Goal: Information Seeking & Learning: Learn about a topic

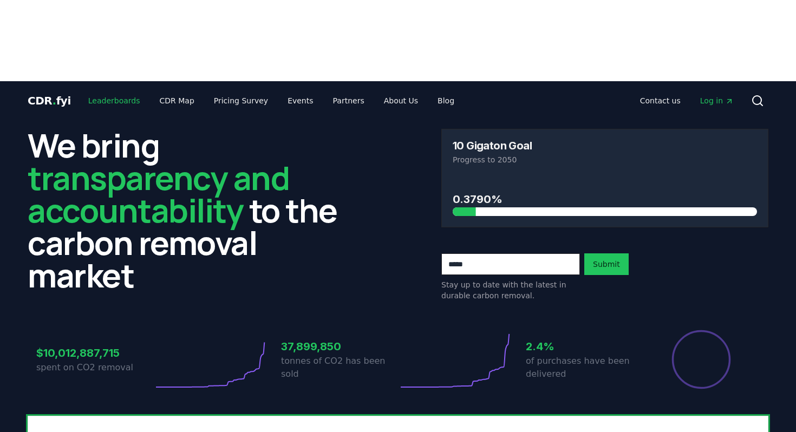
click at [118, 91] on link "Leaderboards" at bounding box center [114, 100] width 69 height 19
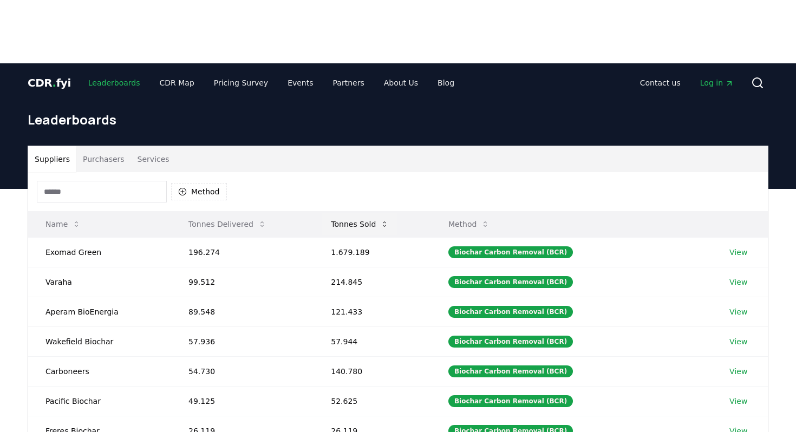
scroll to position [16, 0]
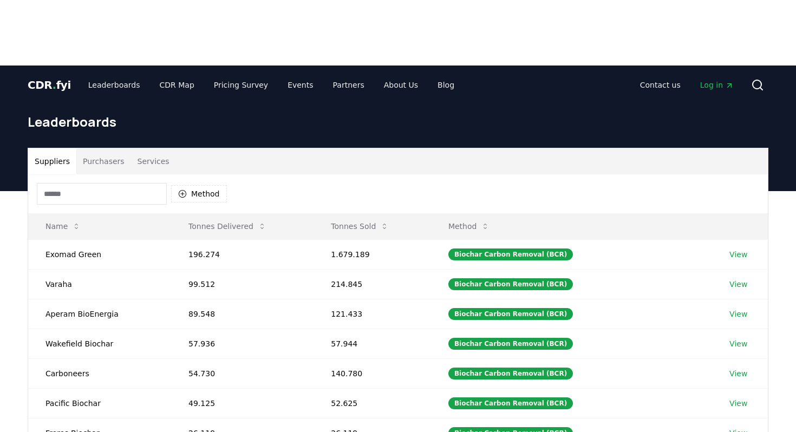
click at [104, 148] on button "Purchasers" at bounding box center [103, 161] width 55 height 26
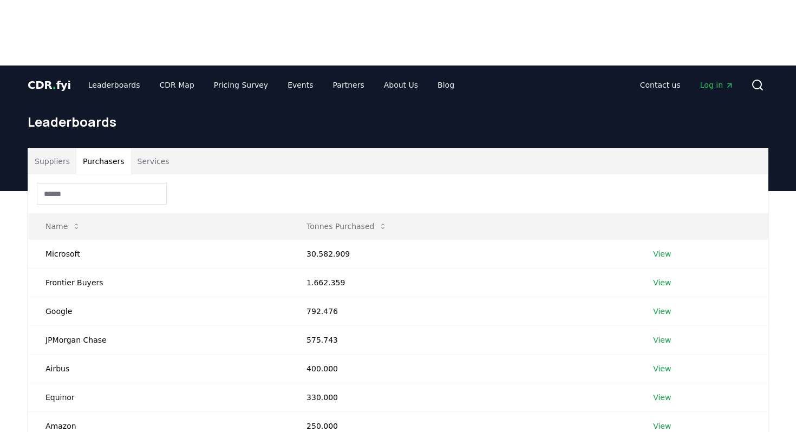
click at [56, 148] on button "Suppliers" at bounding box center [52, 161] width 48 height 26
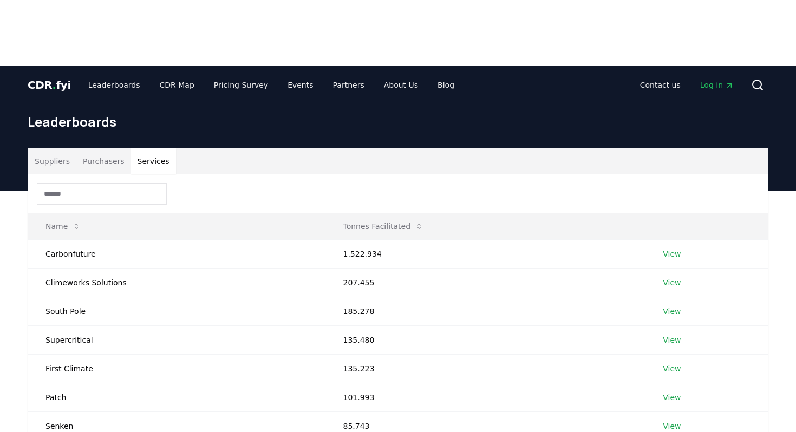
click at [160, 148] on button "Services" at bounding box center [153, 161] width 45 height 26
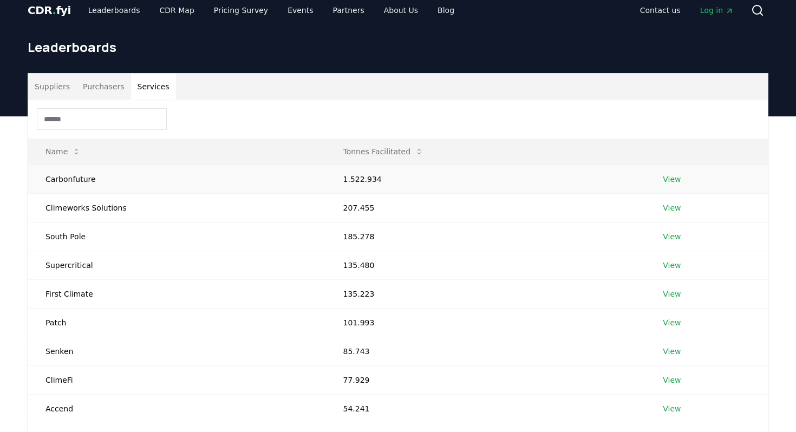
scroll to position [94, 0]
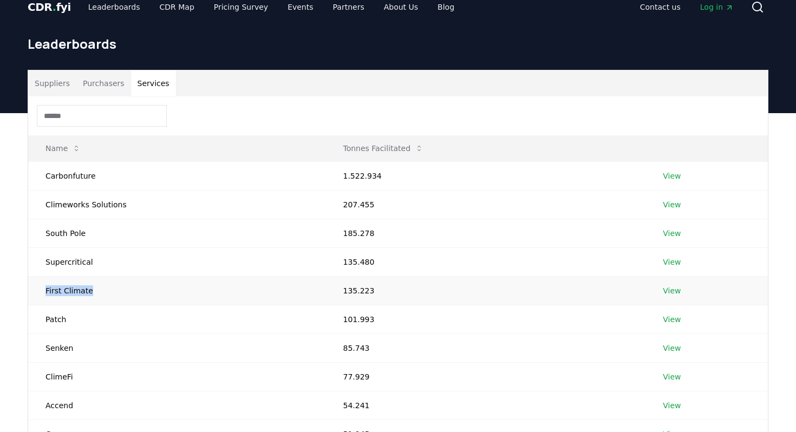
drag, startPoint x: 44, startPoint y: 207, endPoint x: 94, endPoint y: 211, distance: 49.9
click at [94, 276] on td "First Climate" at bounding box center [176, 290] width 297 height 29
copy td "First Climate"
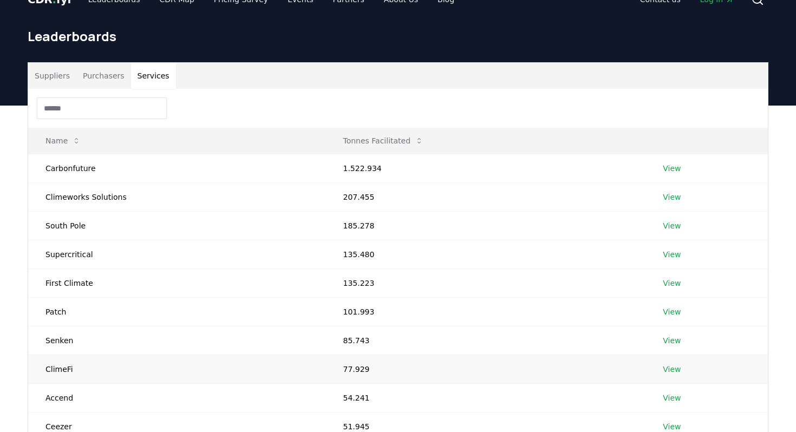
click at [61, 354] on td "ClimeFi" at bounding box center [176, 368] width 297 height 29
copy td "ClimeFi"
click at [56, 383] on td "Accend" at bounding box center [176, 397] width 297 height 29
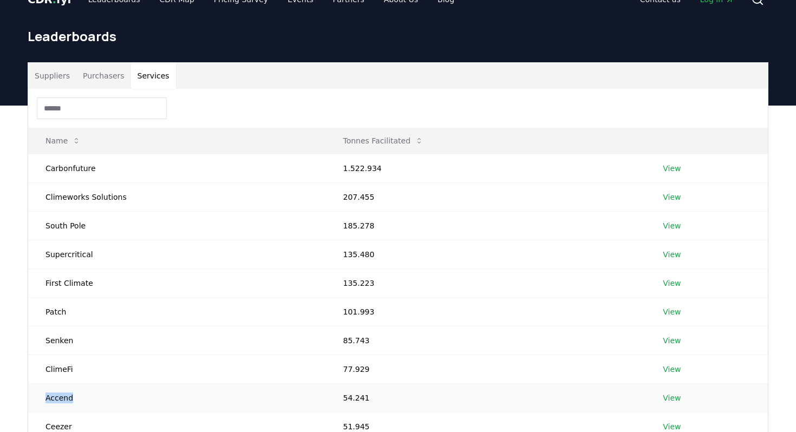
copy td "Accend"
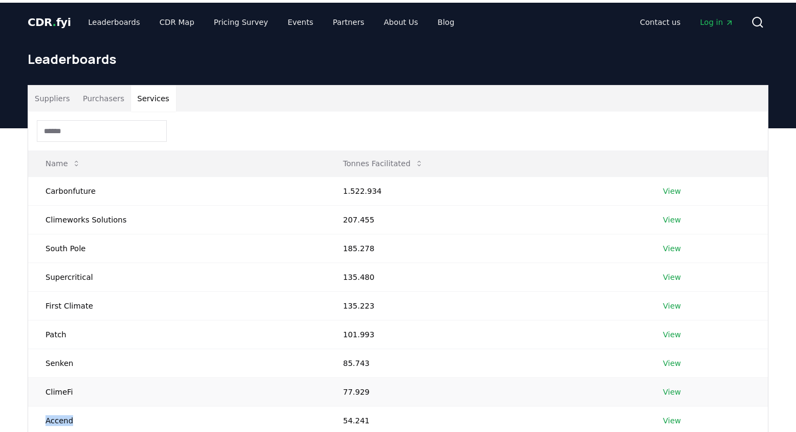
scroll to position [299, 0]
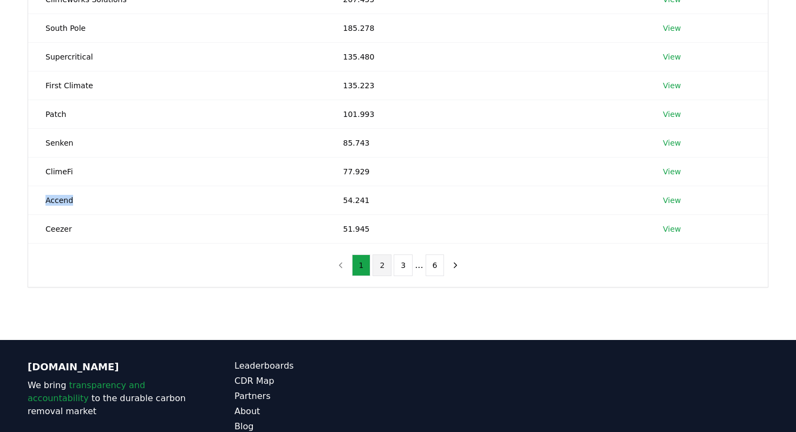
click at [382, 254] on button "2" at bounding box center [381, 265] width 19 height 22
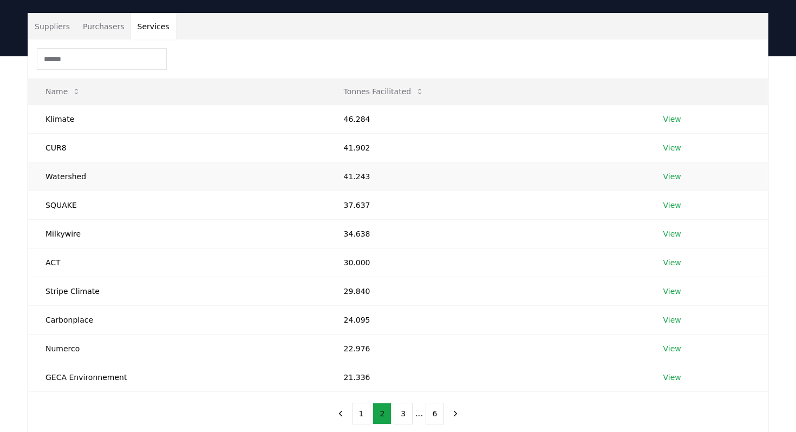
scroll to position [152, 0]
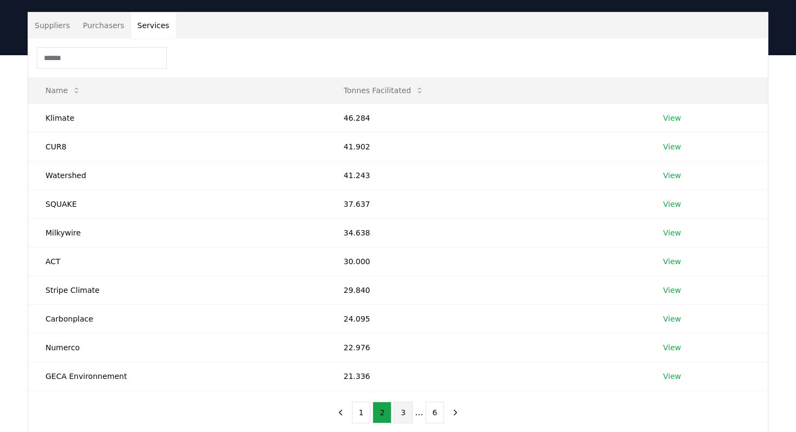
click at [410, 402] on button "3" at bounding box center [402, 413] width 19 height 22
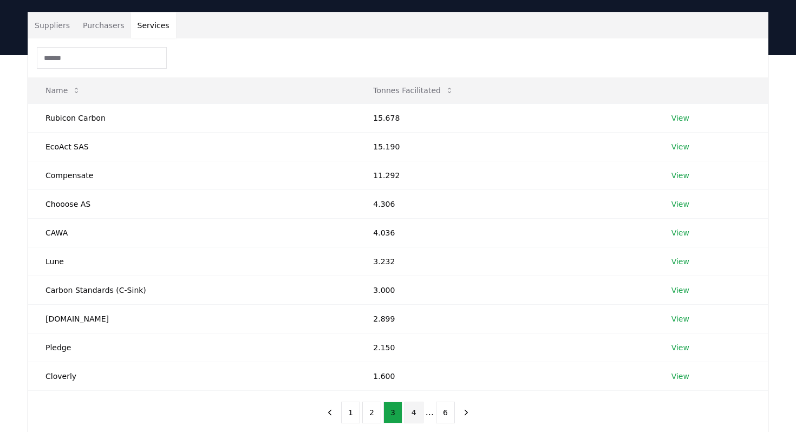
click at [412, 402] on button "4" at bounding box center [413, 413] width 19 height 22
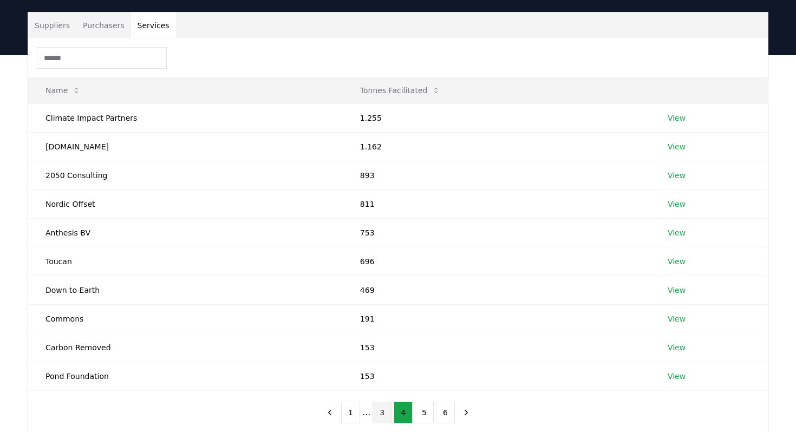
click at [378, 402] on button "3" at bounding box center [381, 413] width 19 height 22
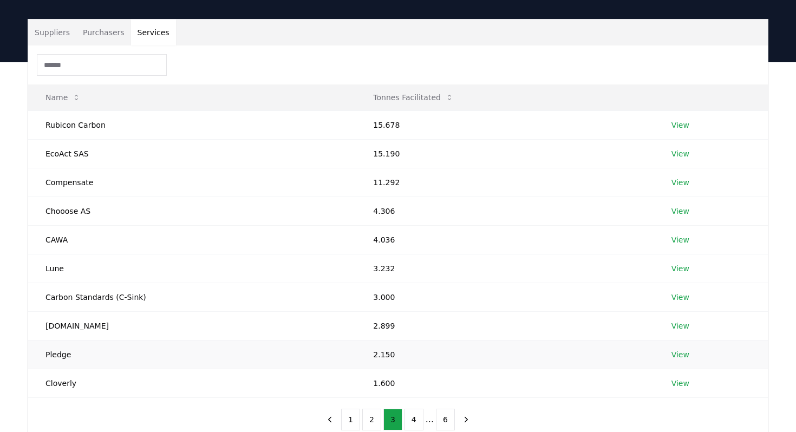
scroll to position [148, 0]
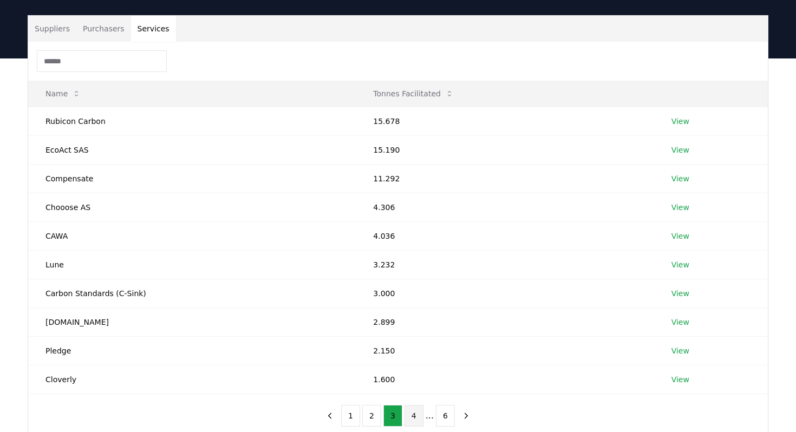
click at [411, 405] on button "4" at bounding box center [413, 416] width 19 height 22
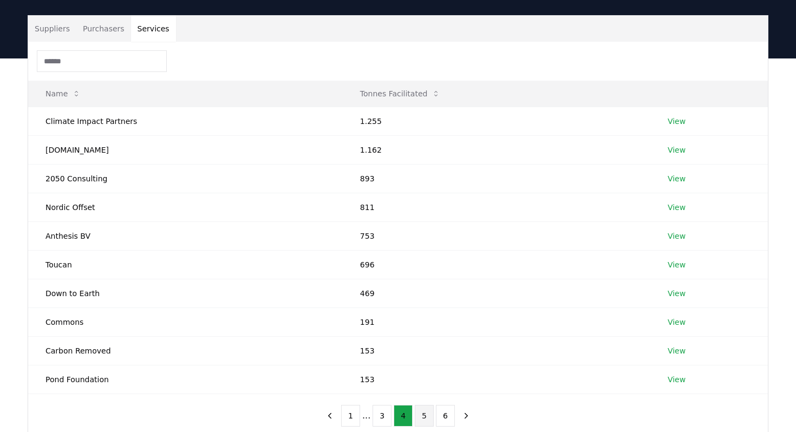
click at [424, 405] on button "5" at bounding box center [424, 416] width 19 height 22
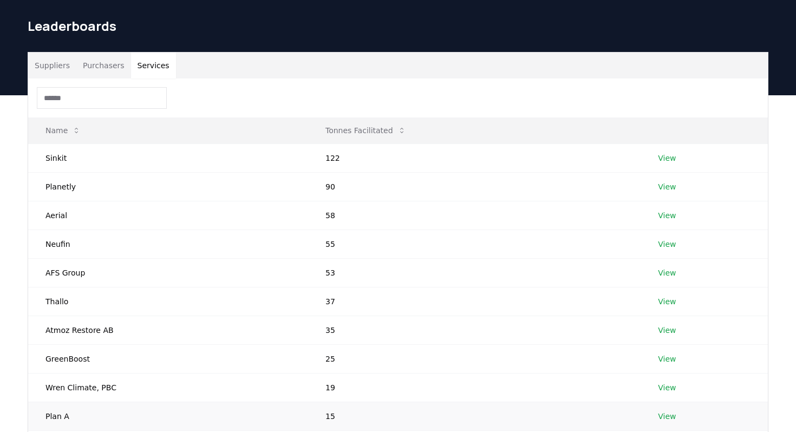
scroll to position [110, 0]
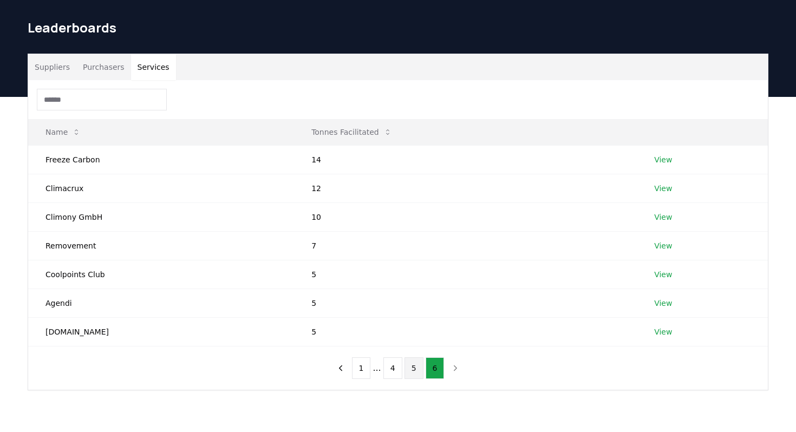
click at [417, 357] on button "5" at bounding box center [413, 368] width 19 height 22
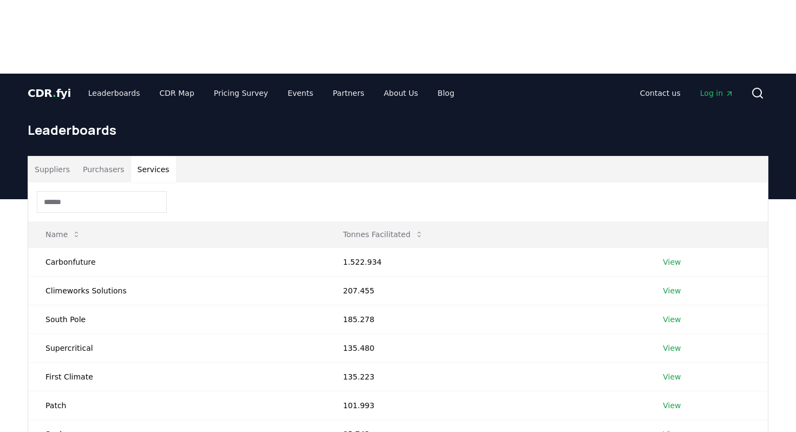
scroll to position [0, 0]
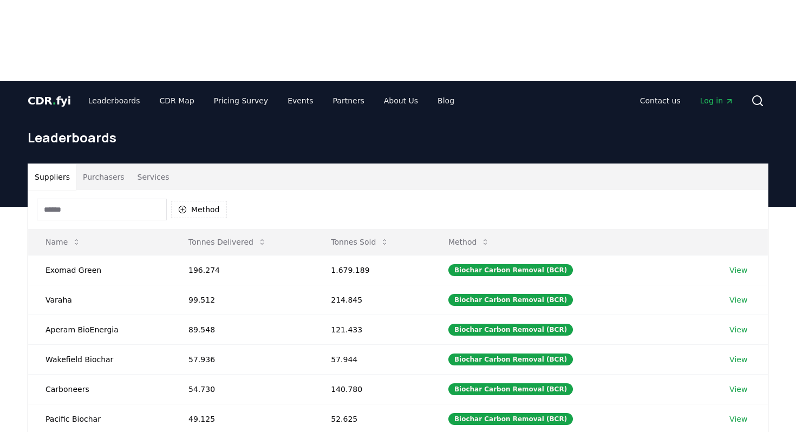
click at [61, 164] on button "Suppliers" at bounding box center [52, 177] width 48 height 26
click at [471, 231] on button "Method" at bounding box center [468, 242] width 59 height 22
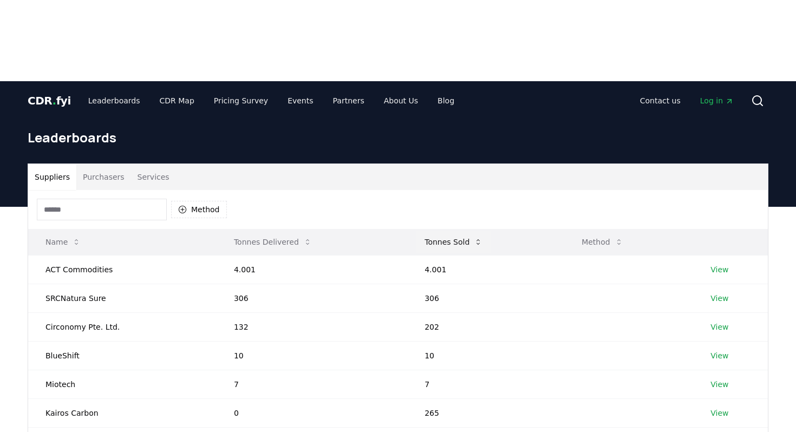
click at [453, 231] on button "Tonnes Sold" at bounding box center [453, 242] width 75 height 22
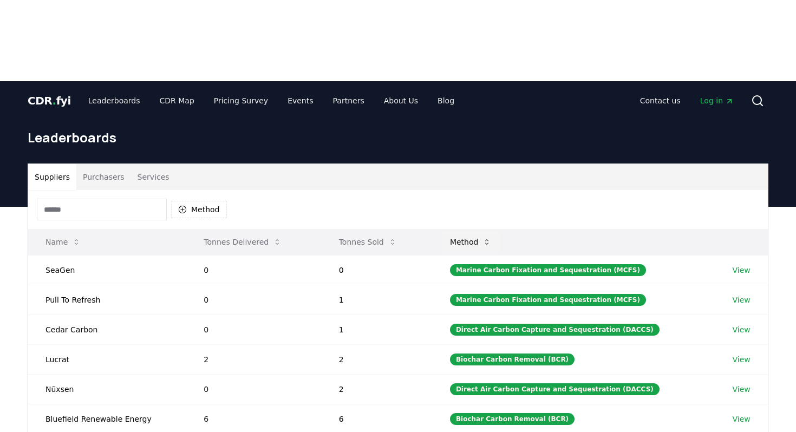
click at [476, 231] on button "Method" at bounding box center [470, 242] width 59 height 22
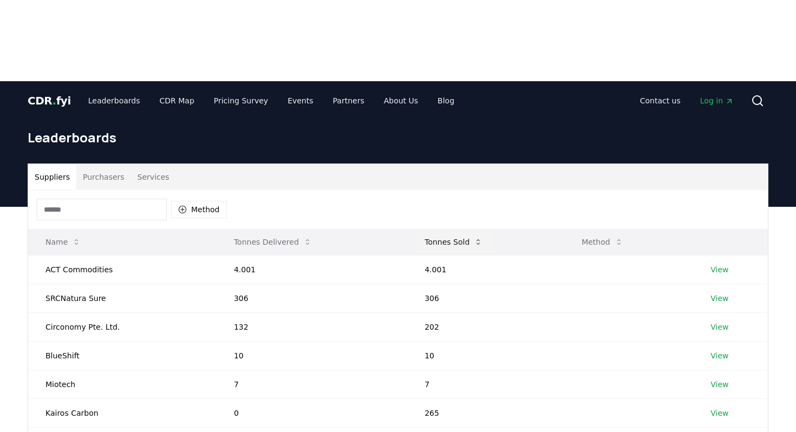
click at [474, 238] on icon at bounding box center [478, 242] width 9 height 9
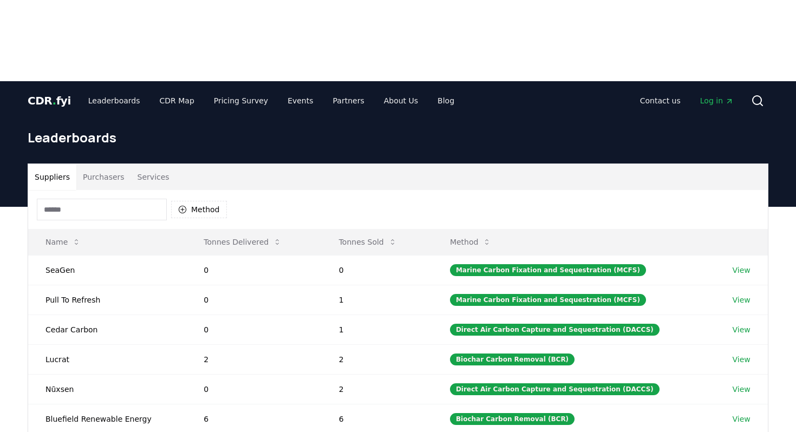
click at [61, 164] on button "Suppliers" at bounding box center [52, 177] width 48 height 26
click at [109, 164] on button "Purchasers" at bounding box center [103, 177] width 55 height 26
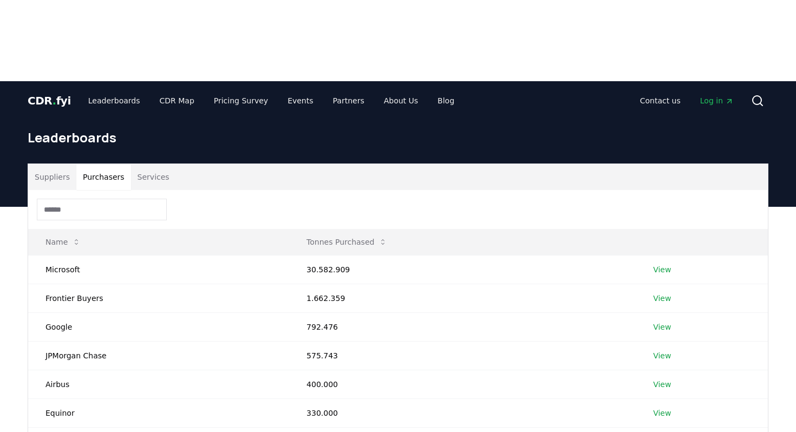
click at [50, 164] on button "Suppliers" at bounding box center [52, 177] width 48 height 26
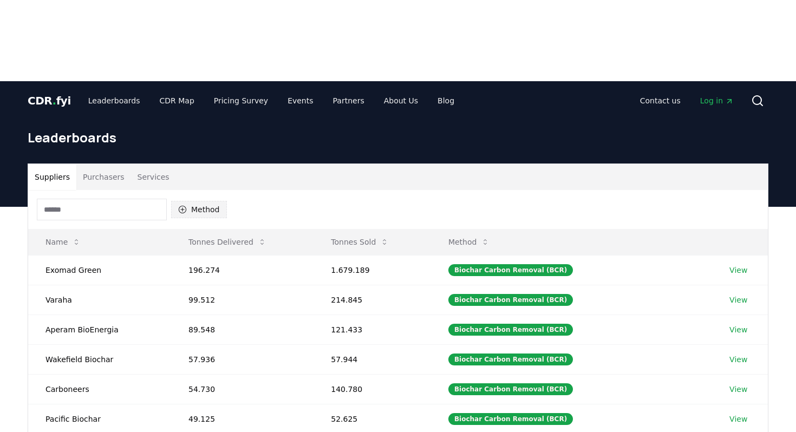
click at [214, 201] on button "Method" at bounding box center [199, 209] width 56 height 17
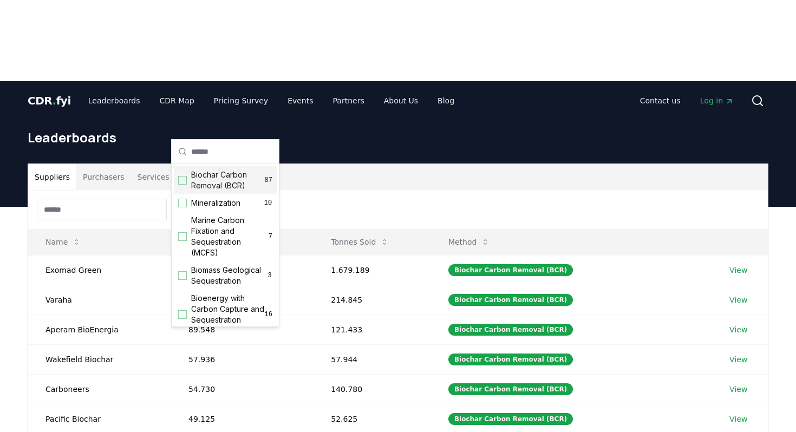
click at [209, 180] on span "Biochar Carbon Removal (BCR)" at bounding box center [228, 180] width 74 height 22
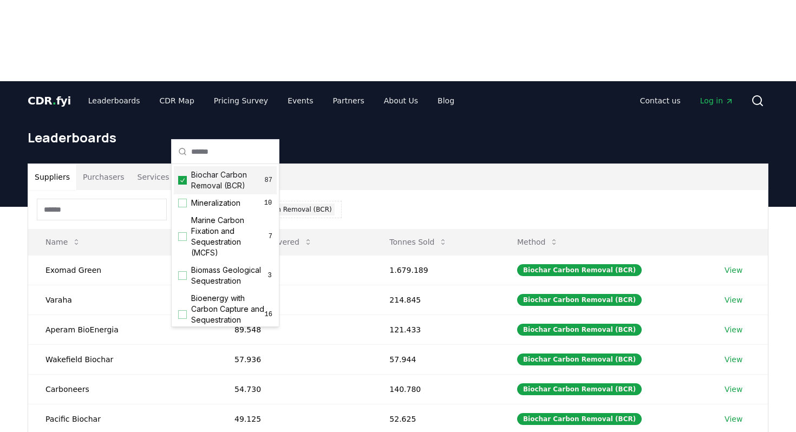
click at [407, 190] on div "Method 1 Biochar Carbon Removal (BCR)" at bounding box center [397, 209] width 739 height 39
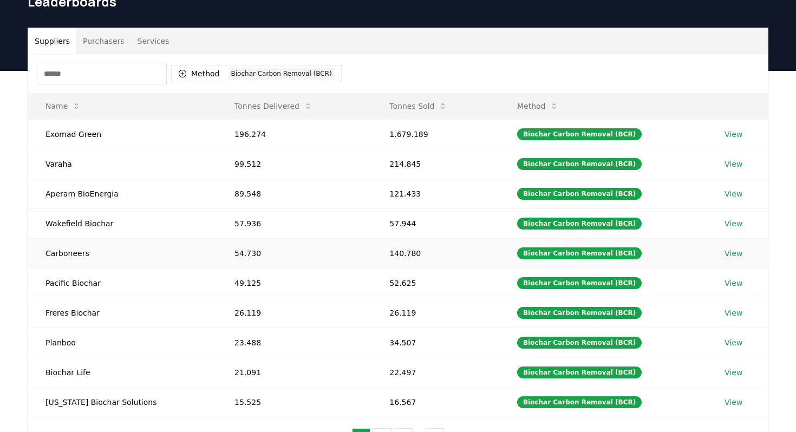
scroll to position [139, 0]
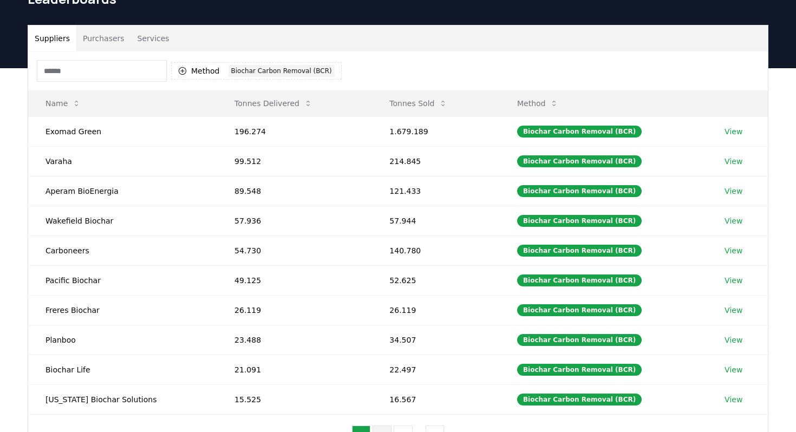
click at [383, 425] on button "2" at bounding box center [381, 436] width 19 height 22
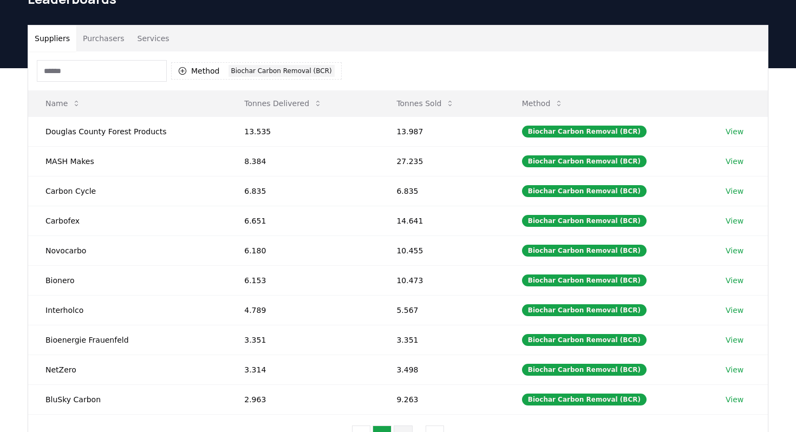
click at [409, 425] on button "3" at bounding box center [402, 436] width 19 height 22
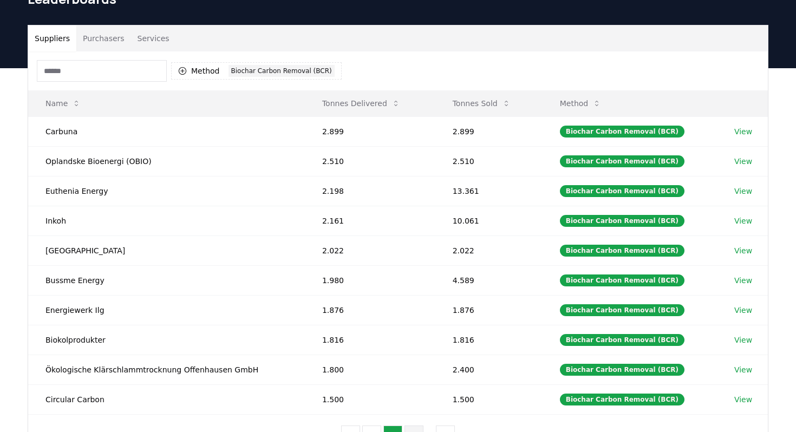
click at [421, 425] on button "4" at bounding box center [413, 436] width 19 height 22
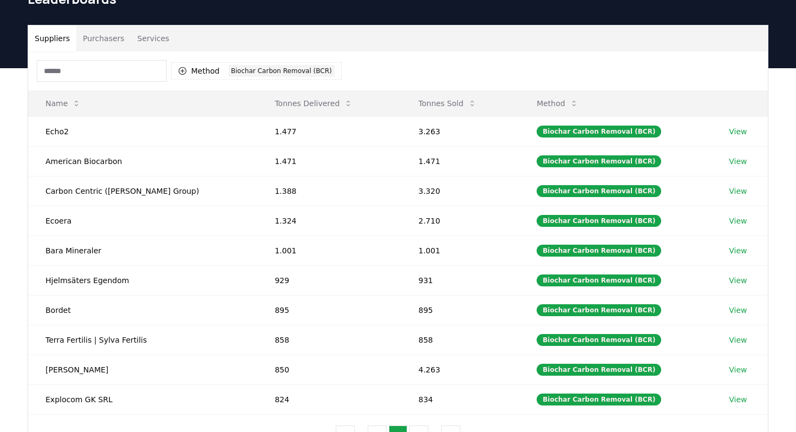
click at [428, 425] on ul "1 ... 3 4 5 ... 9" at bounding box center [398, 436] width 124 height 22
click at [422, 425] on button "5" at bounding box center [418, 436] width 19 height 22
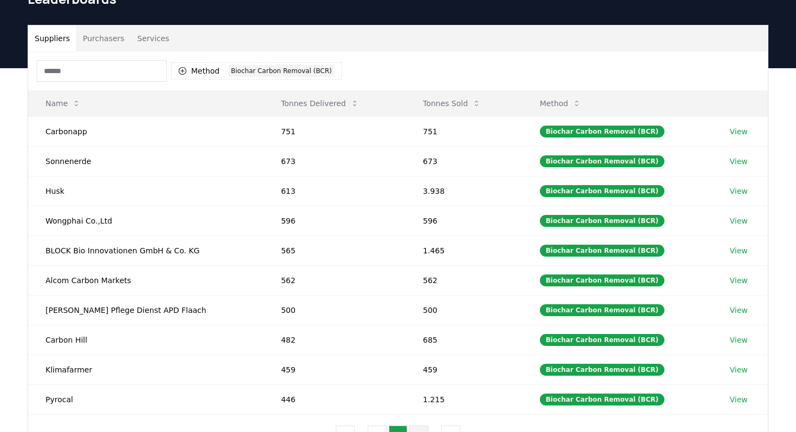
click at [424, 425] on button "6" at bounding box center [418, 436] width 19 height 22
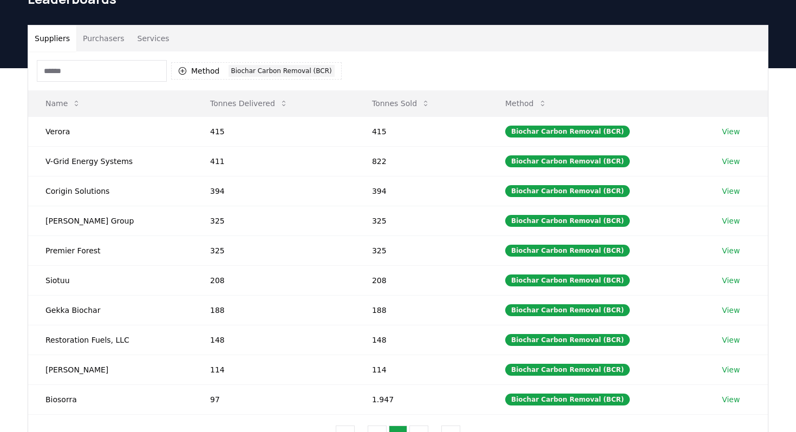
click at [424, 425] on button "7" at bounding box center [418, 436] width 19 height 22
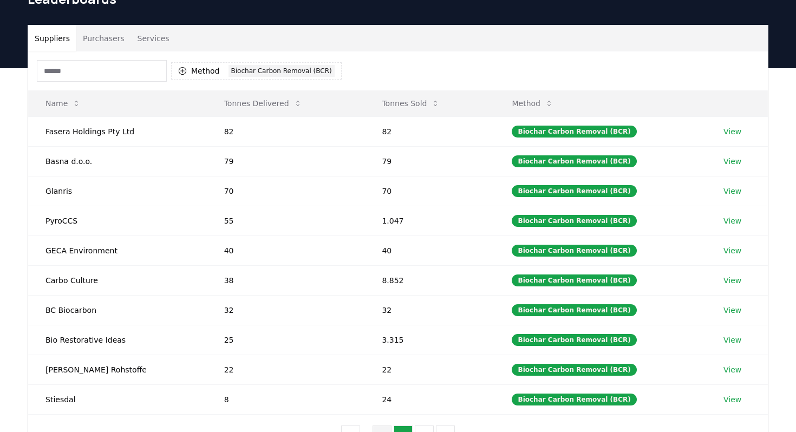
click at [424, 425] on button "8" at bounding box center [424, 436] width 19 height 22
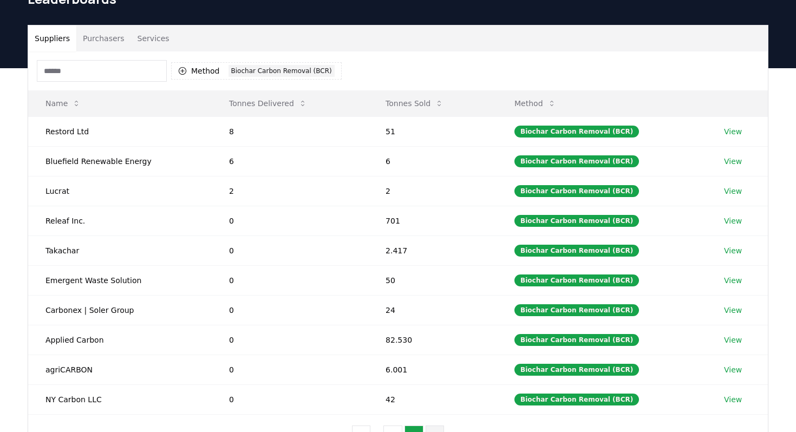
click at [432, 425] on button "9" at bounding box center [434, 436] width 19 height 22
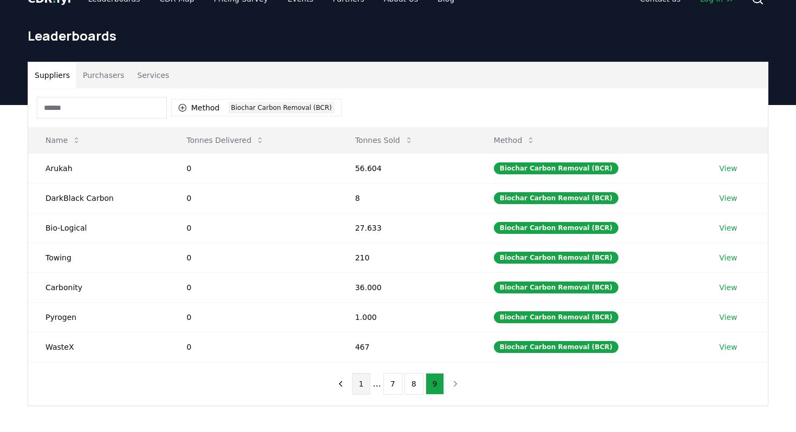
scroll to position [100, 0]
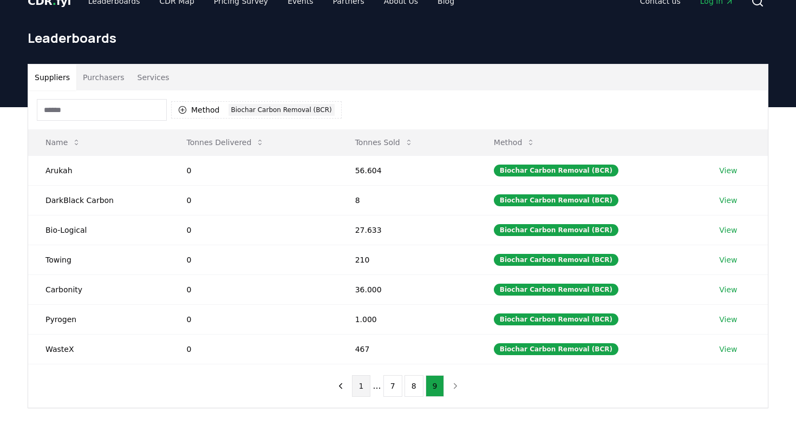
click at [363, 375] on button "1" at bounding box center [361, 386] width 19 height 22
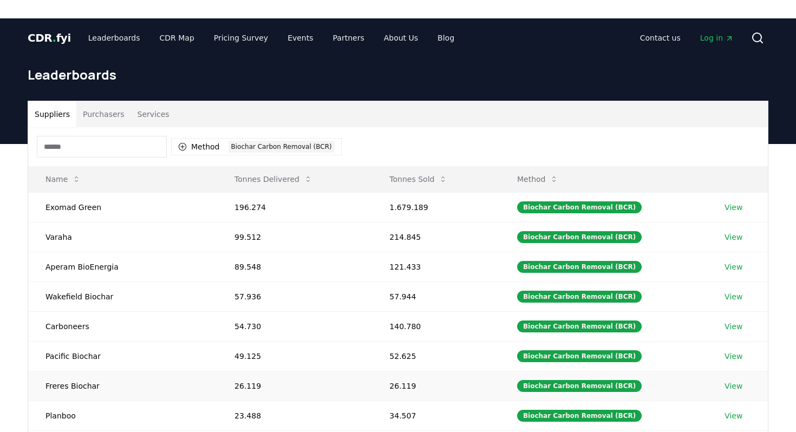
scroll to position [61, 0]
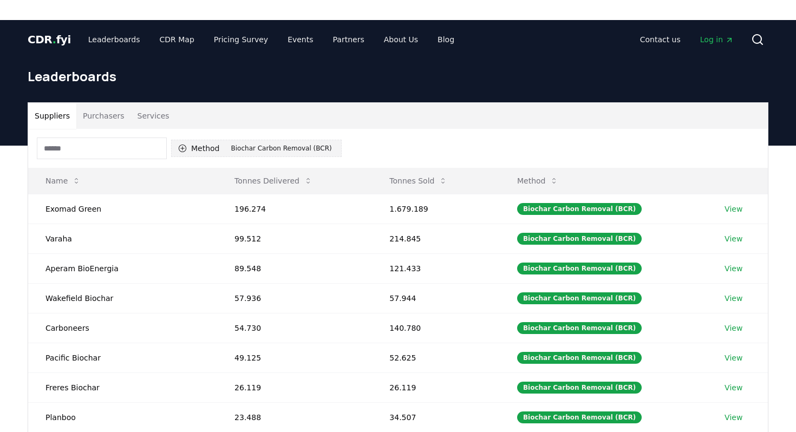
click at [200, 140] on button "Method 1 Biochar Carbon Removal (BCR)" at bounding box center [256, 148] width 170 height 17
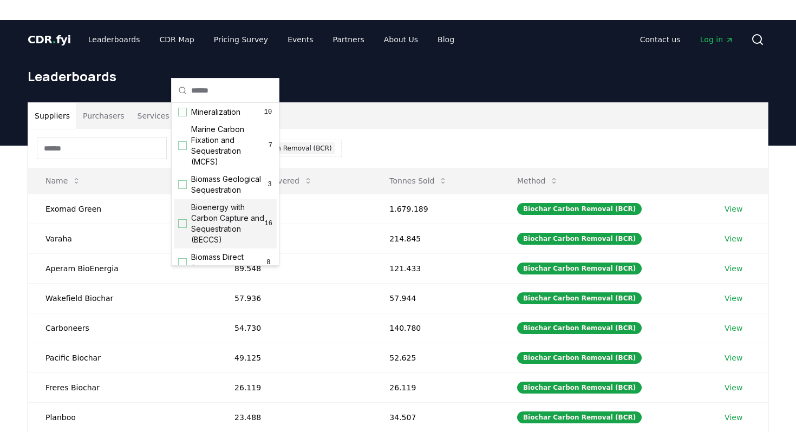
scroll to position [0, 0]
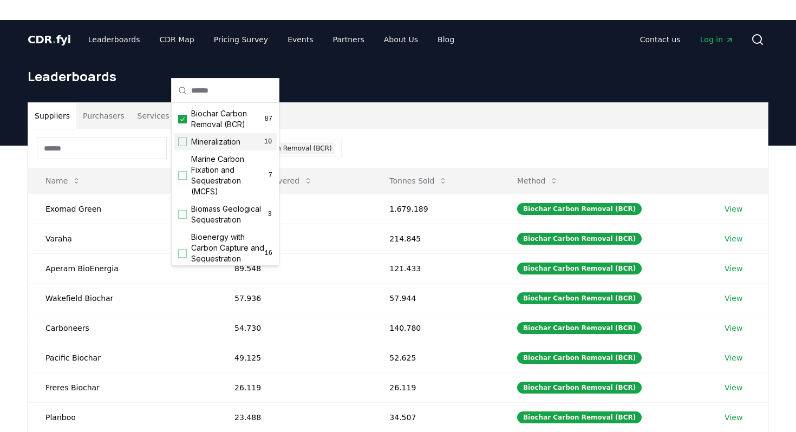
click at [377, 129] on div "Method 1 Biochar Carbon Removal (BCR)" at bounding box center [397, 148] width 739 height 39
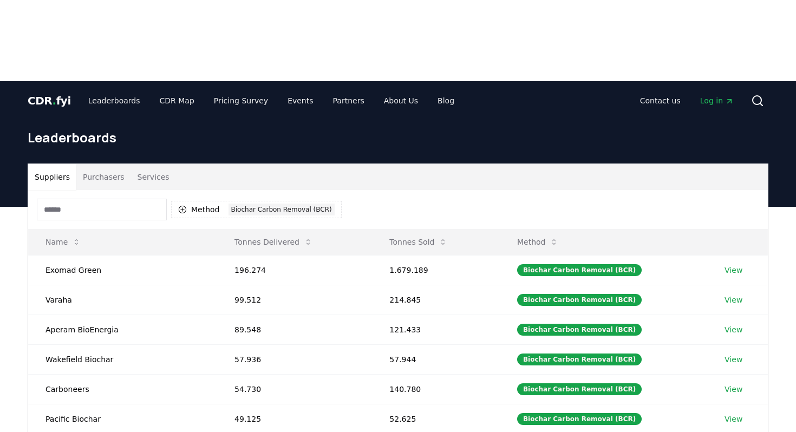
click at [110, 164] on button "Purchasers" at bounding box center [103, 177] width 55 height 26
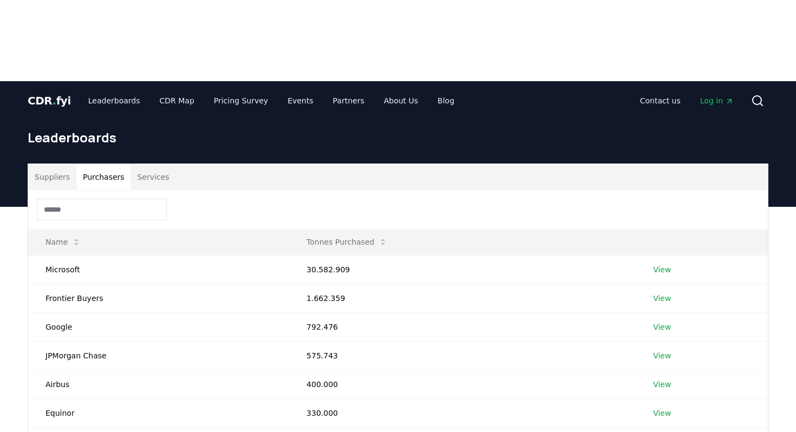
click at [141, 164] on button "Services" at bounding box center [153, 177] width 45 height 26
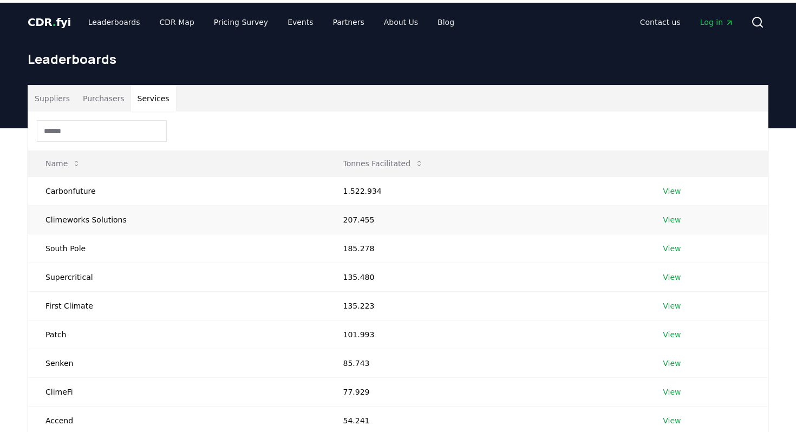
scroll to position [82, 0]
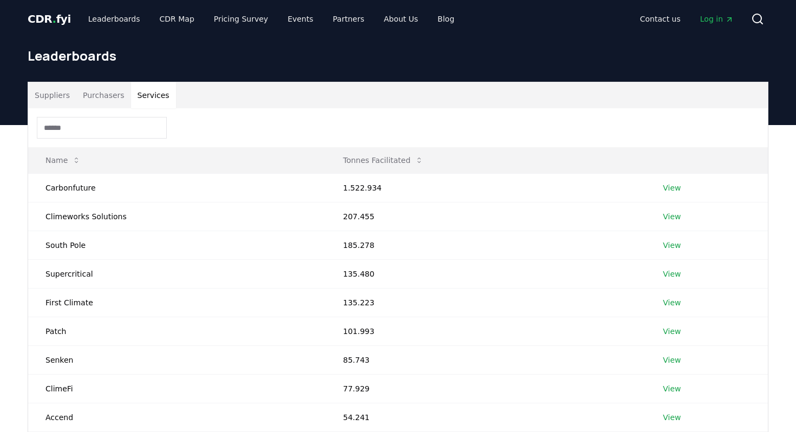
click at [676, 412] on link "View" at bounding box center [672, 417] width 18 height 11
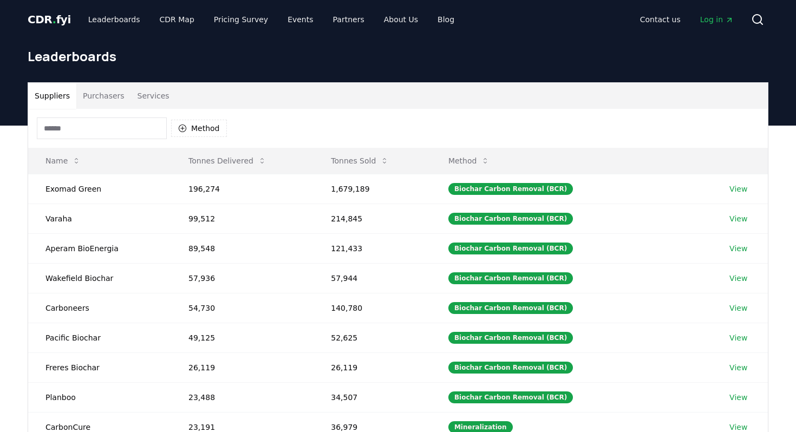
scroll to position [82, 0]
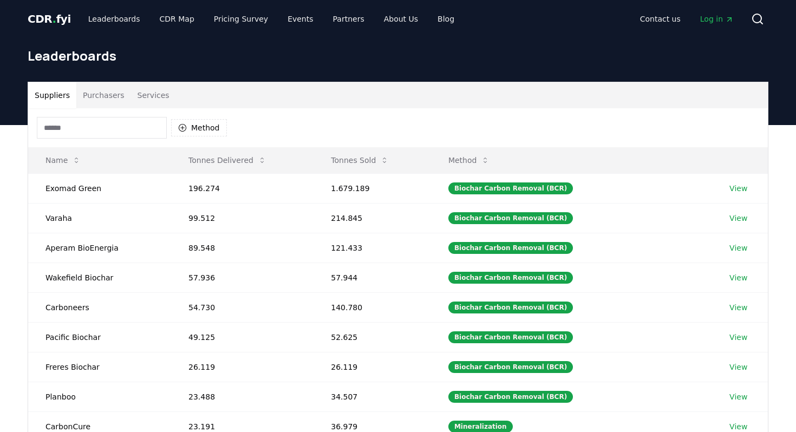
click at [148, 82] on button "Services" at bounding box center [153, 95] width 45 height 26
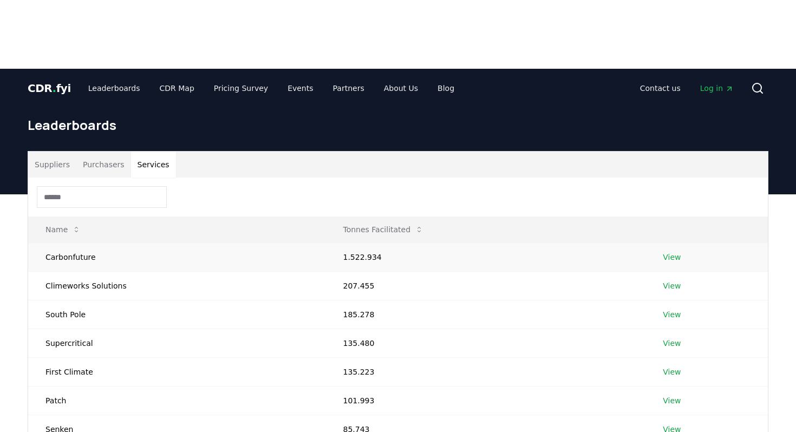
scroll to position [0, 0]
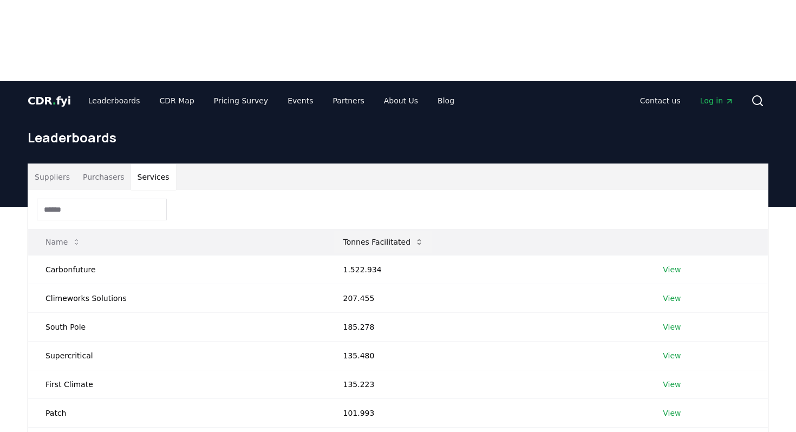
click at [366, 231] on button "Tonnes Facilitated" at bounding box center [383, 242] width 98 height 22
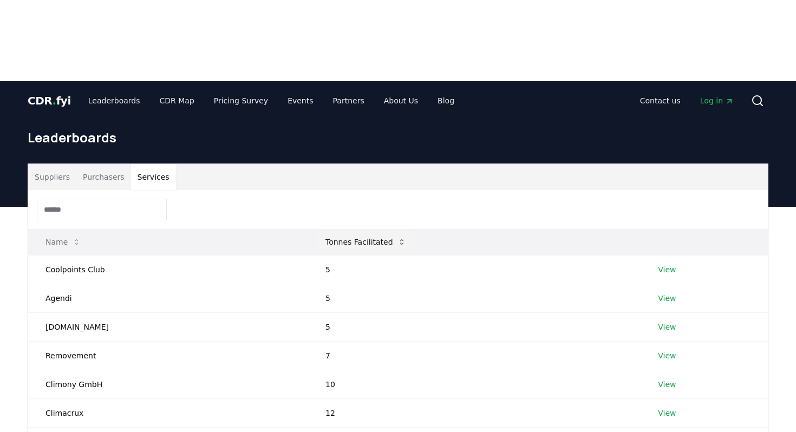
click at [366, 231] on button "Tonnes Facilitated" at bounding box center [366, 242] width 98 height 22
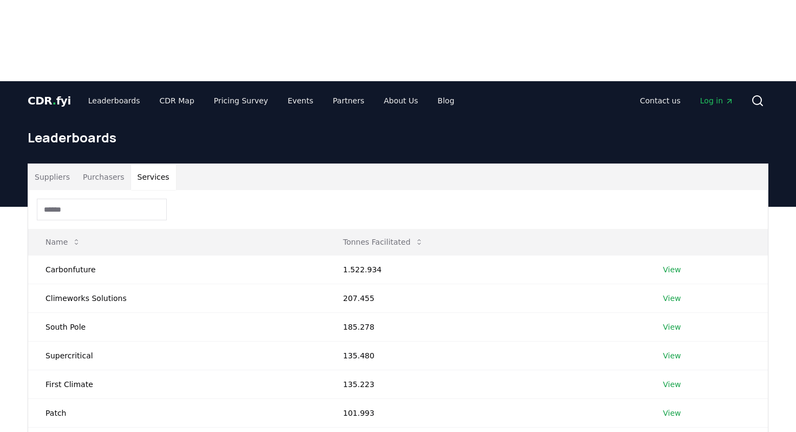
click at [352, 190] on div at bounding box center [397, 209] width 739 height 39
click at [44, 164] on button "Suppliers" at bounding box center [52, 177] width 48 height 26
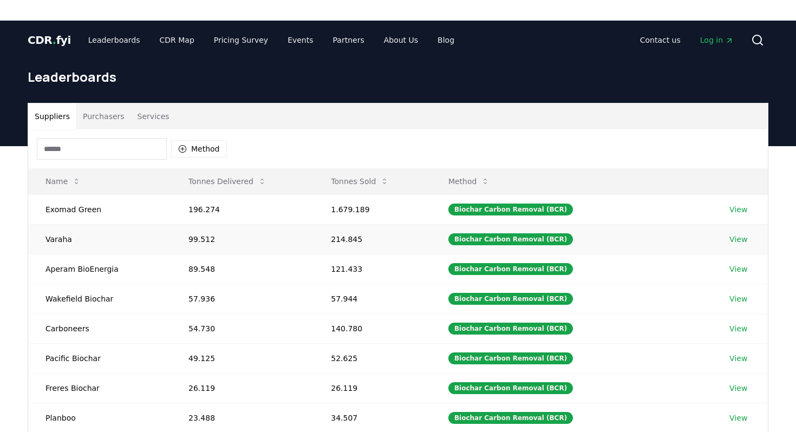
scroll to position [67, 0]
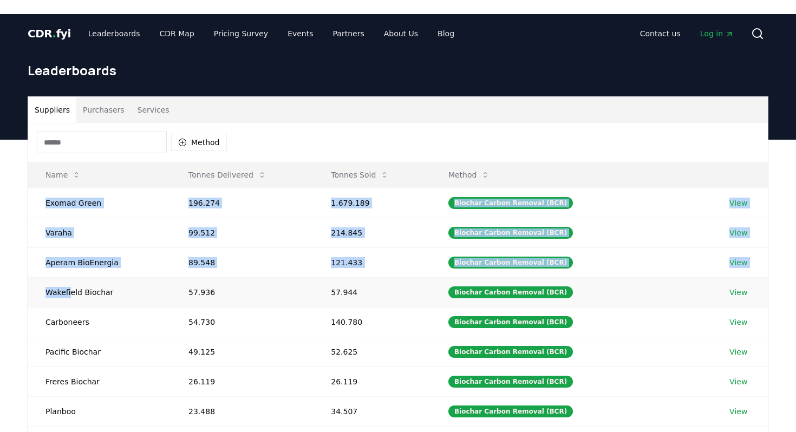
drag, startPoint x: 42, startPoint y: 111, endPoint x: 70, endPoint y: 214, distance: 106.5
click at [70, 214] on tbody "Exomad Green 196.274 1.679.189 Biochar Carbon Removal (BCR) View Varaha 99.512 …" at bounding box center [397, 337] width 739 height 298
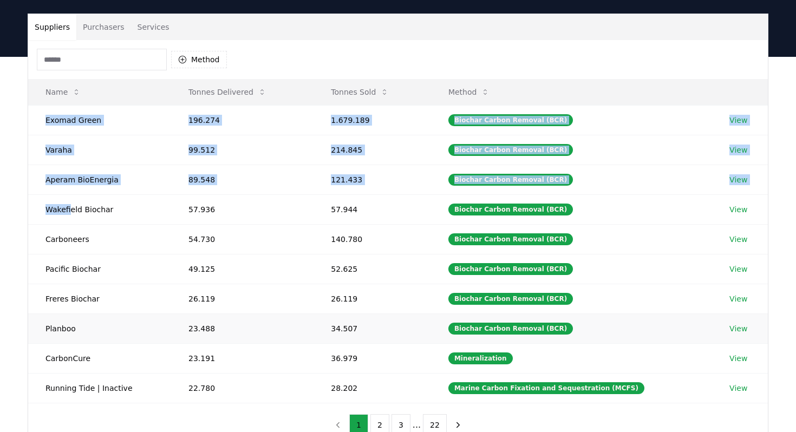
scroll to position [152, 0]
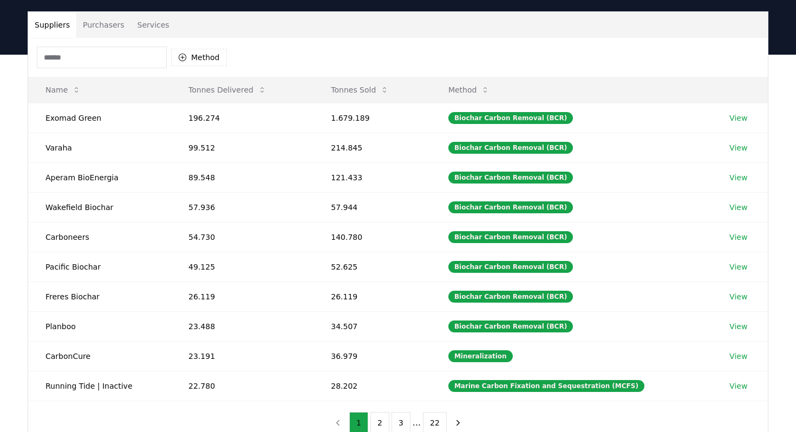
click at [2, 294] on div "Suppliers Purchasers Services Method Name Tonnes Delivered Tonnes Sold Method E…" at bounding box center [398, 272] width 796 height 434
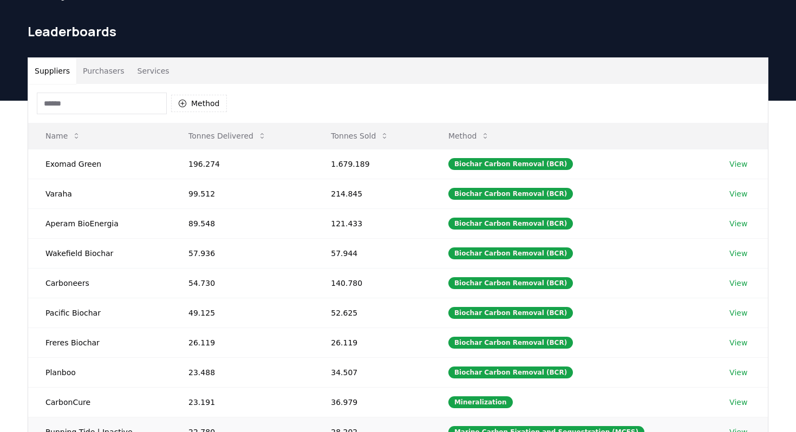
scroll to position [96, 0]
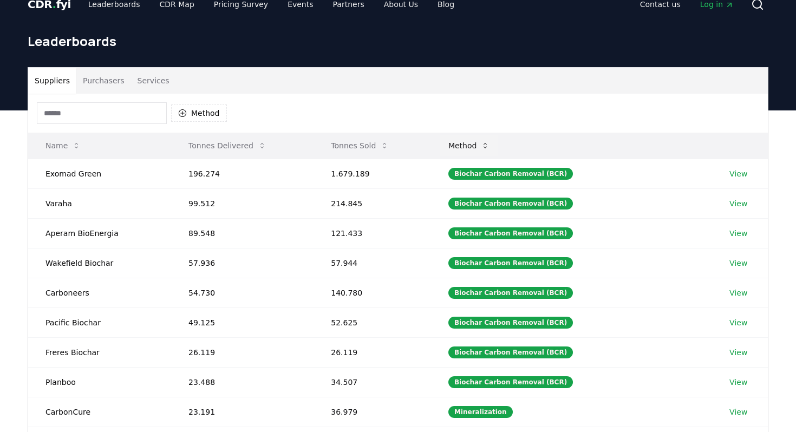
click at [484, 135] on button "Method" at bounding box center [468, 146] width 59 height 22
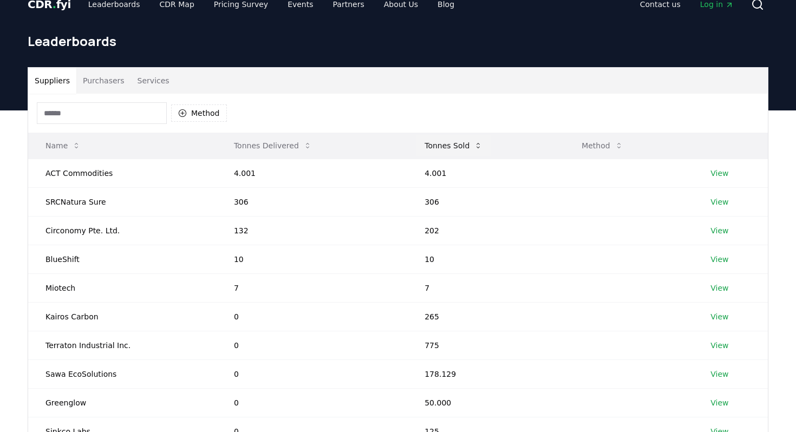
click at [458, 135] on button "Tonnes Sold" at bounding box center [453, 146] width 75 height 22
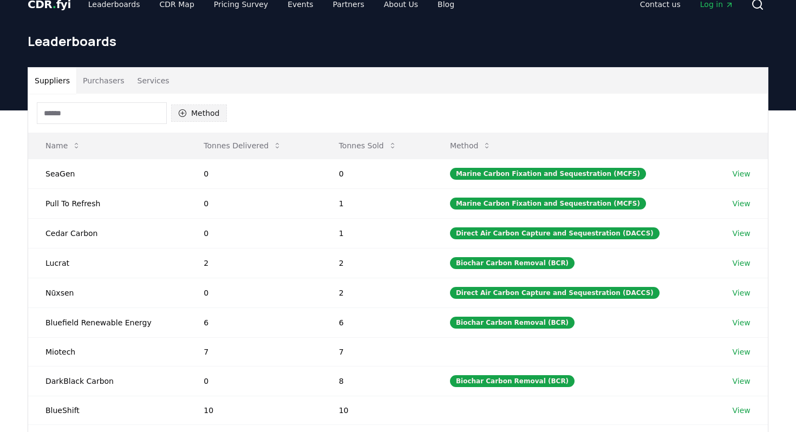
click at [205, 104] on button "Method" at bounding box center [199, 112] width 56 height 17
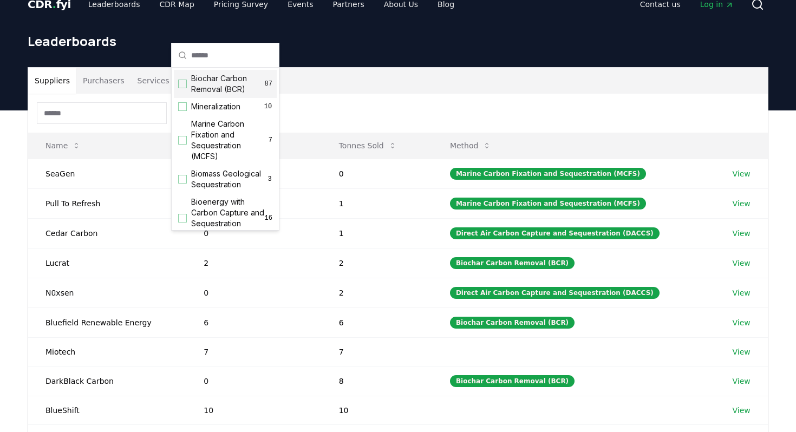
click at [369, 68] on div "Suppliers Purchasers Services" at bounding box center [397, 81] width 739 height 26
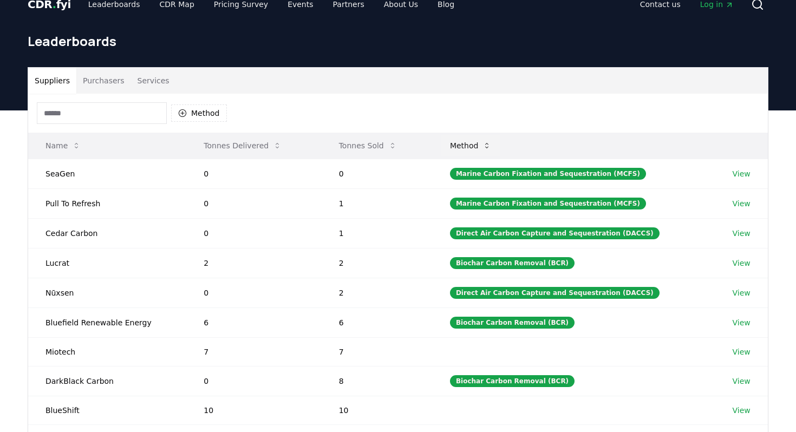
click at [474, 135] on button "Method" at bounding box center [470, 146] width 59 height 22
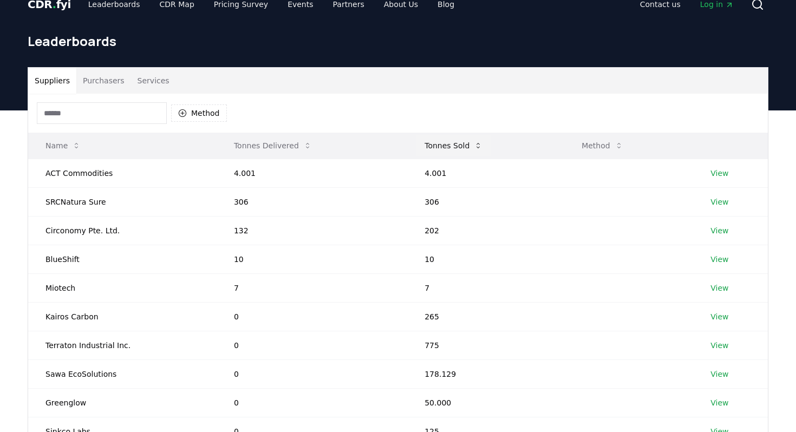
click at [457, 135] on button "Tonnes Sold" at bounding box center [453, 146] width 75 height 22
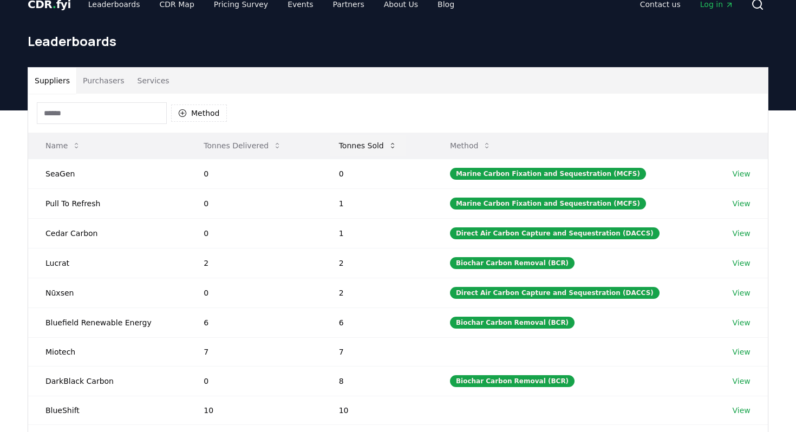
click at [457, 135] on button "Method" at bounding box center [470, 146] width 59 height 22
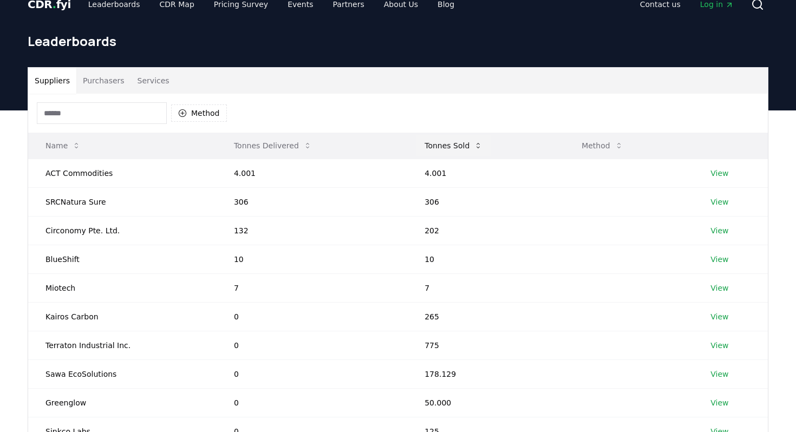
click at [457, 135] on button "Tonnes Sold" at bounding box center [453, 146] width 75 height 22
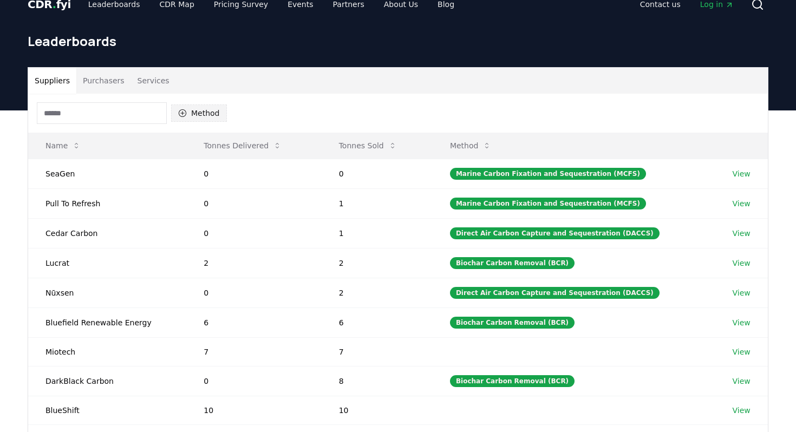
click at [212, 104] on button "Method" at bounding box center [199, 112] width 56 height 17
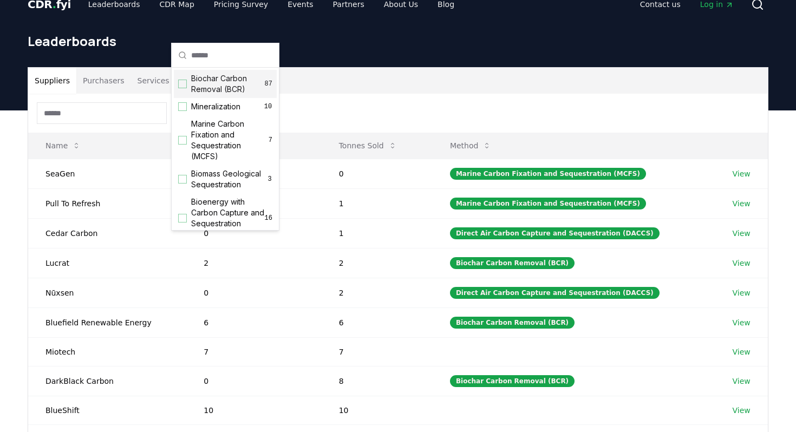
click at [227, 91] on span "Biochar Carbon Removal (BCR)" at bounding box center [228, 84] width 74 height 22
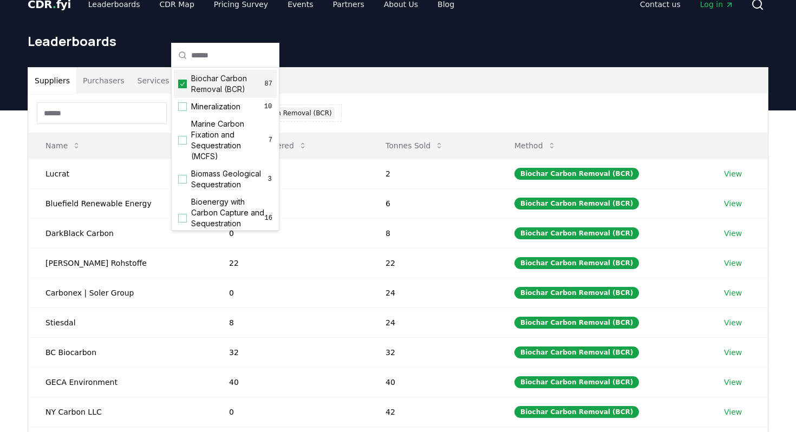
click at [339, 94] on div "Method 1 Biochar Carbon Removal (BCR)" at bounding box center [397, 113] width 739 height 39
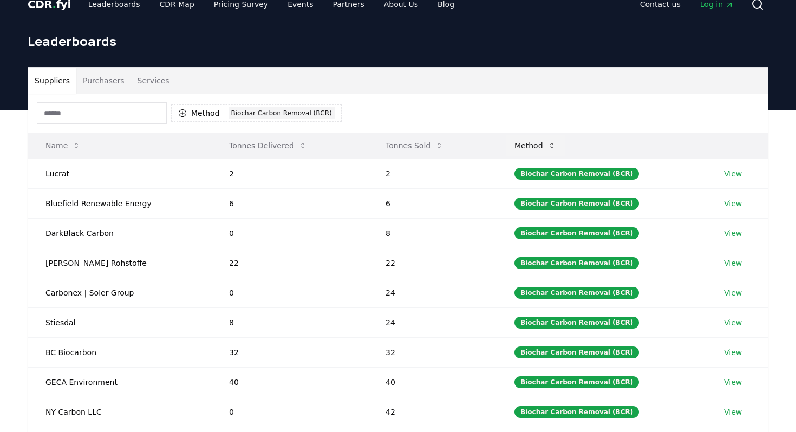
click at [546, 135] on button "Method" at bounding box center [535, 146] width 59 height 22
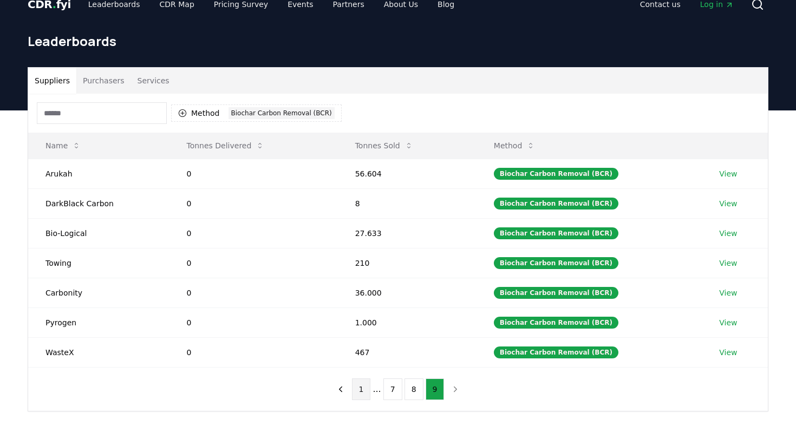
click at [364, 378] on button "1" at bounding box center [361, 389] width 19 height 22
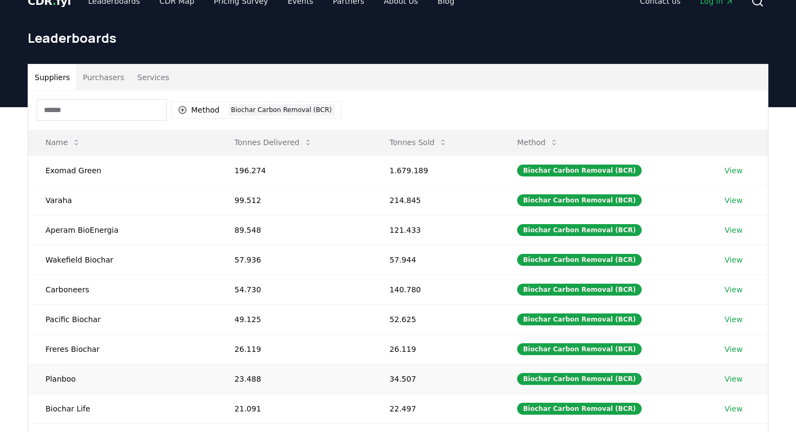
scroll to position [99, 0]
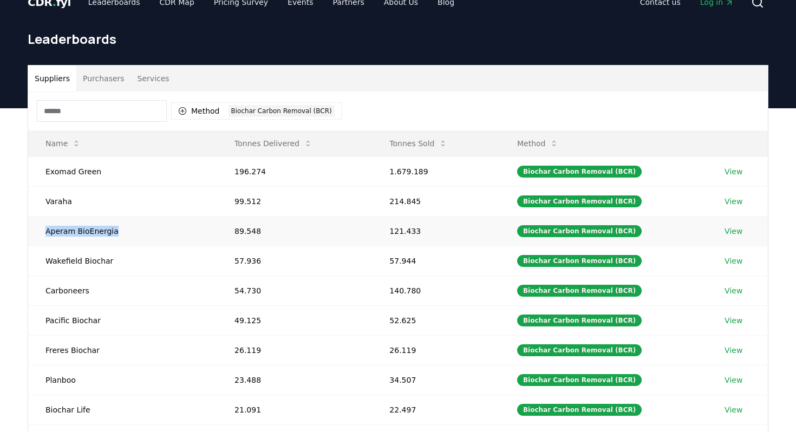
drag, startPoint x: 47, startPoint y: 149, endPoint x: 120, endPoint y: 160, distance: 74.4
click at [120, 216] on td "Aperam BioEnergia" at bounding box center [122, 231] width 189 height 30
copy td "Aperam BioEnergia"
drag, startPoint x: 44, startPoint y: 205, endPoint x: 111, endPoint y: 209, distance: 67.2
click at [111, 275] on td "Carboneers" at bounding box center [122, 290] width 189 height 30
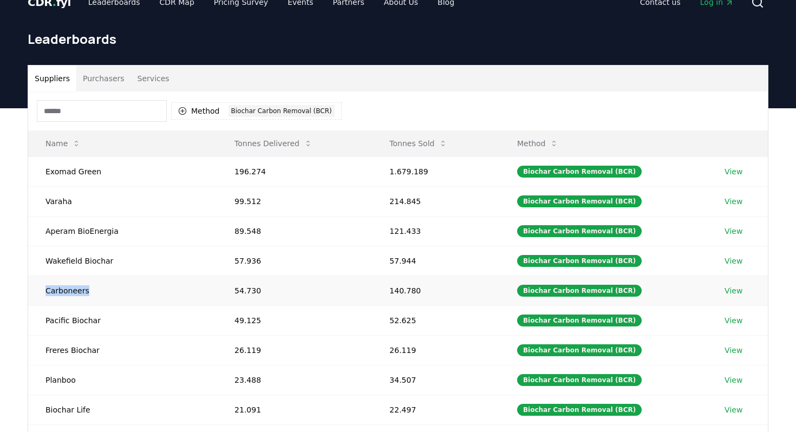
copy td "Carboneers"
click at [45, 305] on td "Pacific Biochar" at bounding box center [122, 320] width 189 height 30
drag, startPoint x: 45, startPoint y: 267, endPoint x: 121, endPoint y: 266, distance: 75.8
click at [123, 335] on td "Freres Biochar" at bounding box center [122, 350] width 189 height 30
copy td "Freres Biochar"
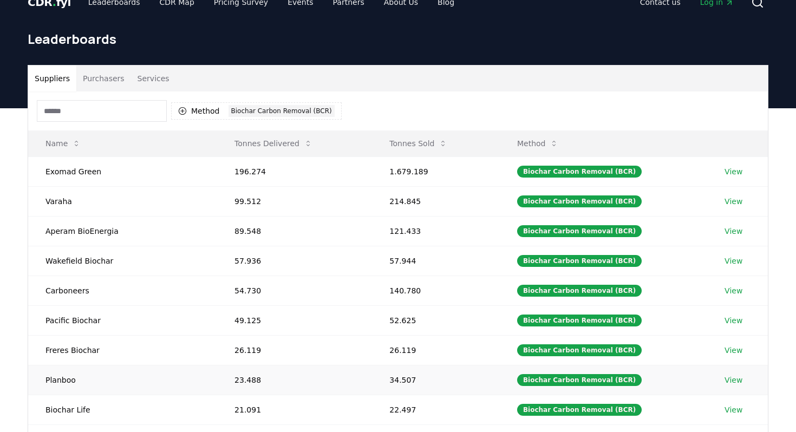
click at [45, 365] on td "Planboo" at bounding box center [122, 380] width 189 height 30
drag, startPoint x: 44, startPoint y: 325, endPoint x: 101, endPoint y: 327, distance: 56.9
click at [101, 395] on td "Biochar Life" at bounding box center [122, 410] width 189 height 30
copy td "Biochar Life"
drag, startPoint x: 42, startPoint y: 360, endPoint x: 150, endPoint y: 363, distance: 107.7
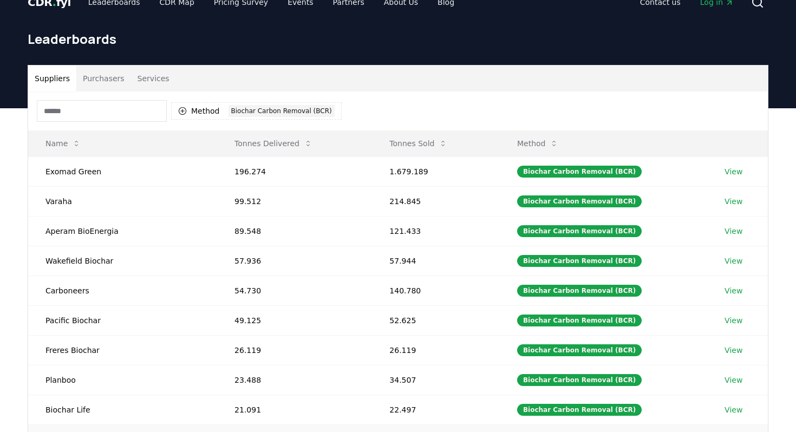
click at [150, 424] on td "Oregon Biochar Solutions" at bounding box center [122, 439] width 189 height 30
copy td "Oregon Biochar Solutions"
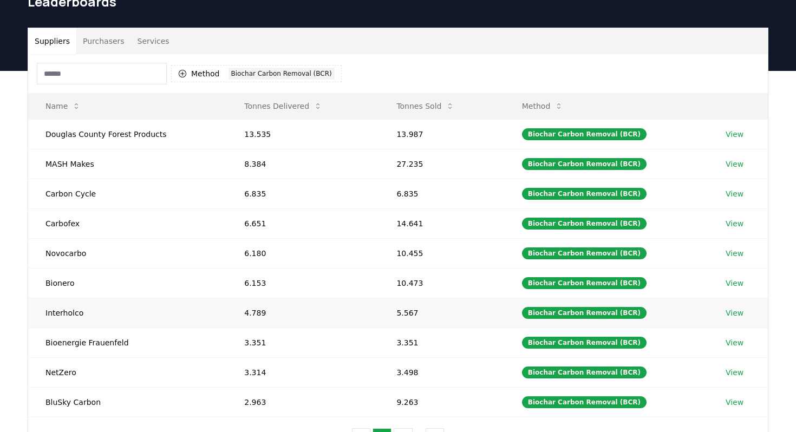
scroll to position [137, 0]
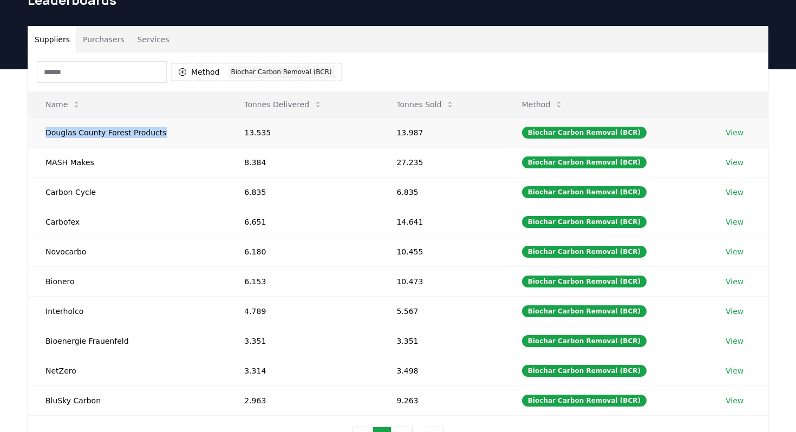
drag, startPoint x: 44, startPoint y: 49, endPoint x: 180, endPoint y: 61, distance: 135.8
click at [180, 117] on td "Douglas County Forest Products" at bounding box center [127, 132] width 199 height 30
copy td "Douglas County Forest Products"
drag, startPoint x: 43, startPoint y: 78, endPoint x: 90, endPoint y: 78, distance: 47.1
click at [90, 147] on td "MASH Makes" at bounding box center [127, 162] width 199 height 30
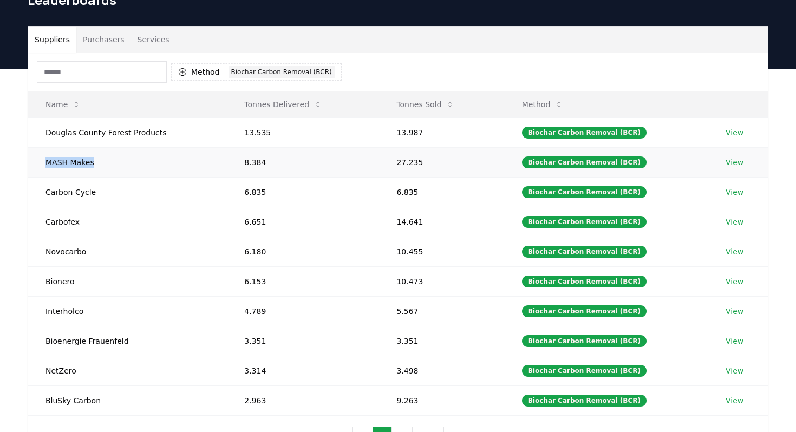
copy td "MASH Makes"
drag, startPoint x: 40, startPoint y: 116, endPoint x: 94, endPoint y: 115, distance: 54.1
click at [94, 177] on td "Carbon Cycle" at bounding box center [127, 192] width 199 height 30
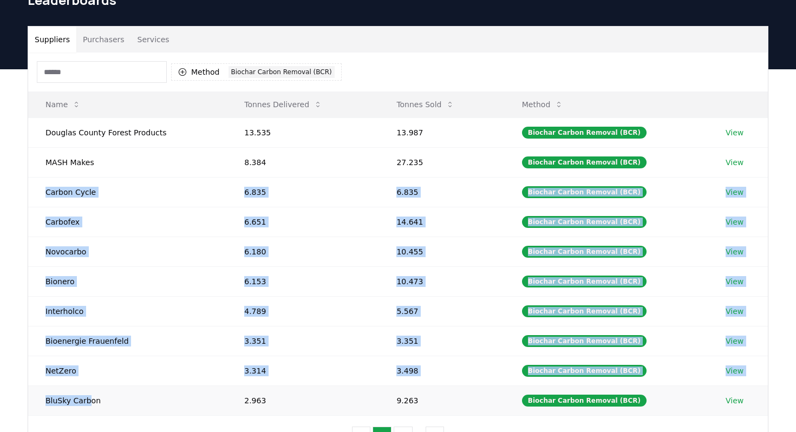
drag, startPoint x: 31, startPoint y: 114, endPoint x: 88, endPoint y: 322, distance: 215.8
click at [89, 323] on tbody "Douglas County Forest Products 13.535 13.987 Biochar Carbon Removal (BCR) View …" at bounding box center [397, 266] width 739 height 298
click at [46, 177] on td "Carbon Cycle" at bounding box center [127, 192] width 199 height 30
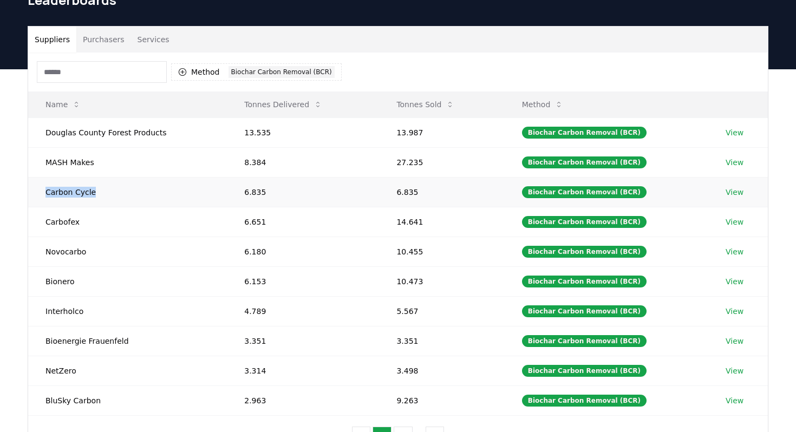
drag, startPoint x: 46, startPoint y: 110, endPoint x: 104, endPoint y: 110, distance: 58.5
click at [104, 177] on td "Carbon Cycle" at bounding box center [127, 192] width 199 height 30
drag, startPoint x: 42, startPoint y: 142, endPoint x: 88, endPoint y: 142, distance: 46.5
click at [88, 207] on td "Carbofex" at bounding box center [127, 222] width 199 height 30
copy td "Carbofex"
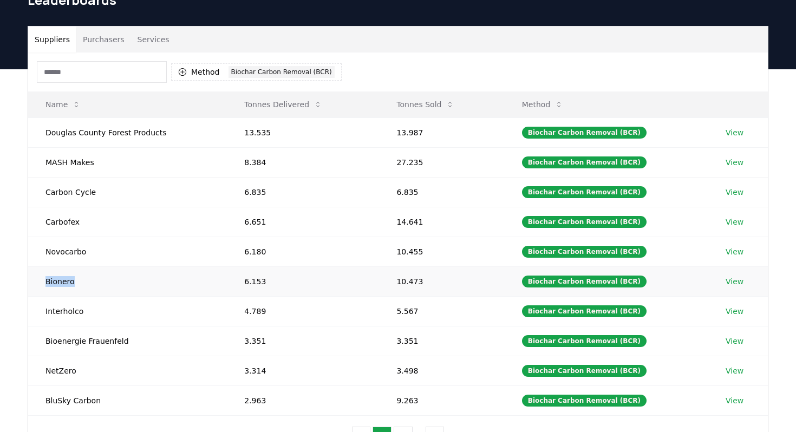
drag, startPoint x: 44, startPoint y: 199, endPoint x: 83, endPoint y: 199, distance: 38.4
click at [83, 266] on td "Bionero" at bounding box center [127, 281] width 199 height 30
copy td "Bionero"
drag, startPoint x: 42, startPoint y: 226, endPoint x: 81, endPoint y: 226, distance: 39.0
click at [81, 296] on td "Interholco" at bounding box center [127, 311] width 199 height 30
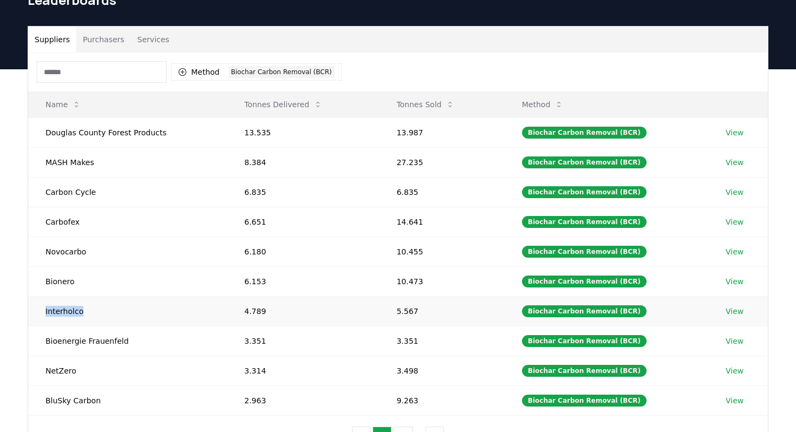
copy td "Interholco"
drag, startPoint x: 40, startPoint y: 254, endPoint x: 126, endPoint y: 260, distance: 86.3
click at [126, 326] on td "Bioenergie Frauenfeld" at bounding box center [127, 341] width 199 height 30
drag, startPoint x: 45, startPoint y: 284, endPoint x: 71, endPoint y: 284, distance: 26.5
click at [71, 356] on td "NetZero" at bounding box center [127, 371] width 199 height 30
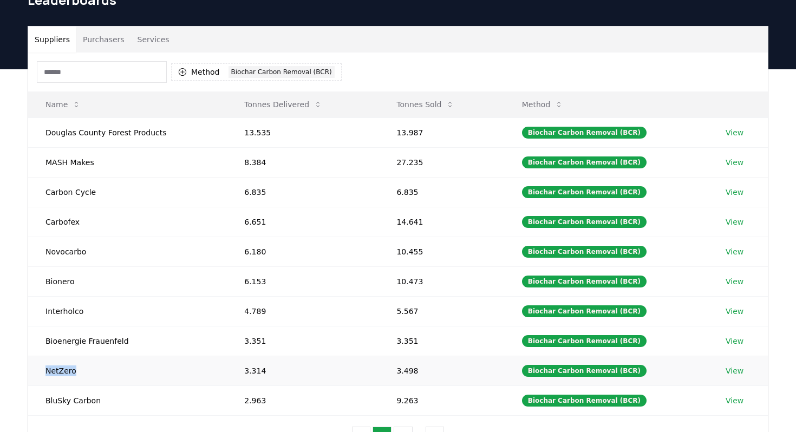
drag, startPoint x: 38, startPoint y: 288, endPoint x: 76, endPoint y: 289, distance: 37.9
click at [76, 356] on td "NetZero" at bounding box center [127, 371] width 199 height 30
drag, startPoint x: 43, startPoint y: 319, endPoint x: 102, endPoint y: 319, distance: 59.0
click at [102, 385] on td "BluSky Carbon" at bounding box center [127, 400] width 199 height 30
click at [401, 426] on button "3" at bounding box center [402, 437] width 19 height 22
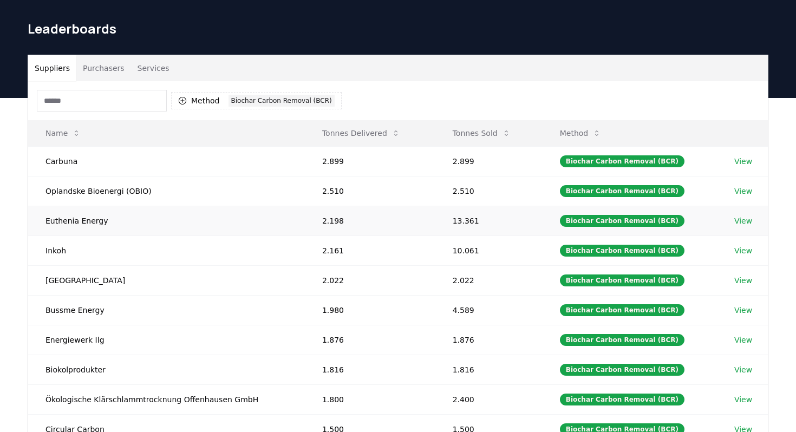
scroll to position [106, 0]
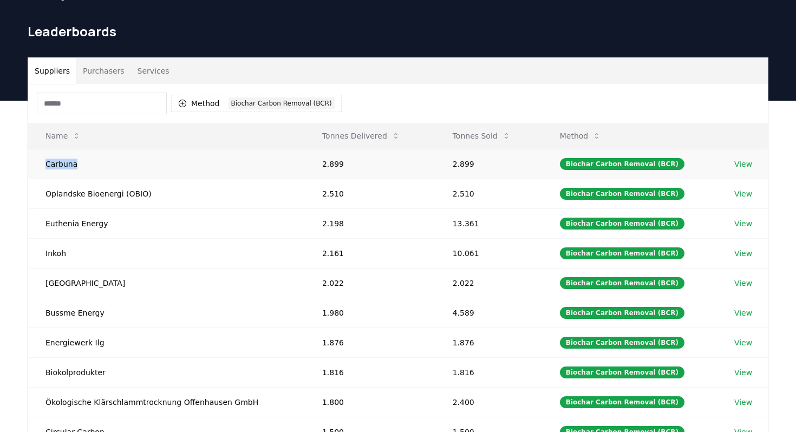
drag, startPoint x: 44, startPoint y: 78, endPoint x: 78, endPoint y: 80, distance: 33.6
click at [78, 149] on td "Carbuna" at bounding box center [166, 164] width 277 height 30
drag, startPoint x: 43, startPoint y: 114, endPoint x: 159, endPoint y: 114, distance: 115.3
click at [159, 179] on td "Oplandske Bioenergi (OBIO)" at bounding box center [166, 194] width 277 height 30
drag, startPoint x: 46, startPoint y: 137, endPoint x: 104, endPoint y: 145, distance: 58.5
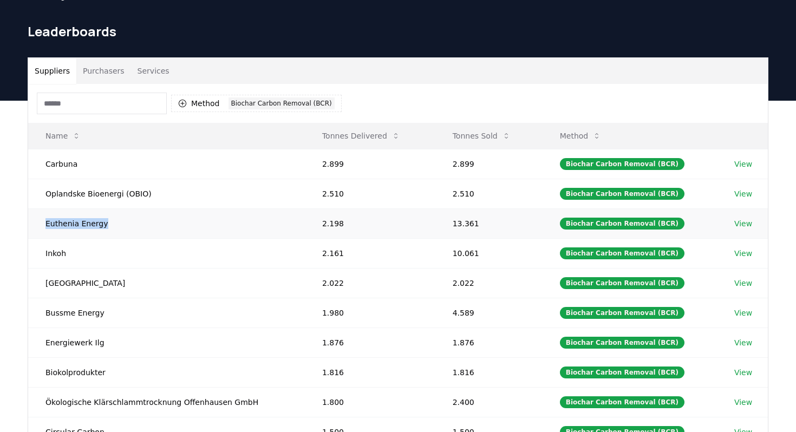
click at [104, 208] on td "Euthenia Energy" at bounding box center [166, 223] width 277 height 30
drag, startPoint x: 44, startPoint y: 168, endPoint x: 65, endPoint y: 168, distance: 21.6
click at [65, 238] on td "Inkoh" at bounding box center [166, 253] width 277 height 30
drag, startPoint x: 46, startPoint y: 201, endPoint x: 95, endPoint y: 201, distance: 49.3
click at [95, 268] on td "Nordgau" at bounding box center [166, 283] width 277 height 30
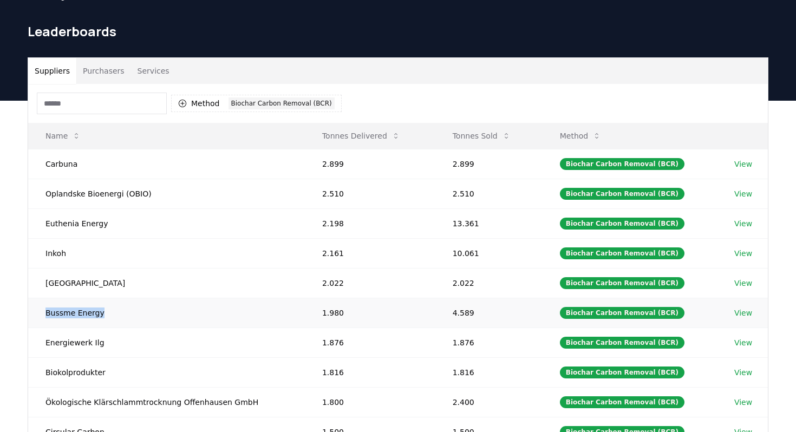
drag, startPoint x: 44, startPoint y: 225, endPoint x: 100, endPoint y: 228, distance: 55.8
click at [100, 298] on td "Bussme Energy" at bounding box center [166, 313] width 277 height 30
drag, startPoint x: 46, startPoint y: 258, endPoint x: 108, endPoint y: 258, distance: 62.2
click at [108, 327] on td "Energiewerk Ilg" at bounding box center [166, 342] width 277 height 30
drag, startPoint x: 46, startPoint y: 288, endPoint x: 117, endPoint y: 288, distance: 71.4
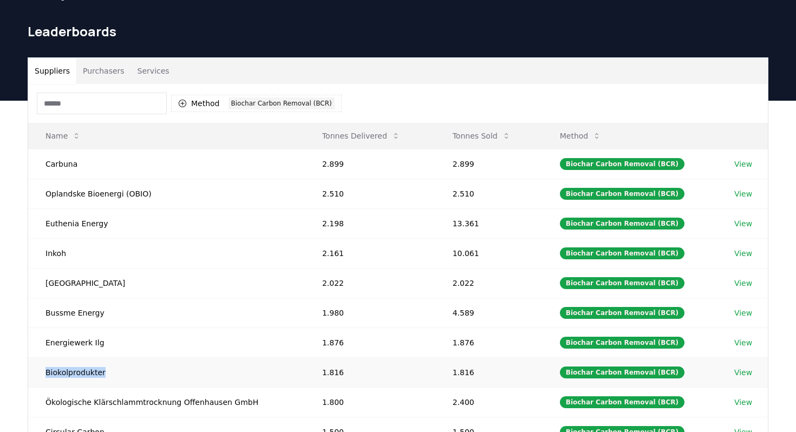
click at [117, 357] on td "Biokolprodukter" at bounding box center [166, 372] width 277 height 30
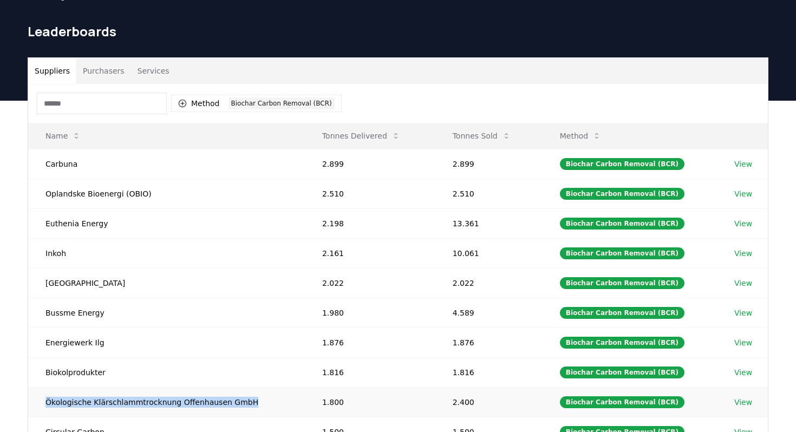
drag, startPoint x: 44, startPoint y: 319, endPoint x: 251, endPoint y: 332, distance: 206.6
click at [251, 387] on td "Ökologische Klärschlammtrocknung Offenhausen GmbH" at bounding box center [166, 402] width 277 height 30
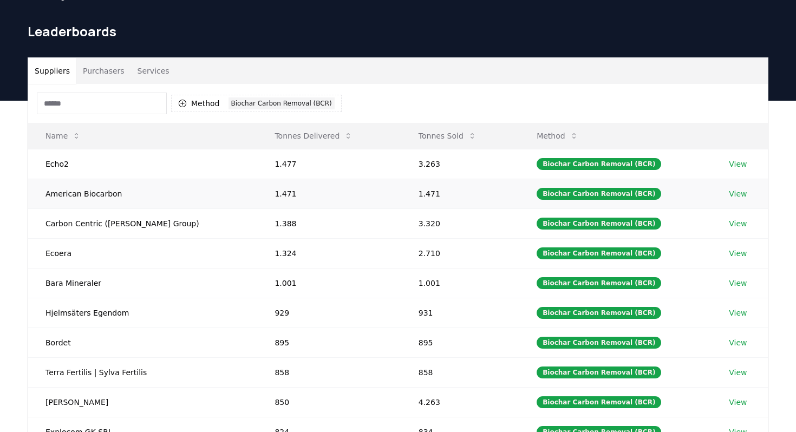
scroll to position [95, 0]
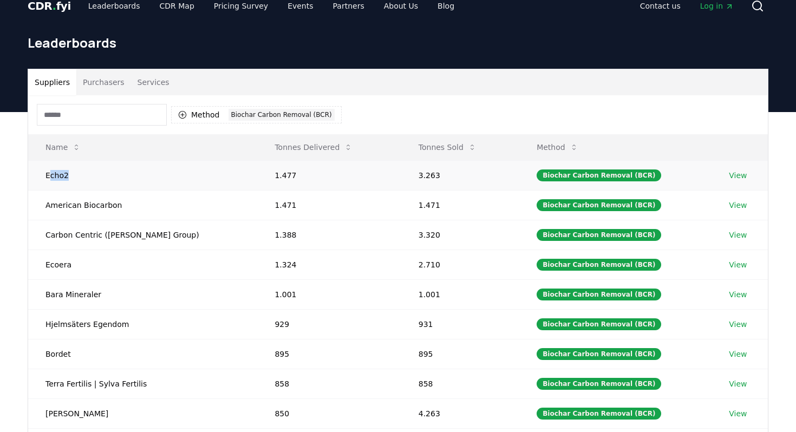
drag, startPoint x: 50, startPoint y: 95, endPoint x: 81, endPoint y: 95, distance: 30.8
click at [81, 160] on td "Echo2" at bounding box center [142, 175] width 229 height 30
click at [58, 160] on td "Echo2" at bounding box center [142, 175] width 229 height 30
drag, startPoint x: 47, startPoint y: 94, endPoint x: 71, endPoint y: 96, distance: 24.5
click at [71, 160] on td "Echo2" at bounding box center [142, 175] width 229 height 30
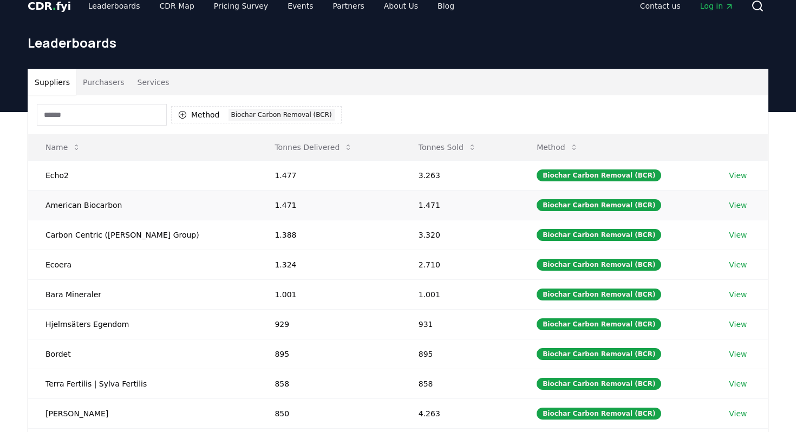
click at [50, 190] on td "American Biocarbon" at bounding box center [142, 205] width 229 height 30
drag, startPoint x: 42, startPoint y: 122, endPoint x: 149, endPoint y: 129, distance: 107.4
click at [149, 190] on td "American Biocarbon" at bounding box center [142, 205] width 229 height 30
drag, startPoint x: 45, startPoint y: 153, endPoint x: 157, endPoint y: 155, distance: 112.1
click at [157, 220] on td "Carbon Centric (SOLER Group)" at bounding box center [142, 235] width 229 height 30
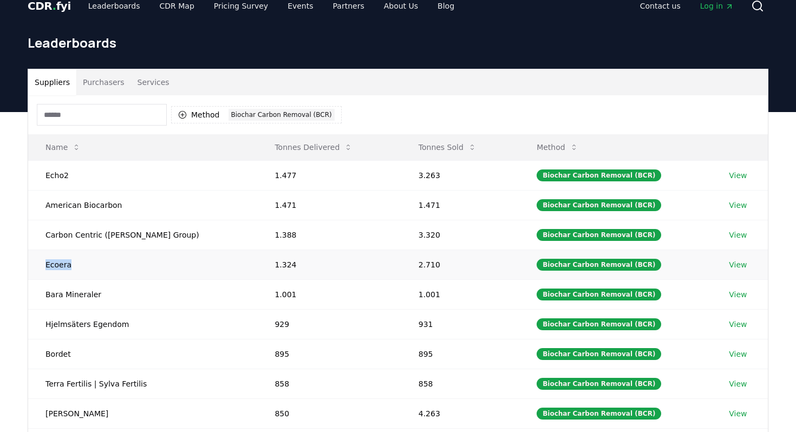
drag, startPoint x: 43, startPoint y: 185, endPoint x: 90, endPoint y: 185, distance: 47.6
click at [90, 250] on td "Ecoera" at bounding box center [142, 265] width 229 height 30
drag, startPoint x: 46, startPoint y: 210, endPoint x: 98, endPoint y: 210, distance: 52.0
click at [98, 279] on td "Bara Mineraler" at bounding box center [142, 294] width 229 height 30
drag, startPoint x: 41, startPoint y: 241, endPoint x: 133, endPoint y: 240, distance: 91.5
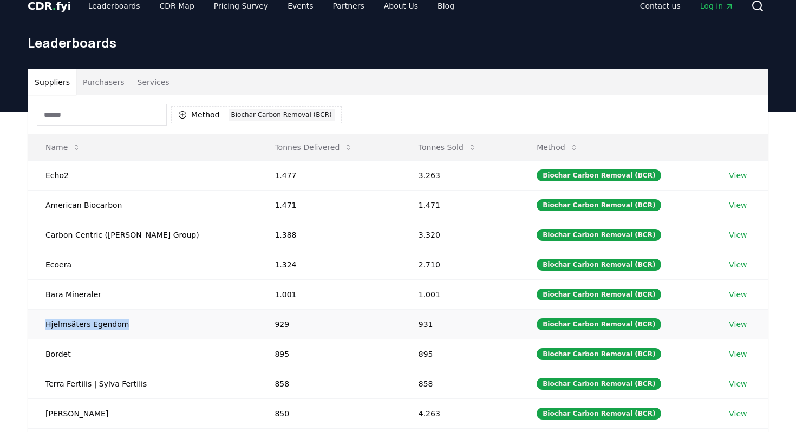
click at [133, 309] on td "Hjelmsäters Egendom" at bounding box center [142, 324] width 229 height 30
drag, startPoint x: 44, startPoint y: 270, endPoint x: 75, endPoint y: 270, distance: 30.8
click at [75, 339] on td "Bordet" at bounding box center [142, 354] width 229 height 30
drag, startPoint x: 45, startPoint y: 297, endPoint x: 142, endPoint y: 297, distance: 97.4
click at [142, 369] on td "Terra Fertilis | Sylva Fertilis" at bounding box center [142, 384] width 229 height 30
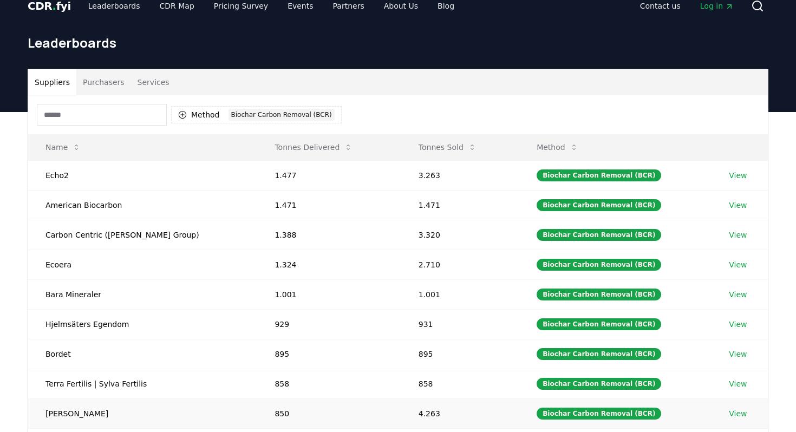
drag, startPoint x: 42, startPoint y: 326, endPoint x: 97, endPoint y: 326, distance: 55.7
click at [97, 398] on td "CharLine" at bounding box center [142, 413] width 229 height 30
drag, startPoint x: 43, startPoint y: 330, endPoint x: 101, endPoint y: 330, distance: 57.9
click at [101, 398] on td "CharLine" at bounding box center [142, 413] width 229 height 30
drag, startPoint x: 48, startPoint y: 356, endPoint x: 108, endPoint y: 367, distance: 61.8
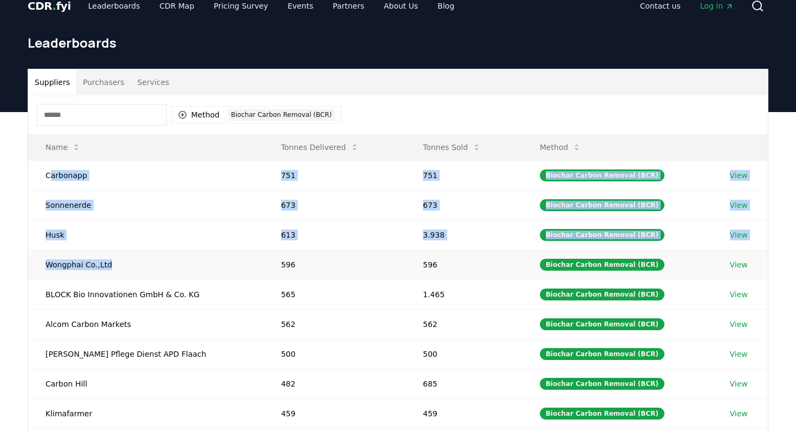
drag, startPoint x: 48, startPoint y: 92, endPoint x: 107, endPoint y: 180, distance: 105.7
click at [107, 180] on tbody "Carbonapp 751 751 Biochar Carbon Removal (BCR) View Sonnenerde 673 673 Biochar …" at bounding box center [397, 309] width 739 height 298
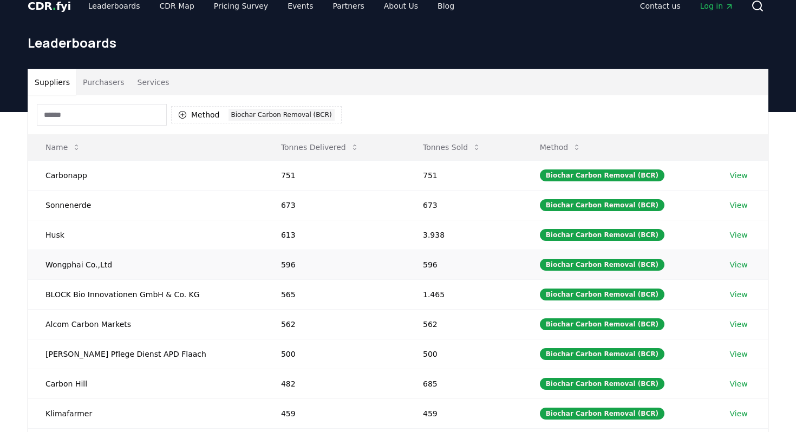
click at [88, 250] on td "Wongphai Co.,Ltd" at bounding box center [145, 265] width 235 height 30
drag, startPoint x: 44, startPoint y: 93, endPoint x: 95, endPoint y: 95, distance: 50.9
click at [95, 160] on td "Carbonapp" at bounding box center [145, 175] width 235 height 30
click at [49, 190] on td "Sonnenerde" at bounding box center [145, 205] width 235 height 30
drag, startPoint x: 42, startPoint y: 123, endPoint x: 115, endPoint y: 128, distance: 73.2
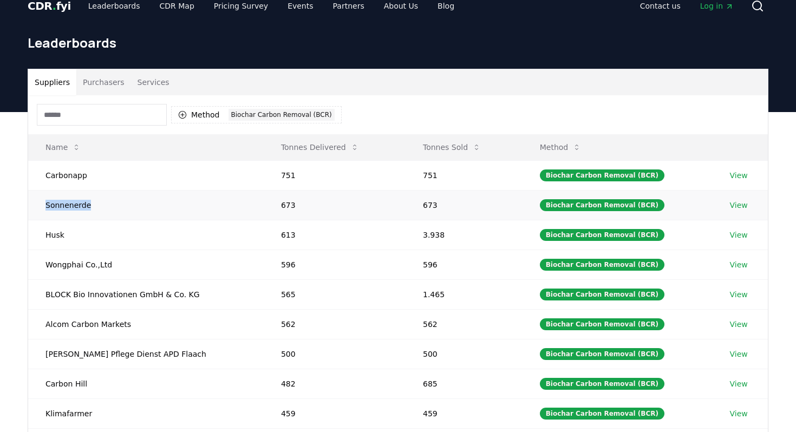
click at [116, 190] on td "Sonnenerde" at bounding box center [145, 205] width 235 height 30
drag, startPoint x: 45, startPoint y: 152, endPoint x: 72, endPoint y: 152, distance: 27.1
click at [72, 220] on td "Husk" at bounding box center [145, 235] width 235 height 30
drag, startPoint x: 44, startPoint y: 181, endPoint x: 140, endPoint y: 183, distance: 95.3
click at [140, 250] on td "Wongphai Co.,Ltd" at bounding box center [145, 265] width 235 height 30
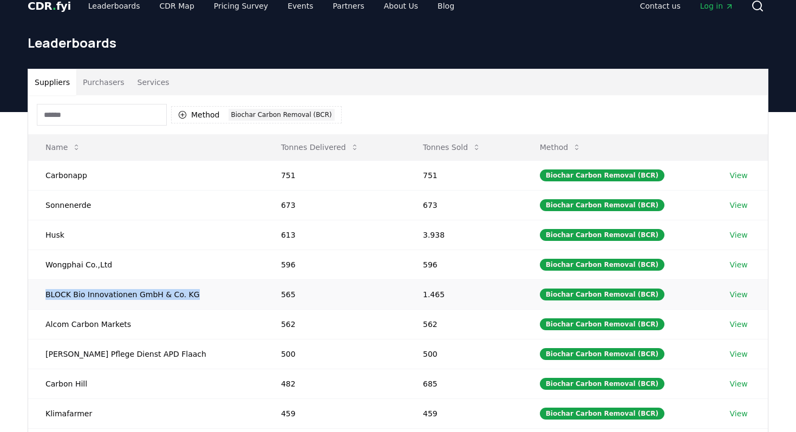
drag, startPoint x: 43, startPoint y: 213, endPoint x: 195, endPoint y: 213, distance: 152.1
click at [195, 279] on td "BLOCK Bio Innovationen GmbH & Co. KG" at bounding box center [145, 294] width 235 height 30
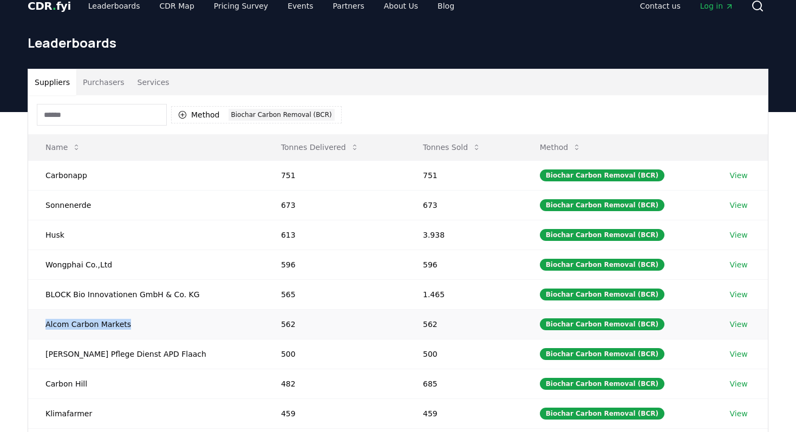
drag, startPoint x: 42, startPoint y: 242, endPoint x: 137, endPoint y: 243, distance: 95.3
click at [137, 309] on td "Alcom Carbon Markets" at bounding box center [145, 324] width 235 height 30
drag, startPoint x: 45, startPoint y: 271, endPoint x: 173, endPoint y: 271, distance: 128.3
click at [173, 339] on td "Auen Pflege Dienst APD Flaach" at bounding box center [145, 354] width 235 height 30
drag, startPoint x: 46, startPoint y: 303, endPoint x: 97, endPoint y: 302, distance: 51.4
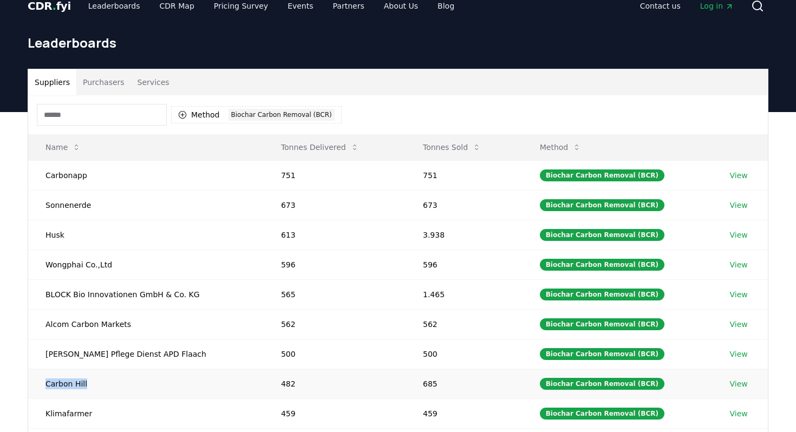
click at [97, 369] on td "Carbon Hill" at bounding box center [145, 384] width 235 height 30
drag, startPoint x: 45, startPoint y: 333, endPoint x: 107, endPoint y: 333, distance: 61.7
click at [107, 398] on td "Klimafarmer" at bounding box center [145, 413] width 235 height 30
drag, startPoint x: 47, startPoint y: 359, endPoint x: 93, endPoint y: 359, distance: 46.0
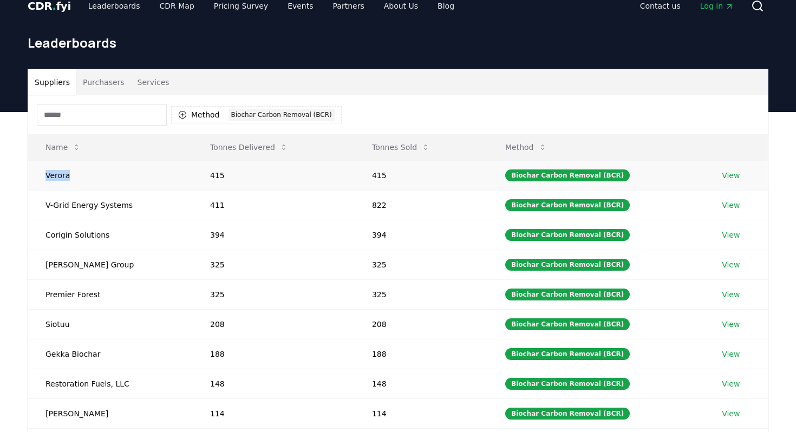
drag, startPoint x: 43, startPoint y: 93, endPoint x: 97, endPoint y: 93, distance: 54.7
click at [97, 160] on td "Verora" at bounding box center [110, 175] width 165 height 30
drag, startPoint x: 58, startPoint y: 119, endPoint x: 155, endPoint y: 134, distance: 97.6
click at [155, 190] on td "V-Grid Energy Systems" at bounding box center [110, 205] width 165 height 30
drag, startPoint x: 50, startPoint y: 155, endPoint x: 90, endPoint y: 155, distance: 39.5
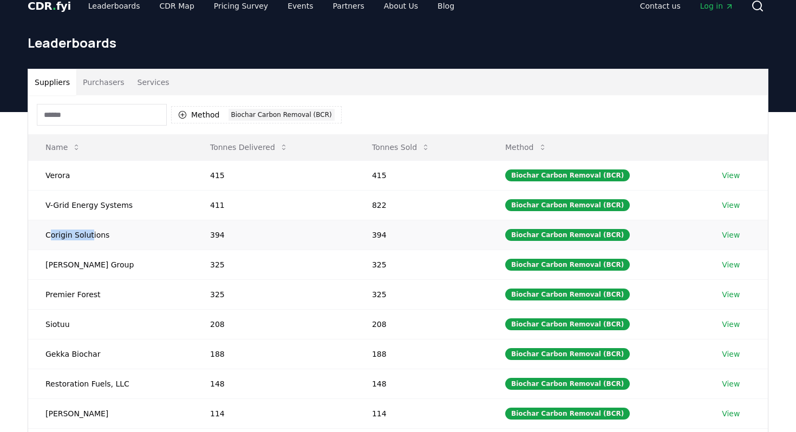
click at [90, 220] on td "Corigin Solutions" at bounding box center [110, 235] width 165 height 30
click at [56, 220] on td "Corigin Solutions" at bounding box center [110, 235] width 165 height 30
drag, startPoint x: 39, startPoint y: 149, endPoint x: 134, endPoint y: 153, distance: 95.3
click at [135, 220] on td "Corigin Solutions" at bounding box center [110, 235] width 165 height 30
drag, startPoint x: 42, startPoint y: 183, endPoint x: 103, endPoint y: 185, distance: 60.6
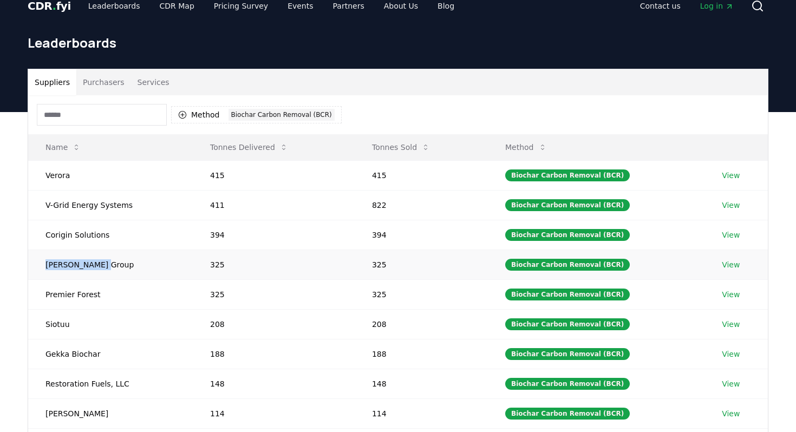
click at [103, 250] on td "Jeffries Group" at bounding box center [110, 265] width 165 height 30
drag, startPoint x: 43, startPoint y: 213, endPoint x: 118, endPoint y: 213, distance: 74.7
click at [118, 279] on td "Premier Forest" at bounding box center [110, 294] width 165 height 30
drag, startPoint x: 45, startPoint y: 241, endPoint x: 78, endPoint y: 241, distance: 32.5
click at [78, 309] on td "Siotuu" at bounding box center [110, 324] width 165 height 30
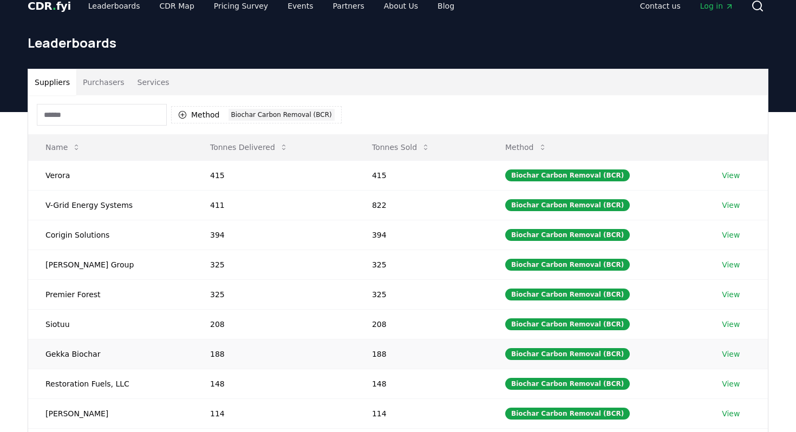
drag, startPoint x: 42, startPoint y: 278, endPoint x: 96, endPoint y: 270, distance: 54.6
click at [96, 339] on td "Gekka Biochar" at bounding box center [110, 354] width 165 height 30
drag, startPoint x: 43, startPoint y: 271, endPoint x: 101, endPoint y: 271, distance: 57.4
click at [101, 339] on td "Gekka Biochar" at bounding box center [110, 354] width 165 height 30
drag, startPoint x: 44, startPoint y: 301, endPoint x: 138, endPoint y: 301, distance: 94.2
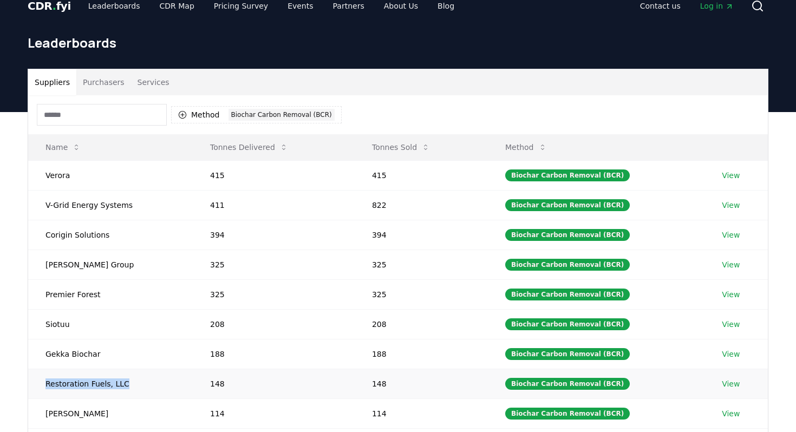
click at [139, 369] on td "Restoration Fuels, LLC" at bounding box center [110, 384] width 165 height 30
drag, startPoint x: 47, startPoint y: 328, endPoint x: 121, endPoint y: 330, distance: 74.2
click at [121, 398] on td "Harrison Renewable" at bounding box center [110, 413] width 165 height 30
drag, startPoint x: 45, startPoint y: 360, endPoint x: 106, endPoint y: 359, distance: 60.1
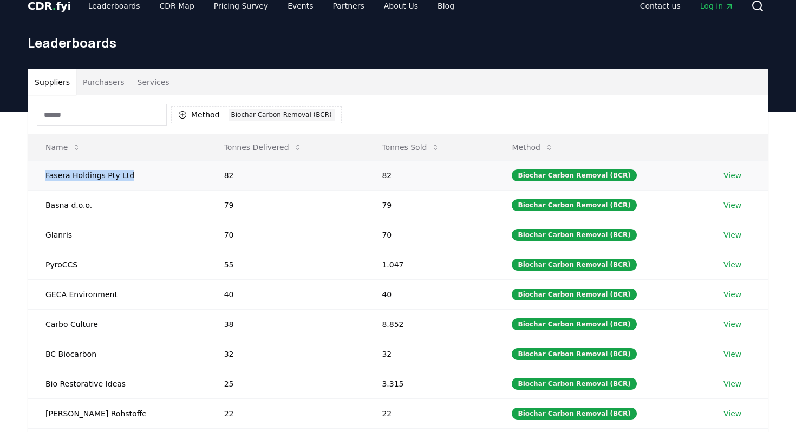
drag, startPoint x: 41, startPoint y: 92, endPoint x: 143, endPoint y: 93, distance: 102.8
click at [143, 160] on td "Fasera Holdings Pty Ltd" at bounding box center [117, 175] width 179 height 30
drag, startPoint x: 45, startPoint y: 122, endPoint x: 106, endPoint y: 122, distance: 60.6
click at [106, 190] on td "Basna d.o.o." at bounding box center [117, 205] width 179 height 30
drag, startPoint x: 46, startPoint y: 155, endPoint x: 106, endPoint y: 155, distance: 59.5
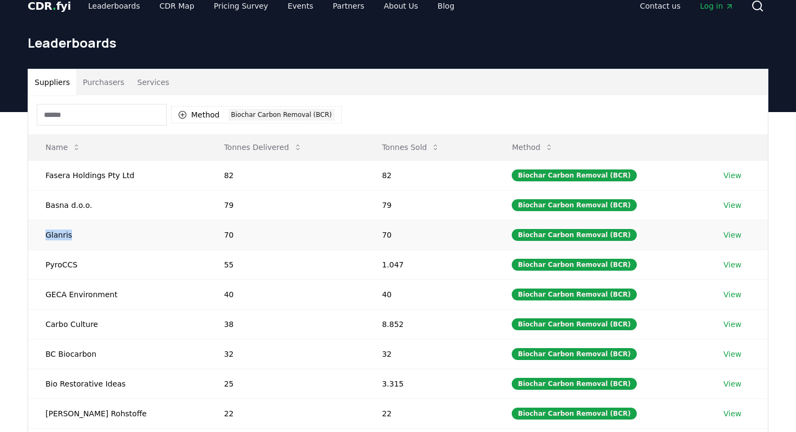
click at [106, 220] on td "Glanris" at bounding box center [117, 235] width 179 height 30
drag, startPoint x: 47, startPoint y: 184, endPoint x: 91, endPoint y: 184, distance: 44.4
click at [91, 250] on td "PyroCCS" at bounding box center [117, 265] width 179 height 30
drag, startPoint x: 45, startPoint y: 212, endPoint x: 127, endPoint y: 212, distance: 81.7
click at [127, 279] on td "GECA Environment" at bounding box center [117, 294] width 179 height 30
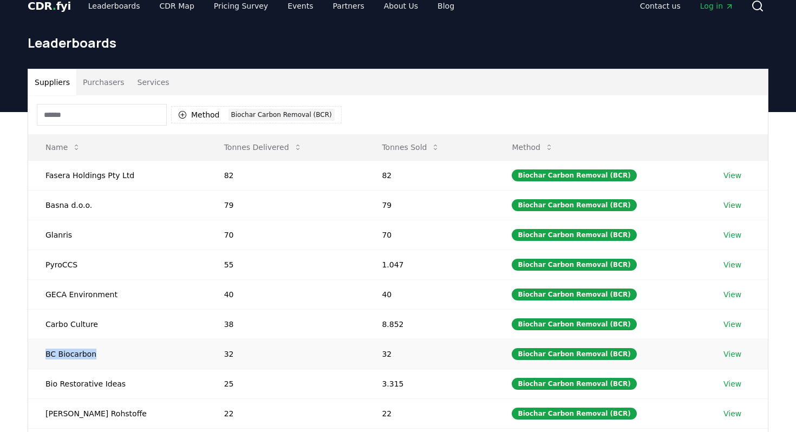
drag, startPoint x: 43, startPoint y: 274, endPoint x: 99, endPoint y: 274, distance: 55.7
click at [99, 339] on td "BC Biocarbon" at bounding box center [117, 354] width 179 height 30
drag, startPoint x: 45, startPoint y: 298, endPoint x: 128, endPoint y: 298, distance: 82.8
click at [128, 369] on td "Bio Restorative Ideas" at bounding box center [117, 384] width 179 height 30
drag, startPoint x: 42, startPoint y: 331, endPoint x: 117, endPoint y: 330, distance: 75.2
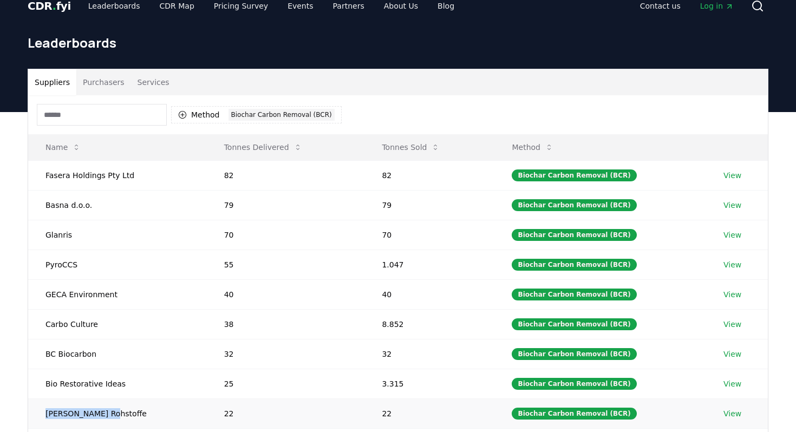
click at [117, 398] on td "Fetzer Rohstoffe" at bounding box center [117, 413] width 179 height 30
drag, startPoint x: 47, startPoint y: 360, endPoint x: 121, endPoint y: 360, distance: 73.6
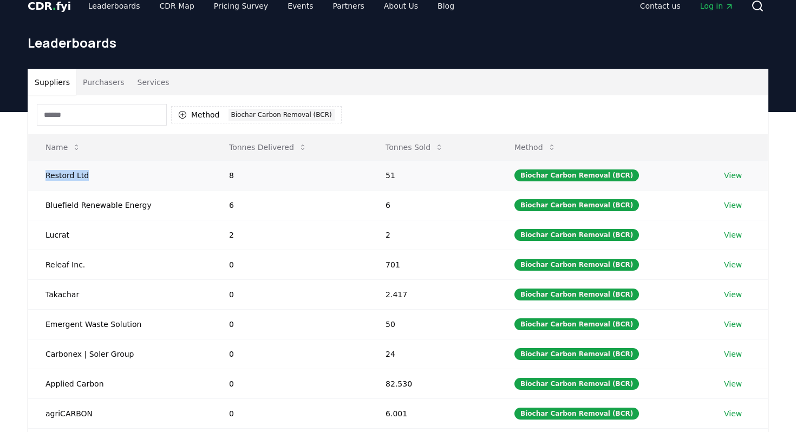
drag, startPoint x: 43, startPoint y: 93, endPoint x: 107, endPoint y: 92, distance: 63.9
click at [107, 160] on td "Restord Ltd" at bounding box center [119, 175] width 183 height 30
drag, startPoint x: 45, startPoint y: 121, endPoint x: 151, endPoint y: 124, distance: 105.6
click at [151, 190] on td "Bluefield Renewable Energy" at bounding box center [119, 205] width 183 height 30
drag, startPoint x: 46, startPoint y: 151, endPoint x: 74, endPoint y: 151, distance: 28.1
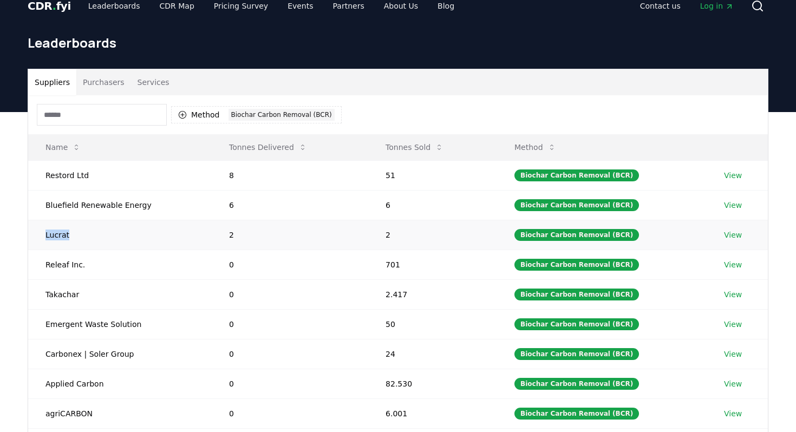
click at [74, 220] on td "Lucrat" at bounding box center [119, 235] width 183 height 30
drag, startPoint x: 47, startPoint y: 182, endPoint x: 98, endPoint y: 183, distance: 51.4
click at [97, 250] on td "Releaf Inc." at bounding box center [119, 265] width 183 height 30
click at [57, 279] on td "Takachar" at bounding box center [119, 294] width 183 height 30
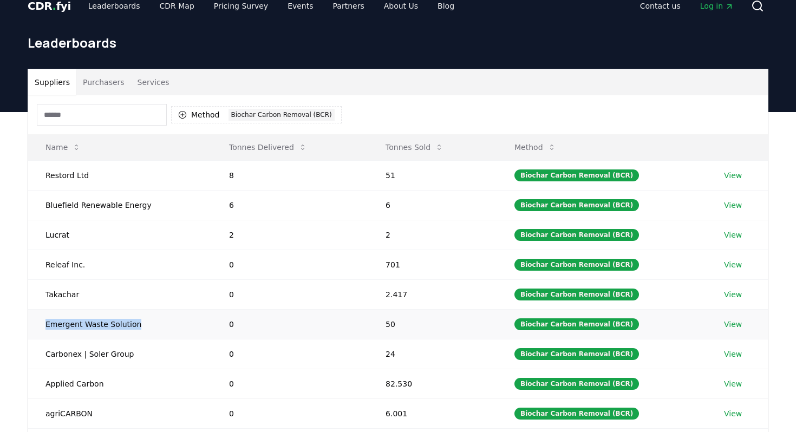
drag, startPoint x: 45, startPoint y: 244, endPoint x: 152, endPoint y: 243, distance: 106.6
click at [152, 309] on td "Emergent Waste Solution" at bounding box center [119, 324] width 183 height 30
drag, startPoint x: 47, startPoint y: 271, endPoint x: 153, endPoint y: 271, distance: 106.1
click at [153, 339] on td "Carbonex | Soler Group" at bounding box center [119, 354] width 183 height 30
drag, startPoint x: 44, startPoint y: 302, endPoint x: 112, endPoint y: 302, distance: 67.7
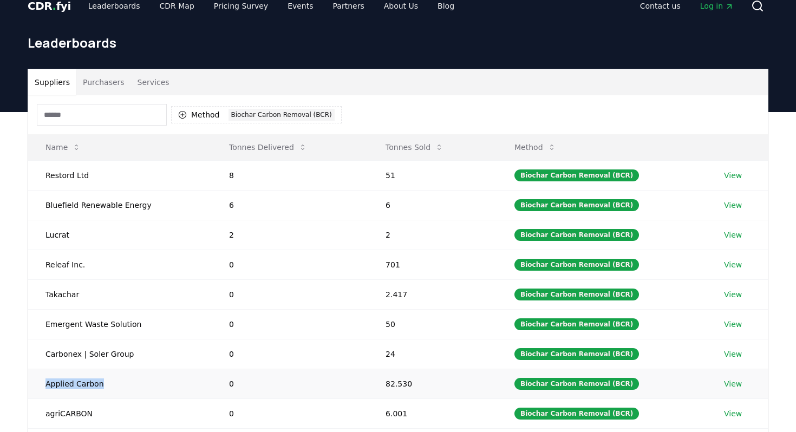
click at [112, 369] on td "Applied Carbon" at bounding box center [119, 384] width 183 height 30
drag, startPoint x: 44, startPoint y: 331, endPoint x: 119, endPoint y: 331, distance: 74.1
click at [119, 398] on td "agriCARBON" at bounding box center [119, 413] width 183 height 30
drag, startPoint x: 43, startPoint y: 362, endPoint x: 106, endPoint y: 357, distance: 63.0
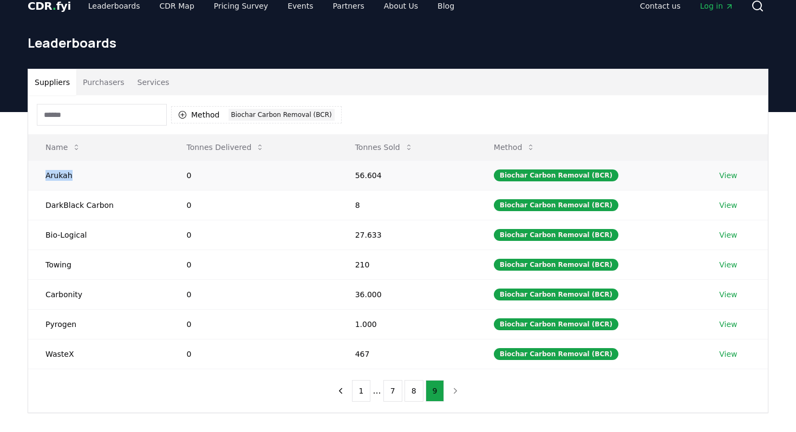
drag, startPoint x: 47, startPoint y: 93, endPoint x: 103, endPoint y: 93, distance: 56.8
click at [103, 160] on td "Arukah" at bounding box center [98, 175] width 141 height 30
drag, startPoint x: 45, startPoint y: 124, endPoint x: 129, endPoint y: 126, distance: 83.9
click at [129, 190] on td "DarkBlack Carbon" at bounding box center [98, 205] width 141 height 30
drag, startPoint x: 43, startPoint y: 156, endPoint x: 104, endPoint y: 160, distance: 61.2
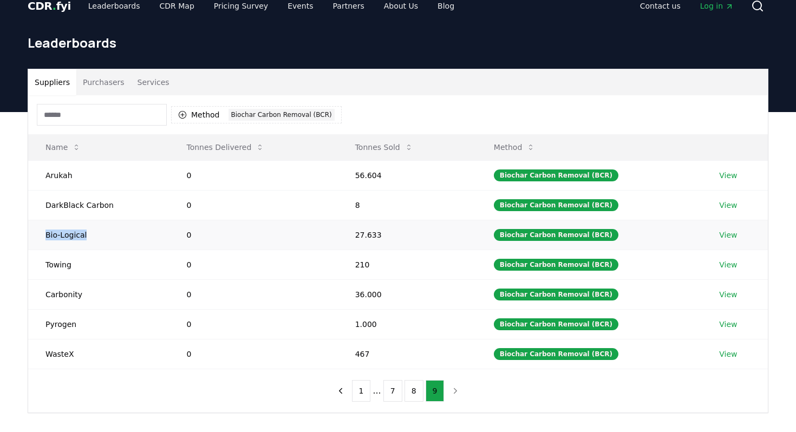
click at [104, 220] on td "Bio-Logical" at bounding box center [98, 235] width 141 height 30
drag, startPoint x: 43, startPoint y: 184, endPoint x: 77, endPoint y: 184, distance: 34.1
click at [77, 250] on td "Towing" at bounding box center [98, 265] width 141 height 30
drag, startPoint x: 44, startPoint y: 215, endPoint x: 86, endPoint y: 215, distance: 42.2
click at [86, 279] on td "Carbonity" at bounding box center [98, 294] width 141 height 30
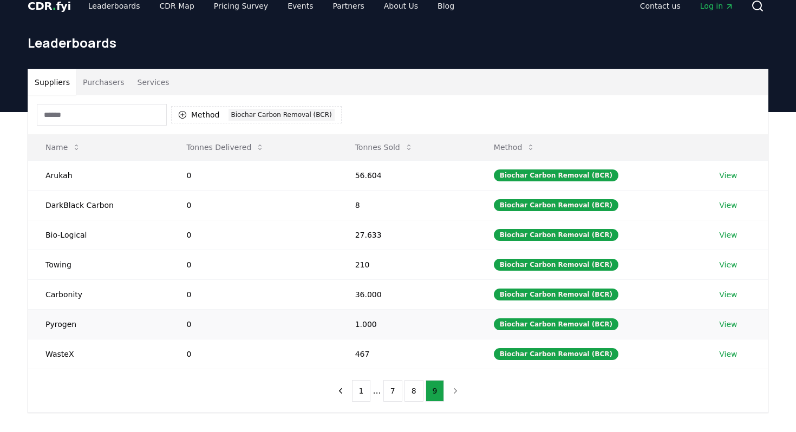
click at [54, 309] on td "Pyrogen" at bounding box center [98, 324] width 141 height 30
click at [57, 309] on td "Pyrogen" at bounding box center [98, 324] width 141 height 30
click at [52, 339] on td "WasteX" at bounding box center [98, 354] width 141 height 30
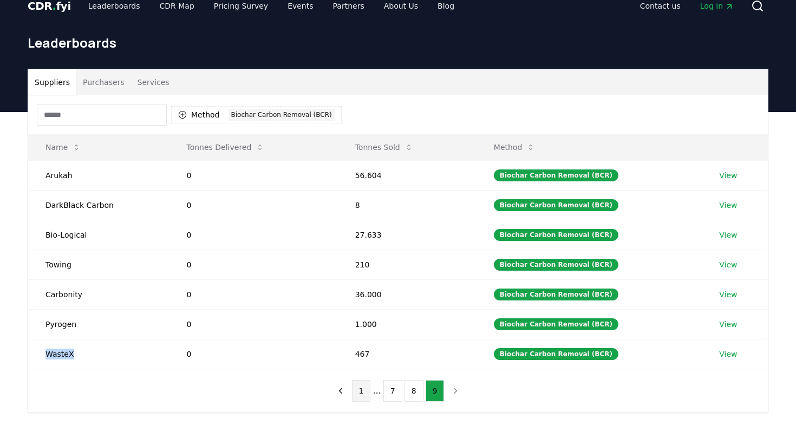
click at [363, 380] on button "1" at bounding box center [361, 391] width 19 height 22
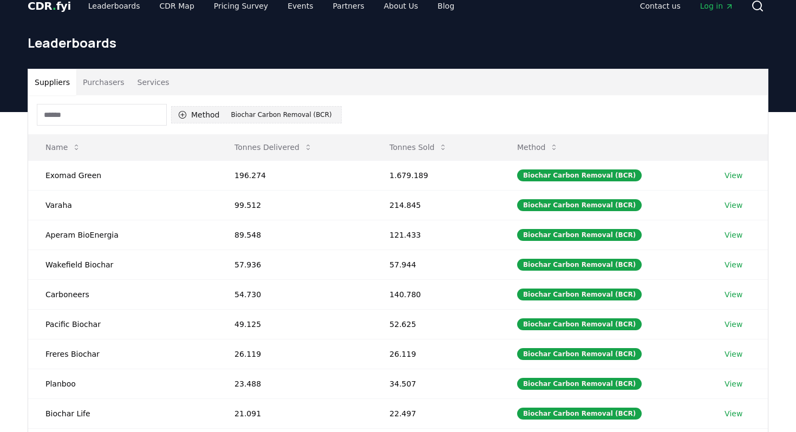
click at [250, 109] on div "Biochar Carbon Removal (BCR)" at bounding box center [281, 115] width 106 height 12
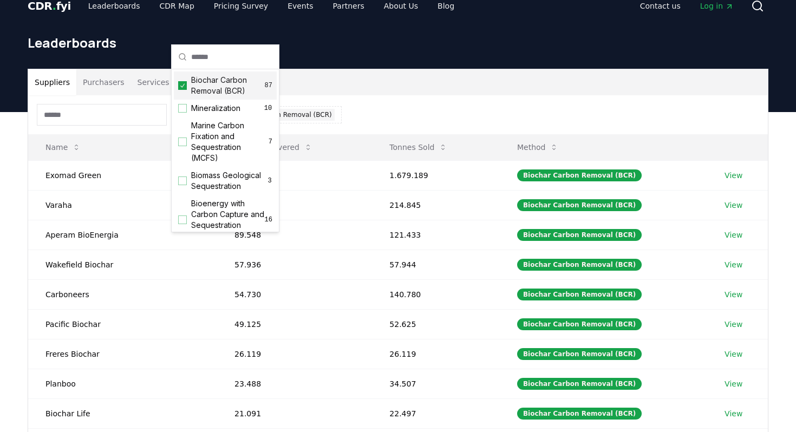
click at [183, 83] on icon "Suggestions" at bounding box center [183, 85] width 8 height 9
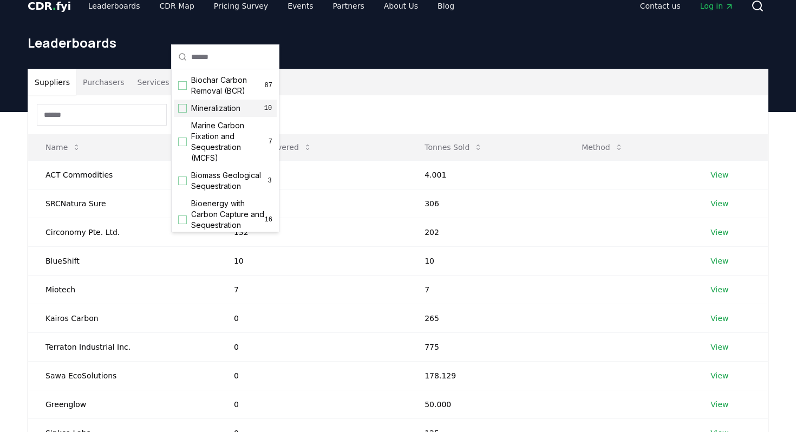
click at [182, 109] on div "Suggestions" at bounding box center [182, 108] width 9 height 9
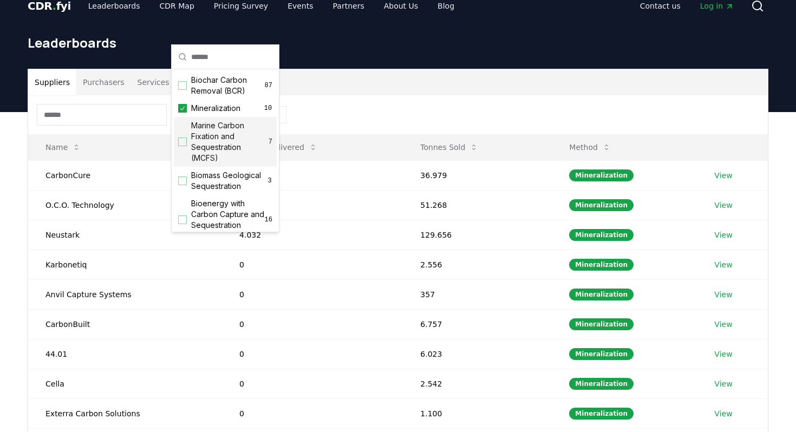
click at [183, 142] on div "Suggestions" at bounding box center [182, 141] width 9 height 9
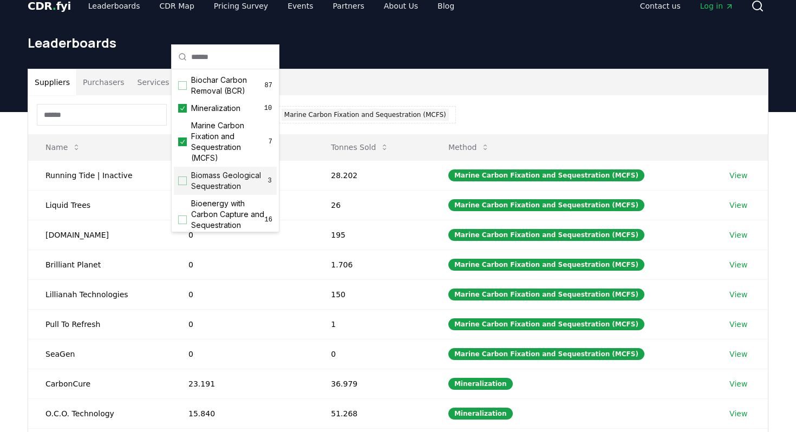
click at [188, 182] on div "Biomass Geological Sequestration 3" at bounding box center [225, 181] width 103 height 28
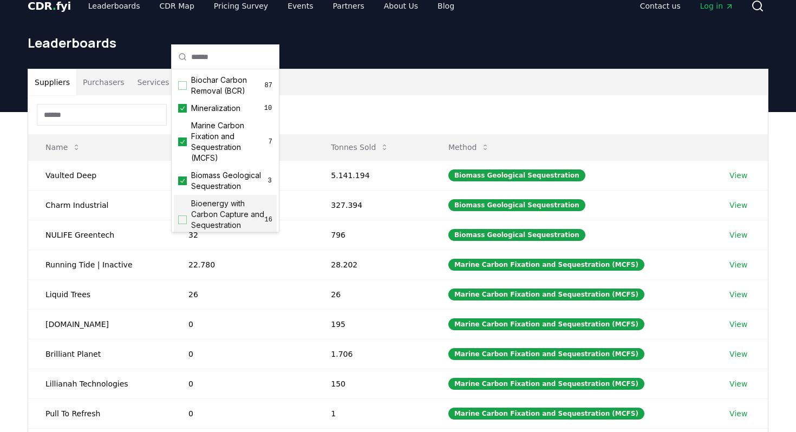
click at [188, 222] on div "Bioenergy with Carbon Capture and Sequestration (BECCS) 16" at bounding box center [225, 220] width 103 height 50
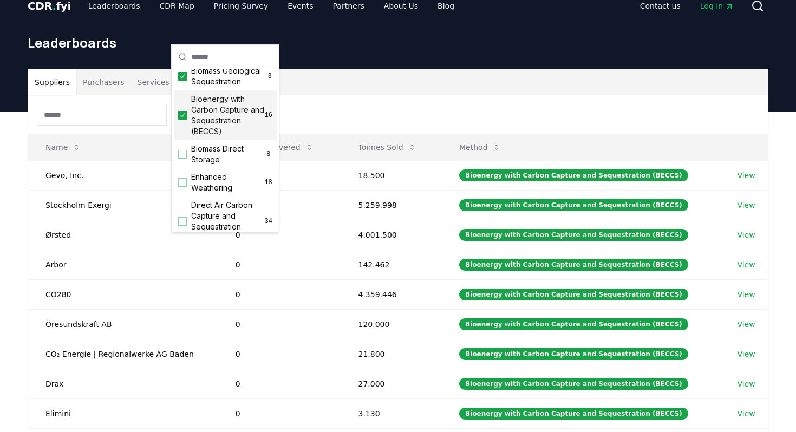
scroll to position [110, 0]
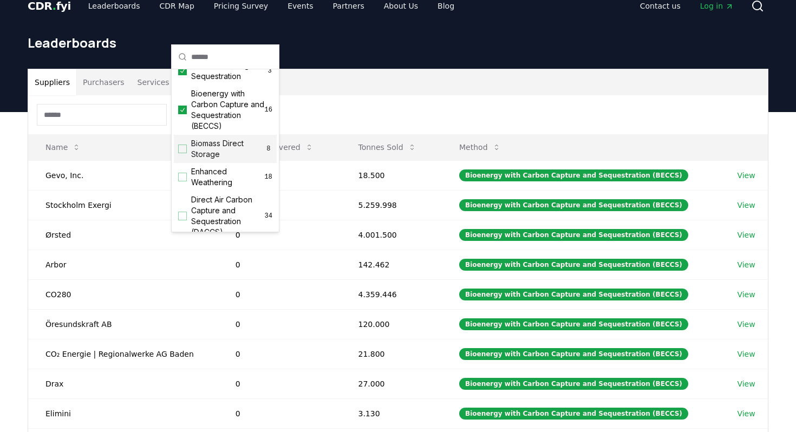
click at [183, 153] on div "Suggestions" at bounding box center [182, 149] width 9 height 9
click at [183, 181] on div "Suggestions" at bounding box center [182, 177] width 9 height 9
click at [185, 217] on div "Suggestions" at bounding box center [182, 216] width 9 height 9
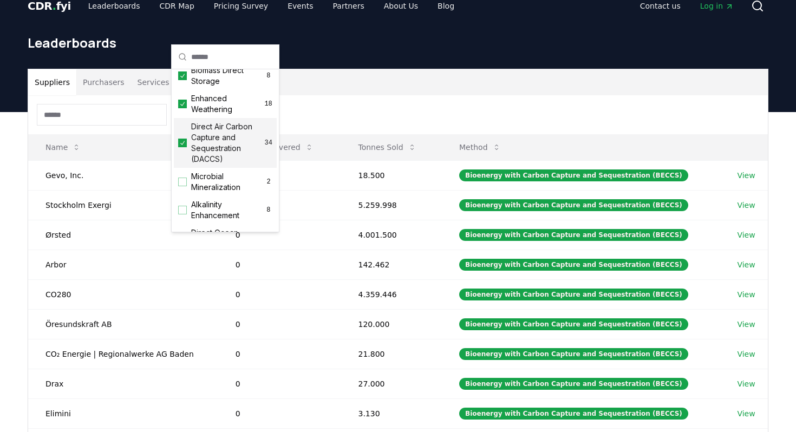
scroll to position [188, 0]
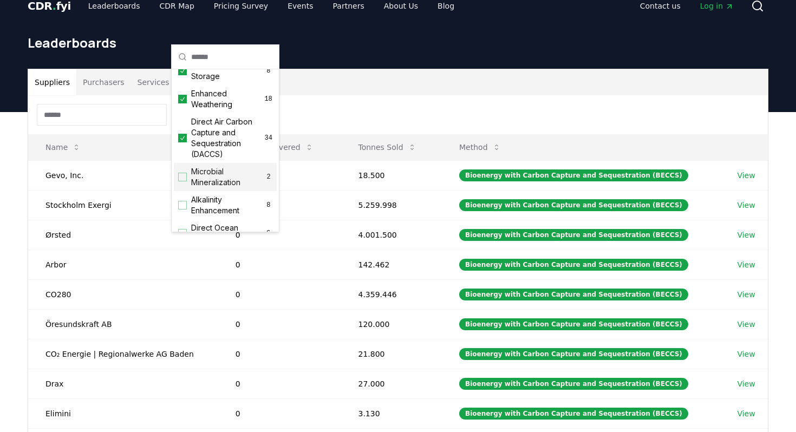
click at [185, 174] on div "Suggestions" at bounding box center [182, 177] width 9 height 9
click at [182, 204] on div "Suggestions" at bounding box center [182, 205] width 9 height 9
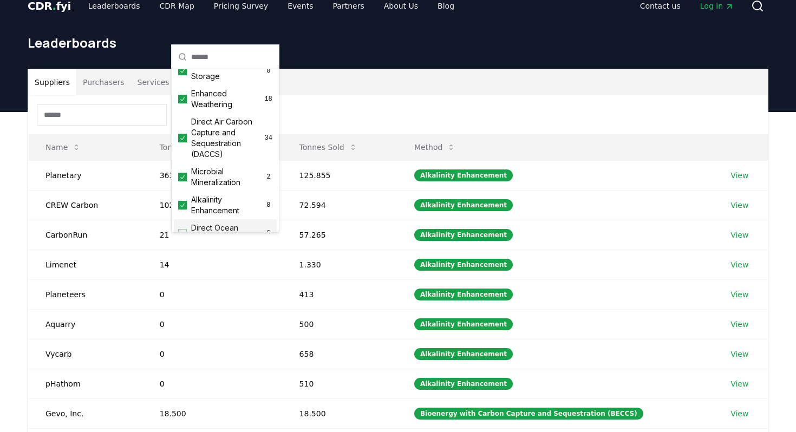
click at [184, 228] on div "Direct Ocean Removal 6" at bounding box center [225, 233] width 103 height 28
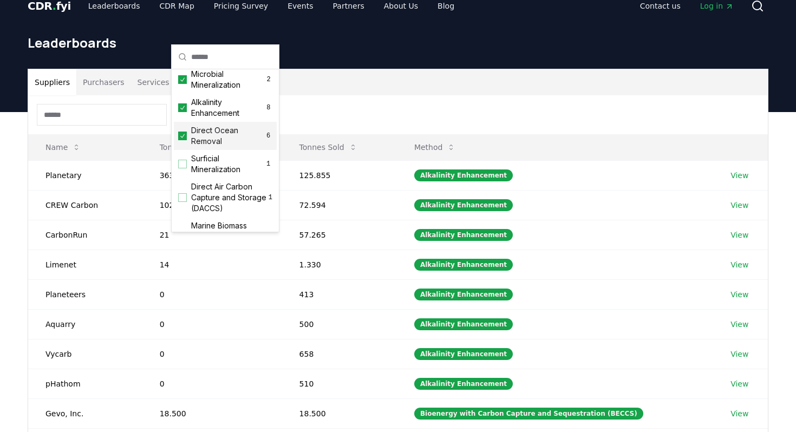
scroll to position [287, 0]
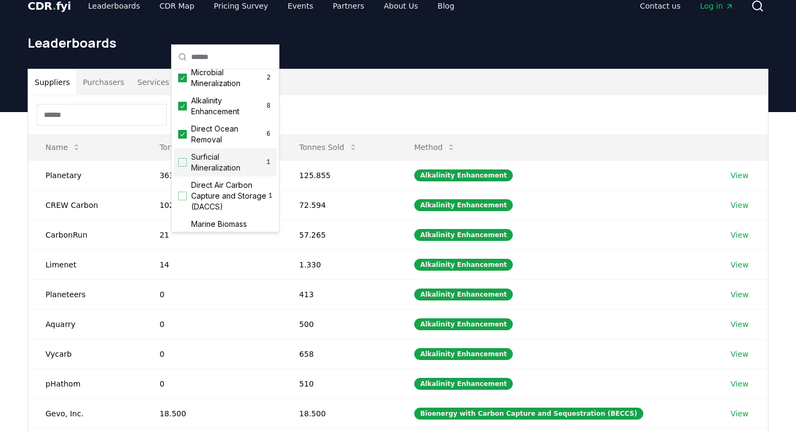
click at [183, 165] on div "Suggestions" at bounding box center [182, 162] width 9 height 9
click at [183, 198] on div "Suggestions" at bounding box center [182, 196] width 9 height 9
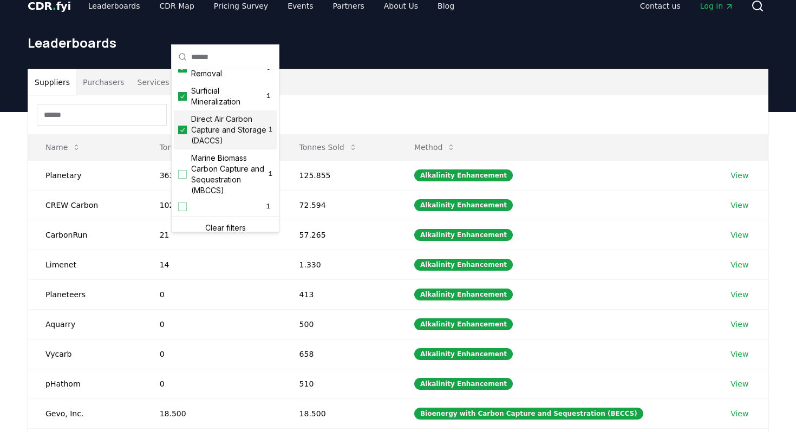
scroll to position [360, 0]
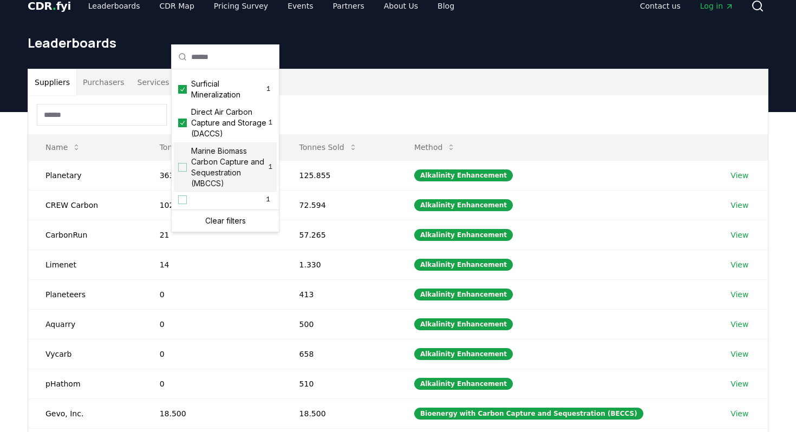
click at [182, 166] on div "Suggestions" at bounding box center [182, 167] width 9 height 9
click at [182, 198] on div "Suggestions" at bounding box center [182, 199] width 9 height 9
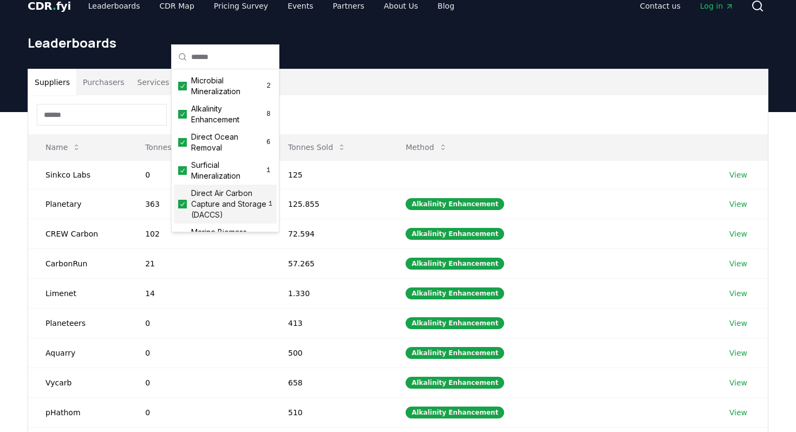
scroll to position [0, 0]
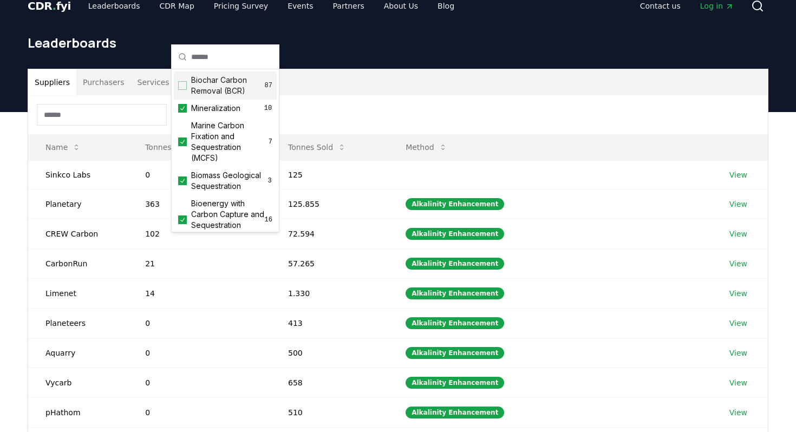
click at [349, 95] on div "Method 14 14 selected" at bounding box center [397, 114] width 739 height 39
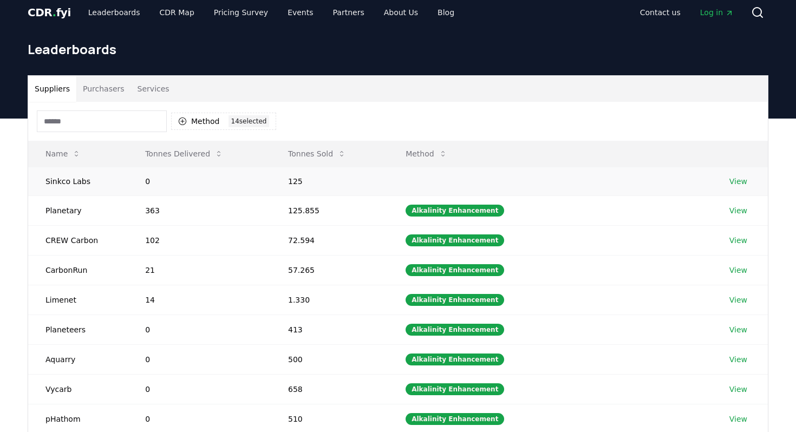
scroll to position [87, 0]
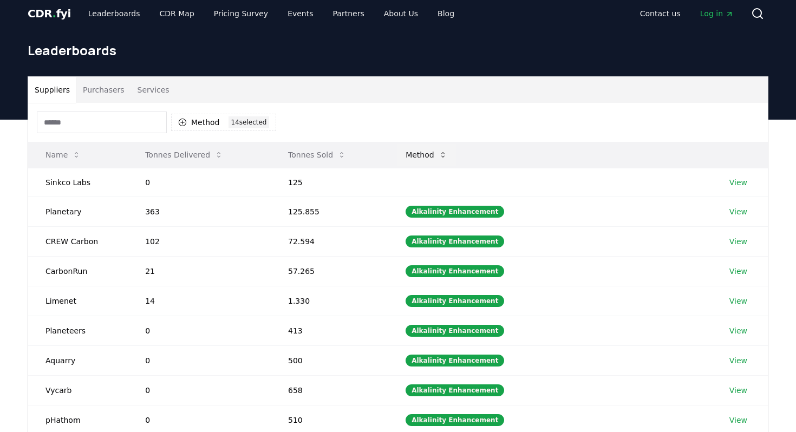
click at [429, 144] on button "Method" at bounding box center [426, 155] width 59 height 22
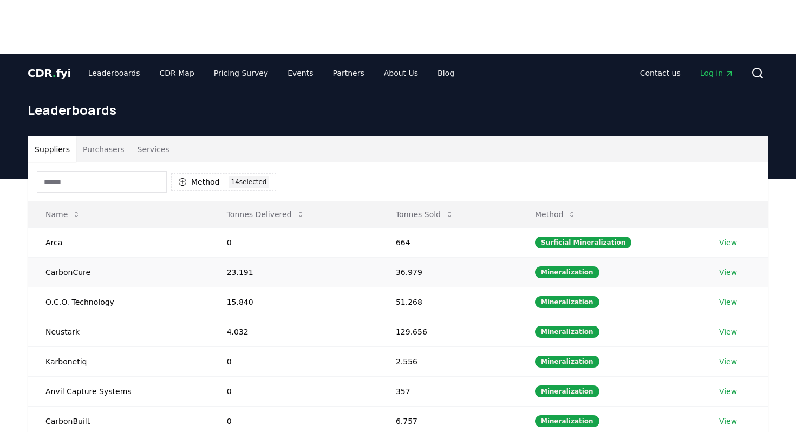
scroll to position [28, 0]
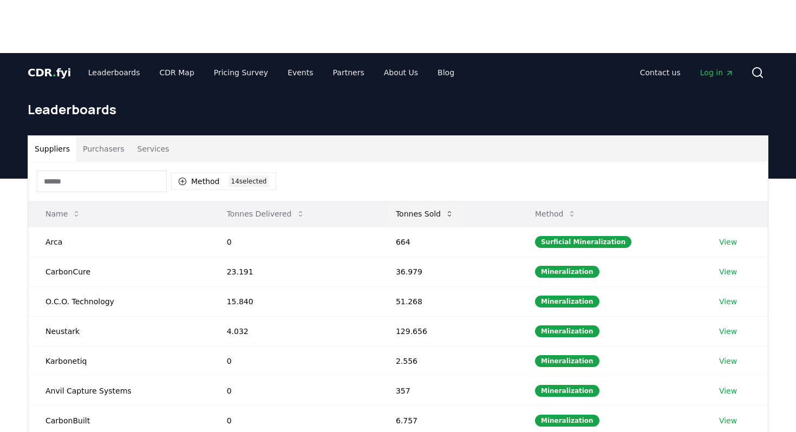
click at [403, 203] on button "Tonnes Sold" at bounding box center [424, 214] width 75 height 22
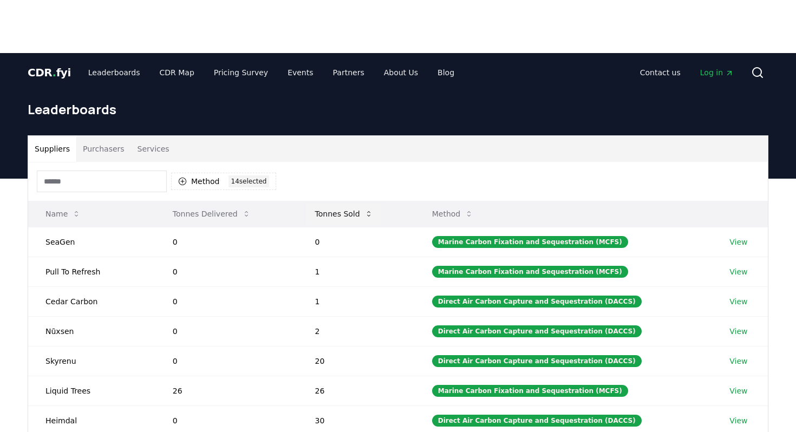
click at [350, 203] on button "Tonnes Sold" at bounding box center [343, 214] width 75 height 22
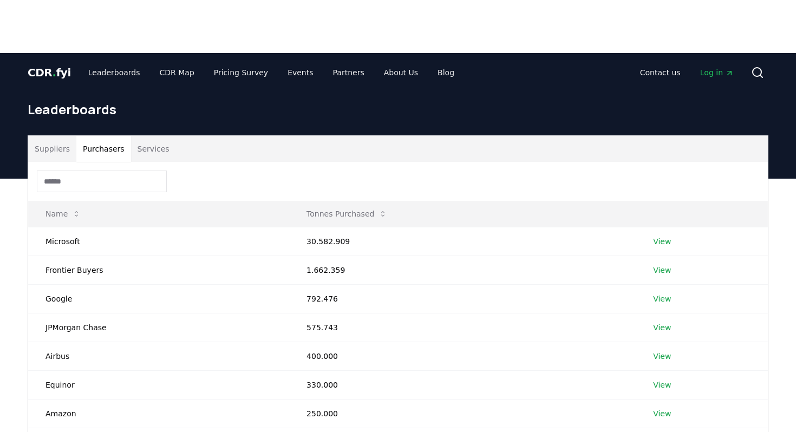
click at [104, 136] on button "Purchasers" at bounding box center [103, 149] width 55 height 26
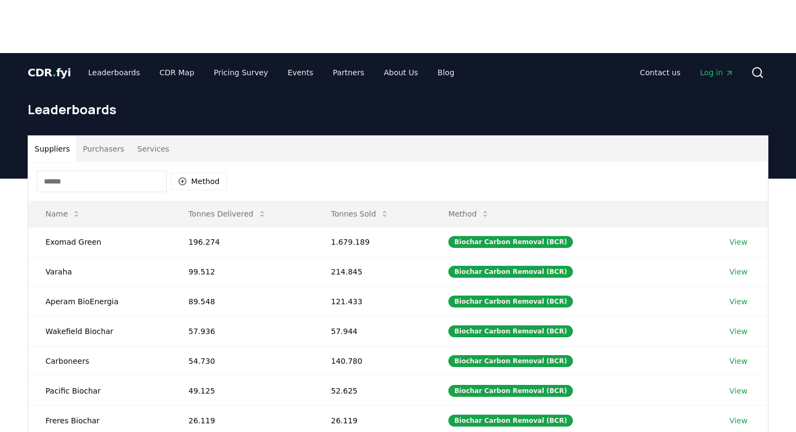
click at [54, 136] on button "Suppliers" at bounding box center [52, 149] width 48 height 26
click at [204, 173] on button "Method" at bounding box center [199, 181] width 56 height 17
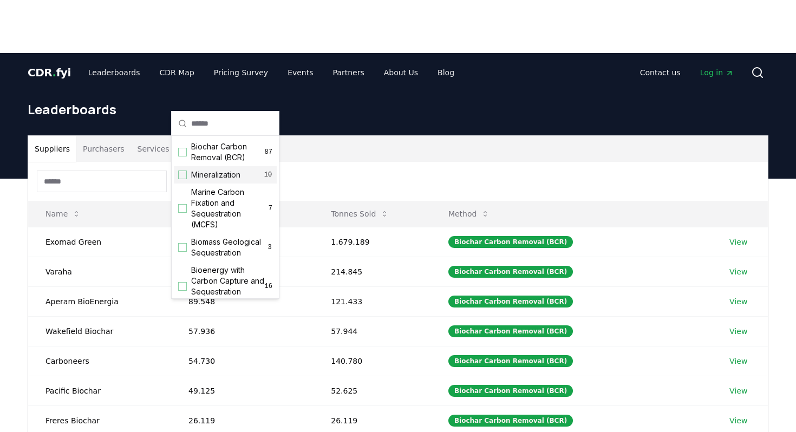
click at [216, 179] on span "Mineralization" at bounding box center [215, 174] width 49 height 11
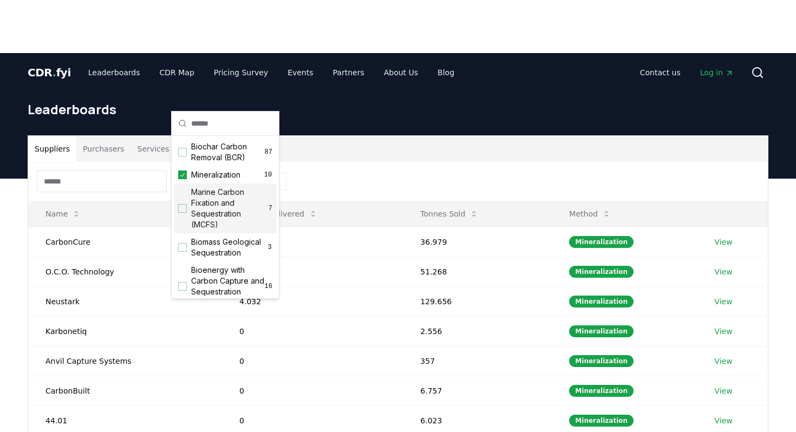
click at [216, 194] on span "Marine Carbon Fixation and Sequestration (MCFS)" at bounding box center [229, 208] width 77 height 43
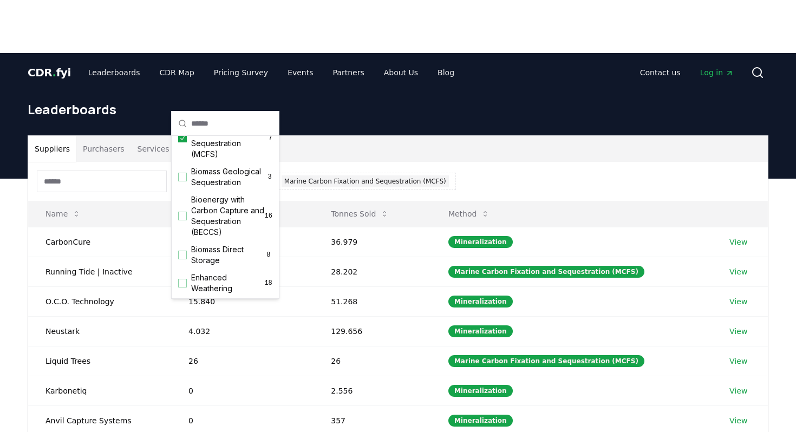
scroll to position [0, 0]
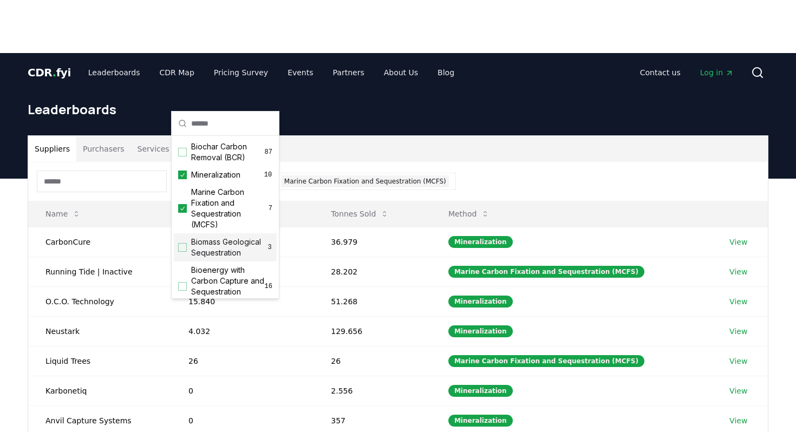
click at [212, 252] on span "Biomass Geological Sequestration" at bounding box center [229, 248] width 76 height 22
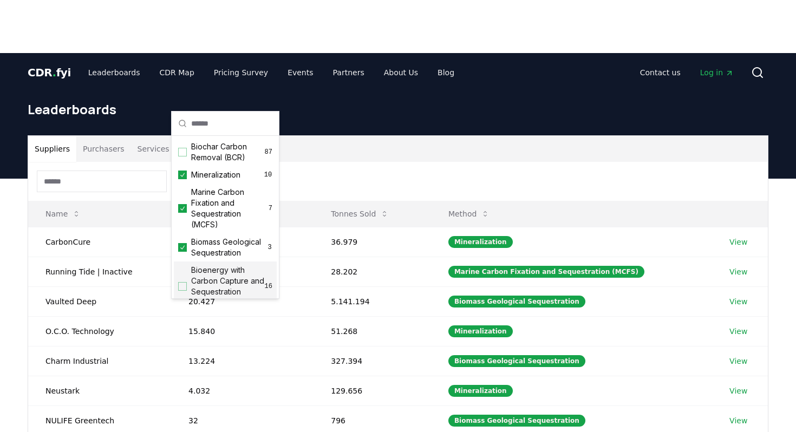
click at [213, 276] on span "Bioenergy with Carbon Capture and Sequestration (BECCS)" at bounding box center [228, 286] width 74 height 43
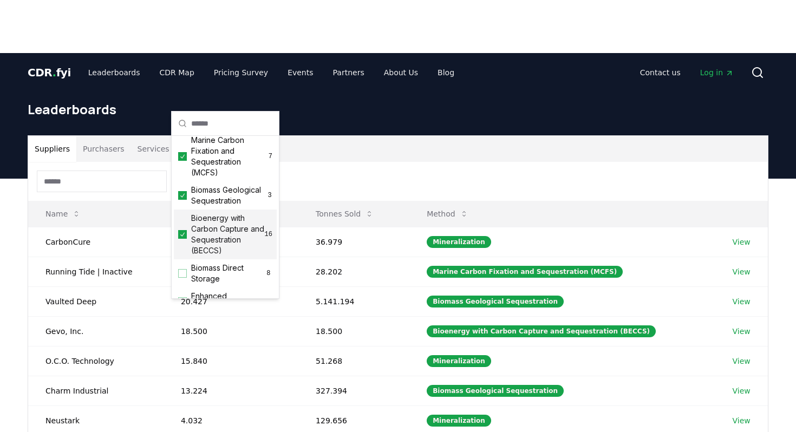
scroll to position [77, 0]
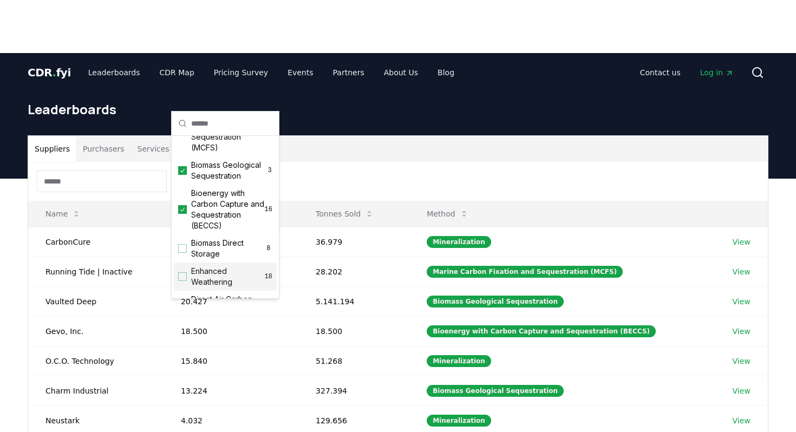
click at [212, 264] on div "Enhanced Weathering 18" at bounding box center [225, 276] width 103 height 28
click at [206, 252] on span "Biomass Direct Storage" at bounding box center [228, 249] width 74 height 22
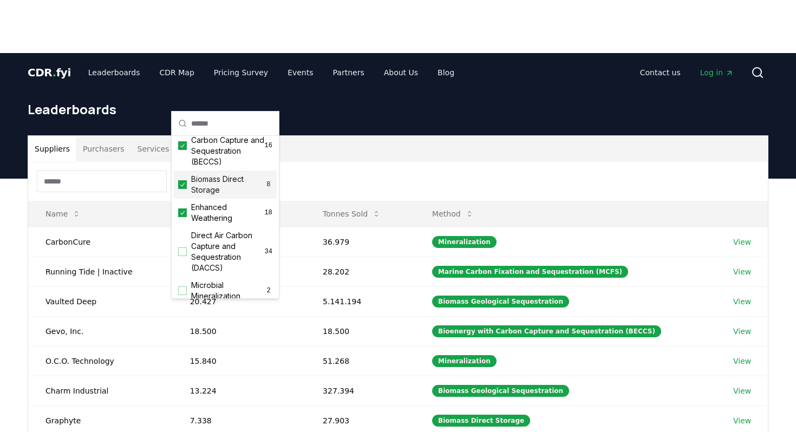
scroll to position [161, 0]
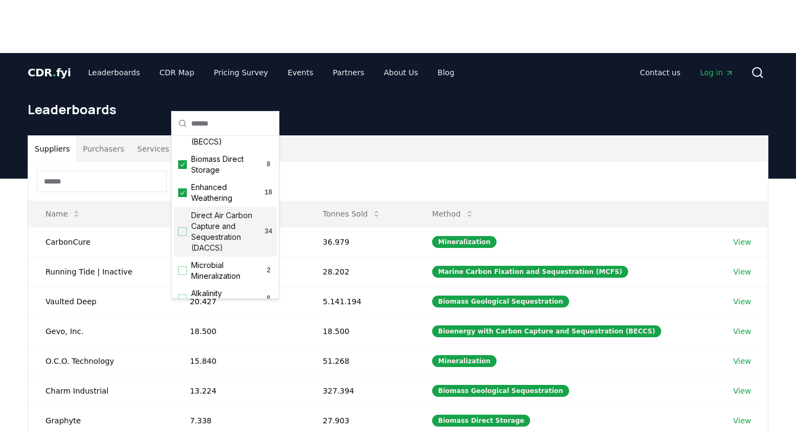
click at [205, 237] on span "Direct Air Carbon Capture and Sequestration (DACCS)" at bounding box center [228, 231] width 74 height 43
click at [206, 278] on span "Microbial Mineralization" at bounding box center [228, 271] width 74 height 22
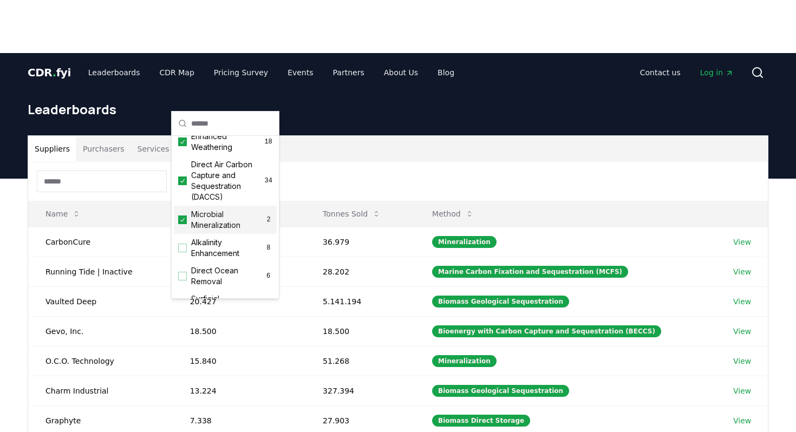
scroll to position [212, 0]
click at [206, 250] on span "Alkalinity Enhancement" at bounding box center [228, 248] width 74 height 22
click at [206, 271] on span "Direct Ocean Removal" at bounding box center [227, 276] width 73 height 22
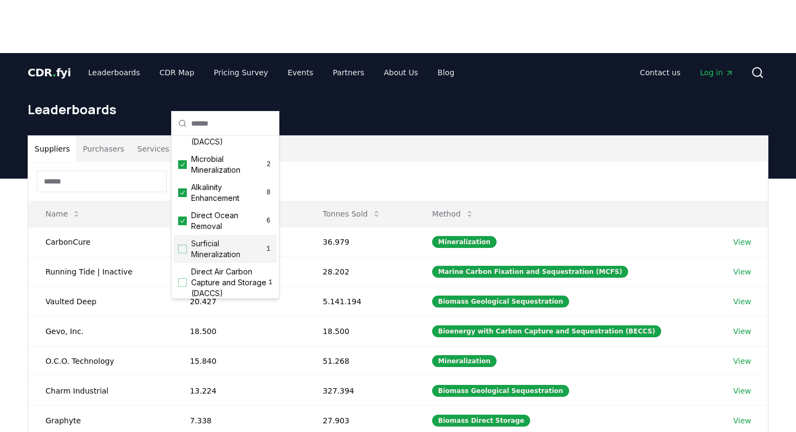
click at [205, 250] on span "Surficial Mineralization" at bounding box center [227, 249] width 73 height 22
click at [205, 273] on span "Direct Air Carbon Capture and Storage (DACCS)" at bounding box center [229, 282] width 77 height 32
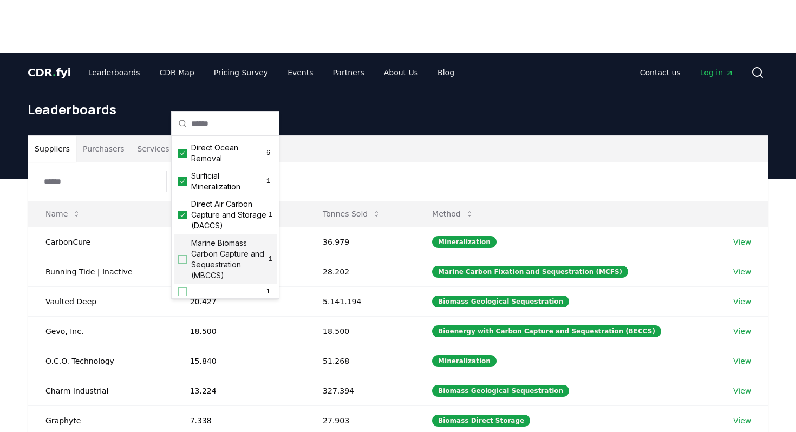
click at [204, 261] on span "Marine Biomass Carbon Capture and Sequestration (MBCCS)" at bounding box center [229, 259] width 77 height 43
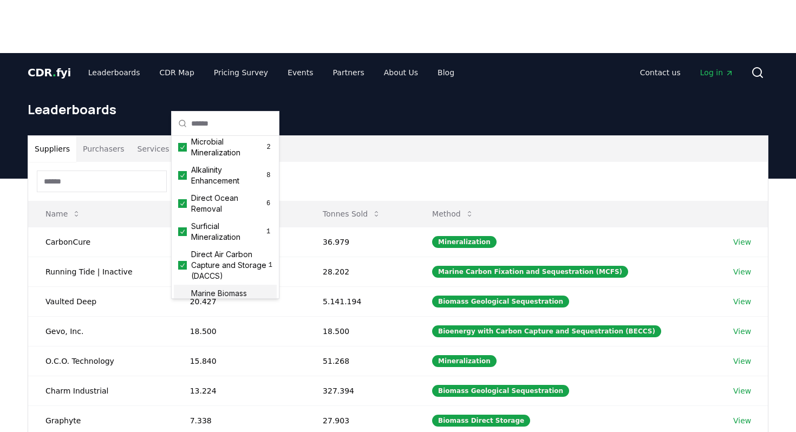
scroll to position [0, 0]
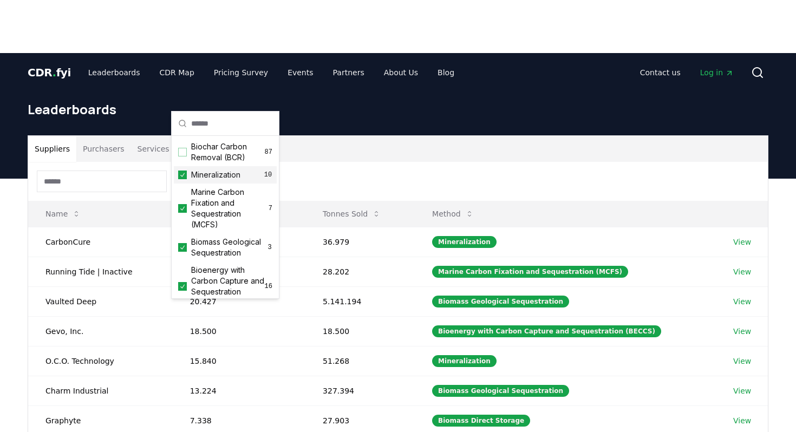
click at [356, 136] on div "Suppliers Purchasers Services" at bounding box center [397, 149] width 739 height 26
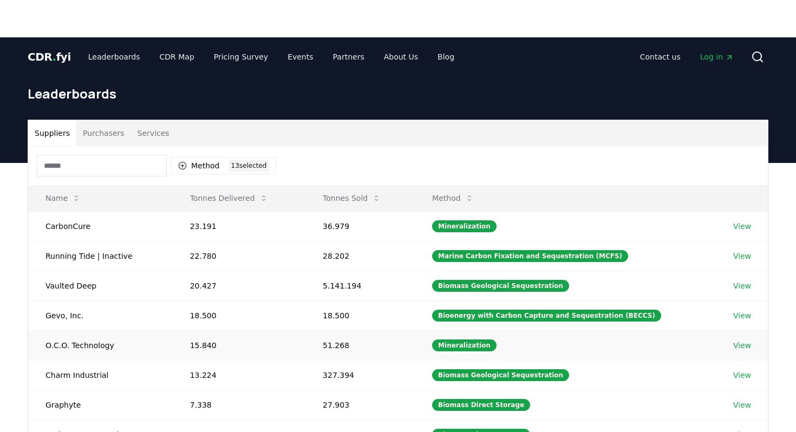
scroll to position [46, 0]
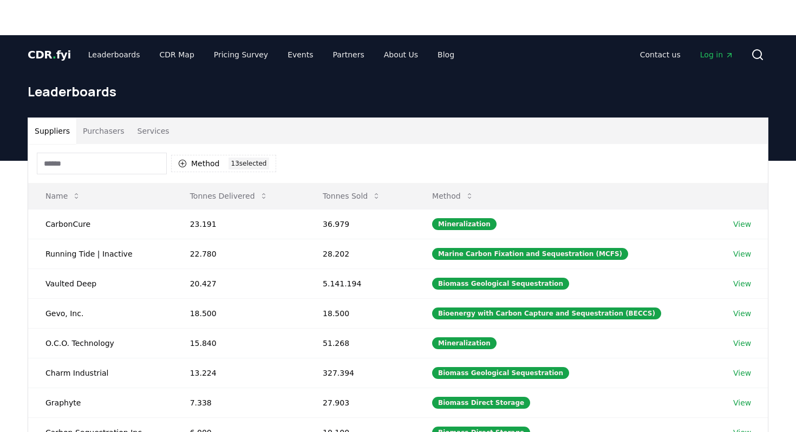
click at [12, 171] on div "Suppliers Purchasers Services Method 13 13 selected Name Tonnes Delivered Tonne…" at bounding box center [398, 378] width 796 height 434
drag, startPoint x: 124, startPoint y: 173, endPoint x: 43, endPoint y: 173, distance: 80.6
click at [42, 239] on td "Running Tide | Inactive" at bounding box center [100, 254] width 145 height 30
drag, startPoint x: 47, startPoint y: 203, endPoint x: 97, endPoint y: 203, distance: 50.3
click at [97, 268] on td "Vaulted Deep" at bounding box center [100, 283] width 145 height 30
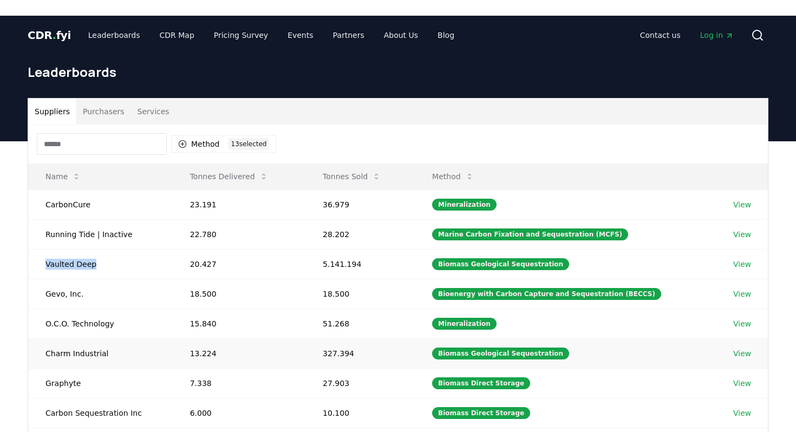
scroll to position [67, 0]
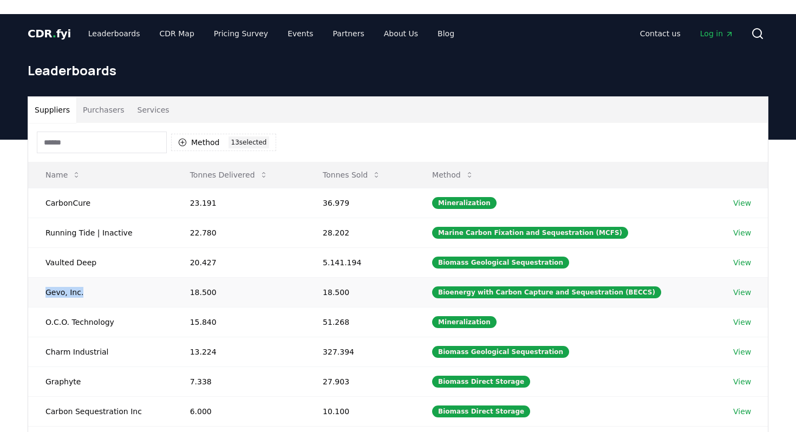
drag, startPoint x: 45, startPoint y: 210, endPoint x: 102, endPoint y: 210, distance: 56.8
click at [102, 277] on td "Gevo, Inc." at bounding box center [100, 292] width 145 height 30
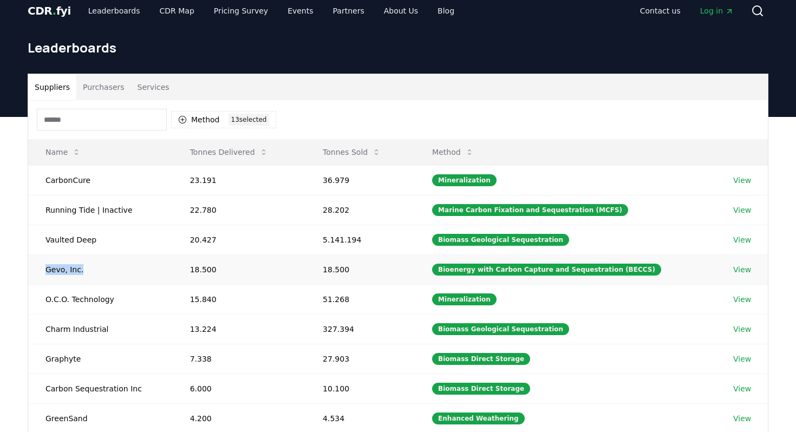
scroll to position [102, 0]
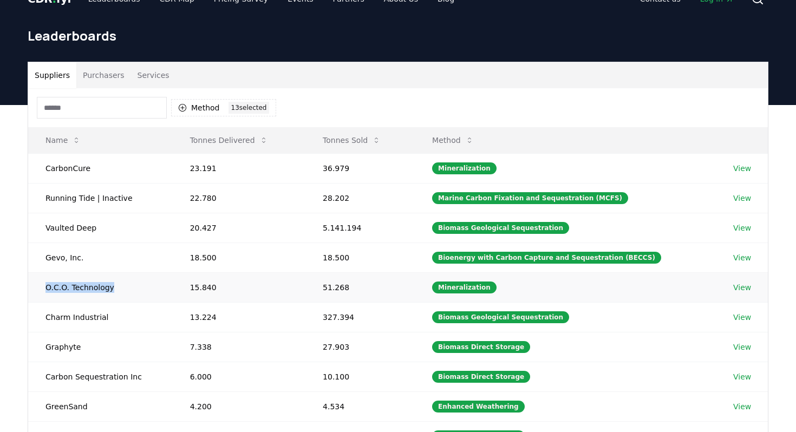
drag, startPoint x: 45, startPoint y: 206, endPoint x: 117, endPoint y: 206, distance: 72.5
click at [117, 272] on td "O.C.O. Technology" at bounding box center [100, 287] width 145 height 30
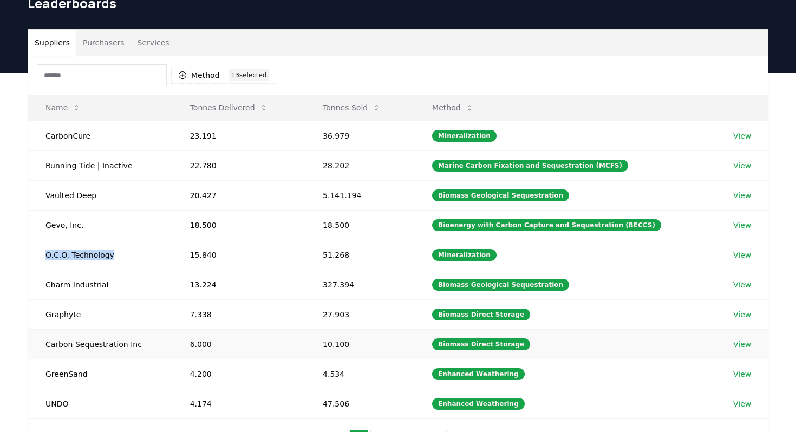
scroll to position [142, 0]
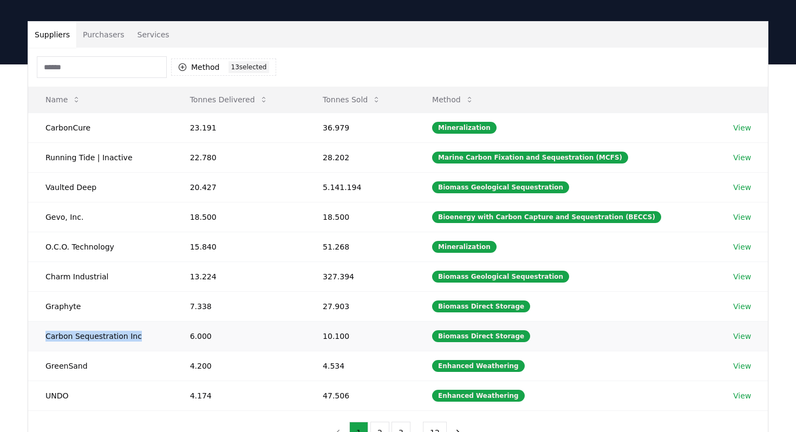
drag, startPoint x: 45, startPoint y: 254, endPoint x: 135, endPoint y: 254, distance: 89.3
click at [135, 321] on td "Carbon Sequestration Inc" at bounding box center [100, 336] width 145 height 30
click at [61, 351] on td "GreenSand" at bounding box center [100, 366] width 145 height 30
click at [384, 422] on button "2" at bounding box center [379, 433] width 19 height 22
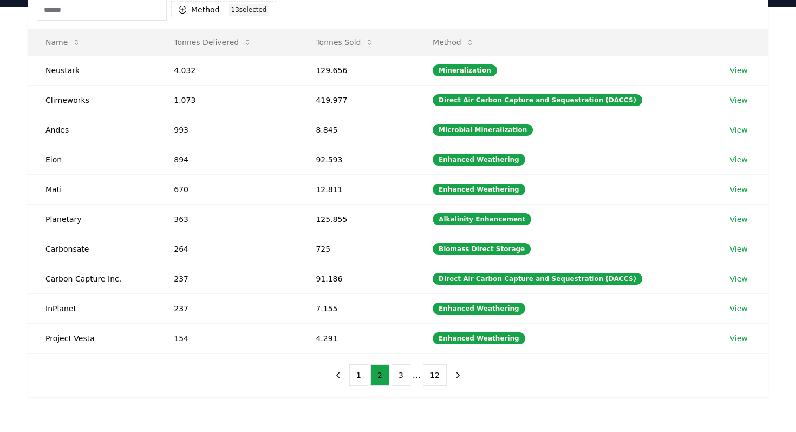
scroll to position [271, 0]
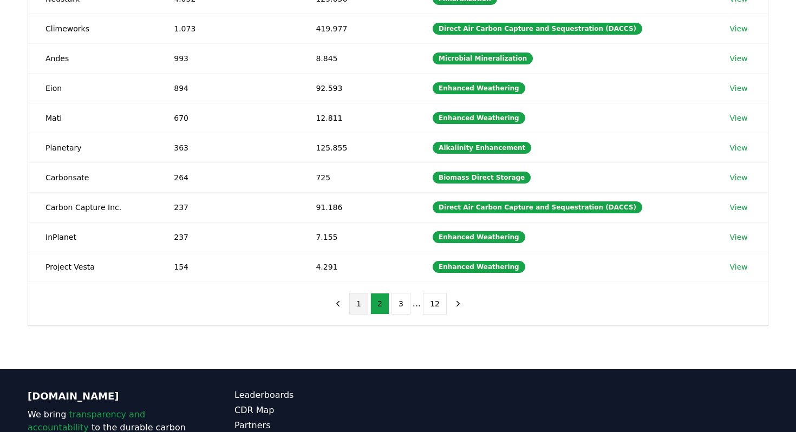
click at [360, 293] on button "1" at bounding box center [358, 304] width 19 height 22
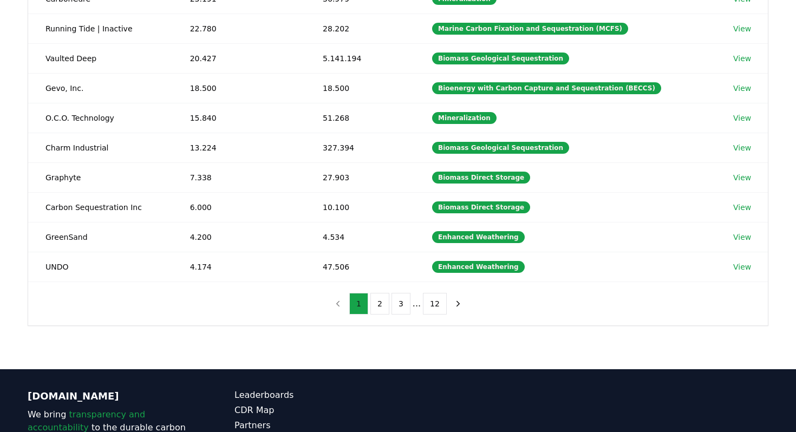
scroll to position [0, 0]
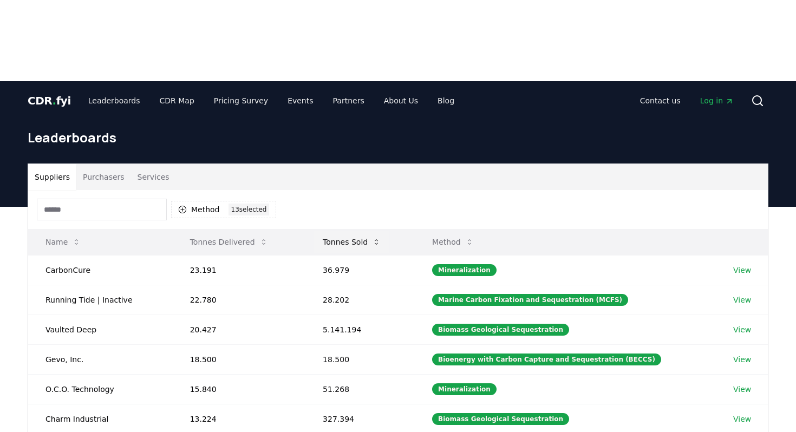
click at [371, 231] on button "Tonnes Sold" at bounding box center [351, 242] width 75 height 22
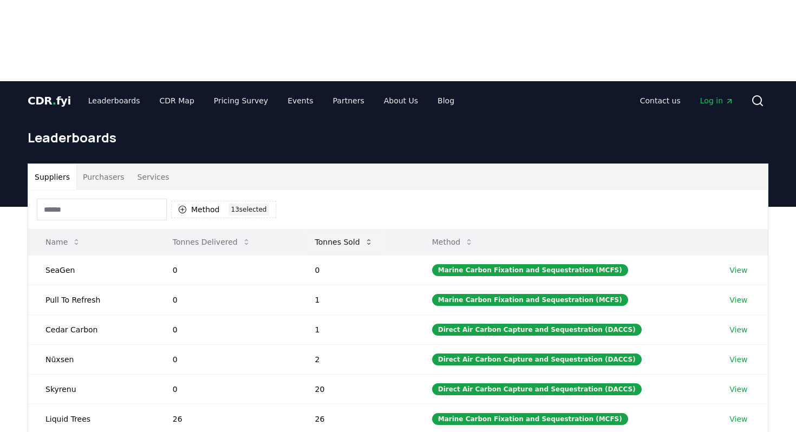
click at [353, 231] on button "Tonnes Sold" at bounding box center [343, 242] width 75 height 22
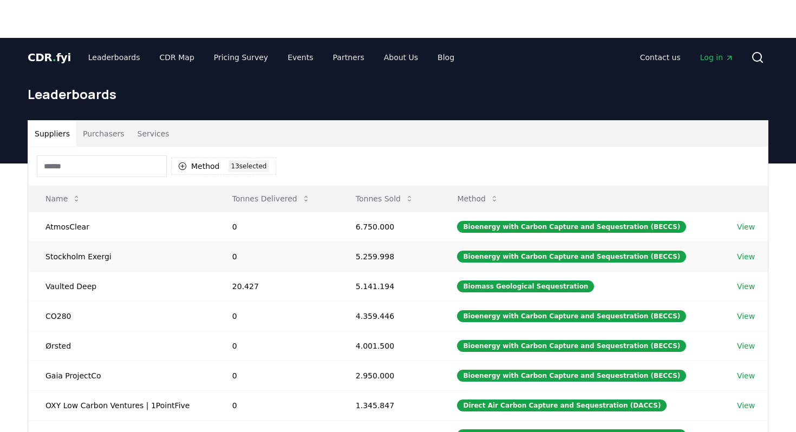
scroll to position [41, 0]
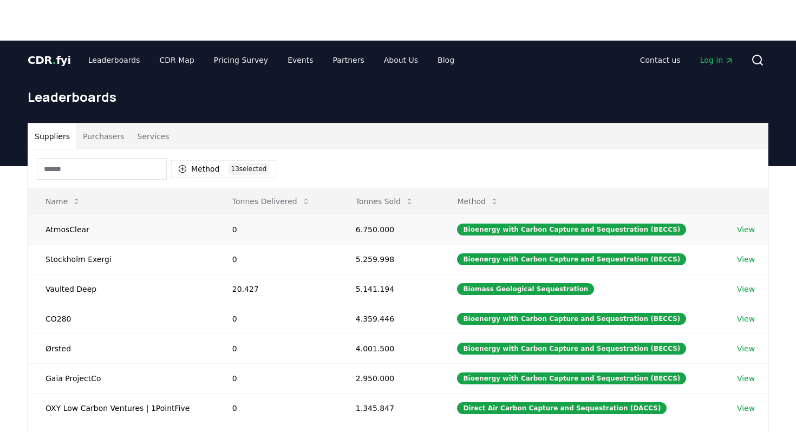
click at [61, 214] on td "AtmosClear" at bounding box center [121, 229] width 187 height 30
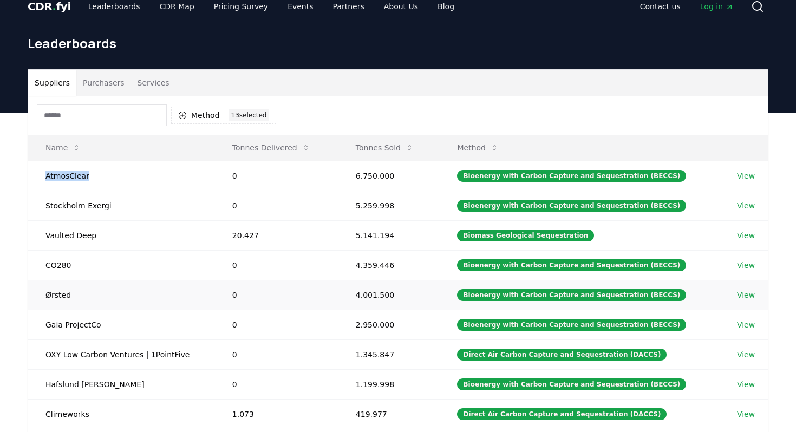
scroll to position [97, 0]
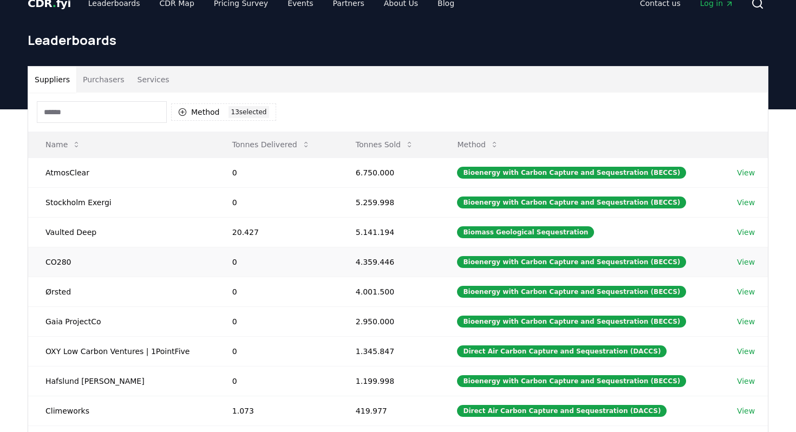
click at [55, 247] on td "CO280" at bounding box center [121, 262] width 187 height 30
click at [58, 277] on td "Ørsted" at bounding box center [121, 292] width 187 height 30
drag, startPoint x: 47, startPoint y: 240, endPoint x: 98, endPoint y: 242, distance: 50.9
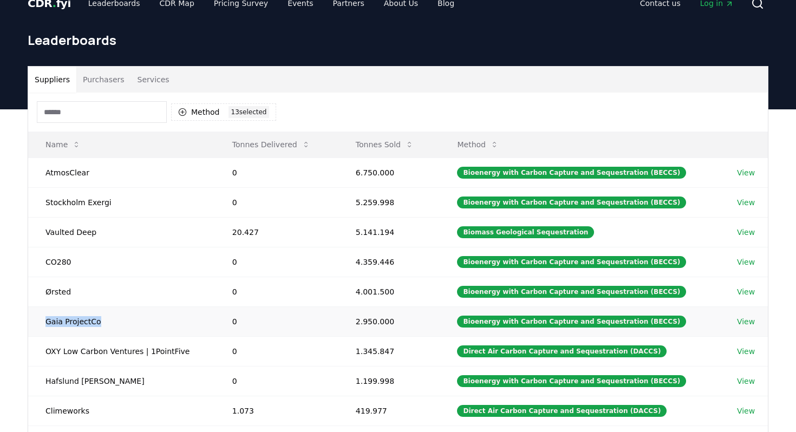
click at [98, 306] on td "Gaia ProjectCo" at bounding box center [121, 321] width 187 height 30
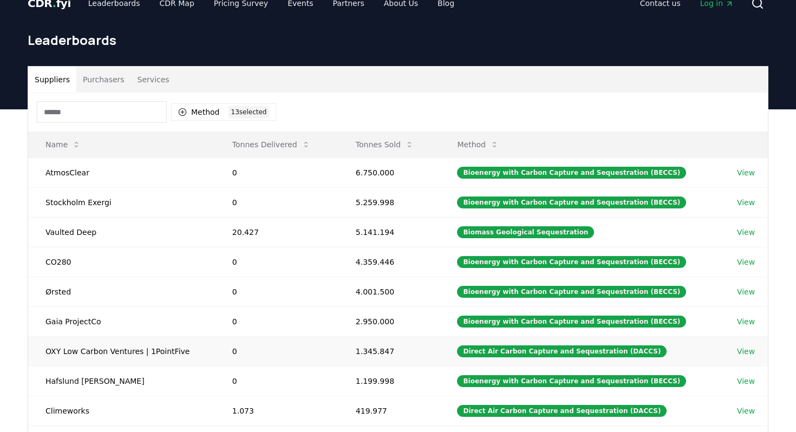
scroll to position [0, 0]
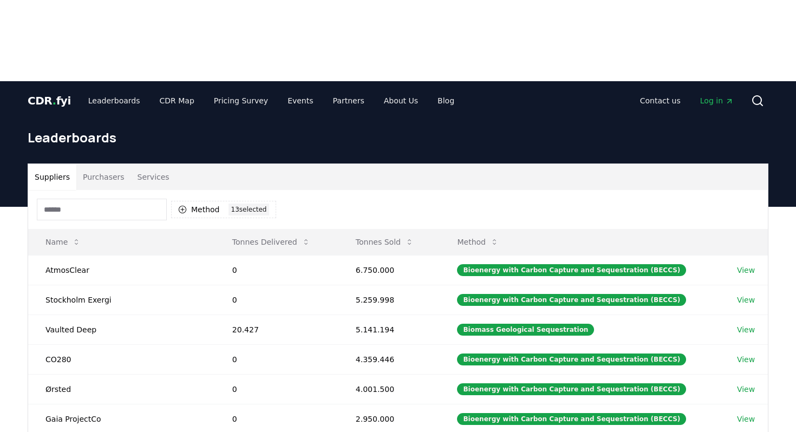
click at [147, 164] on button "Services" at bounding box center [153, 177] width 45 height 26
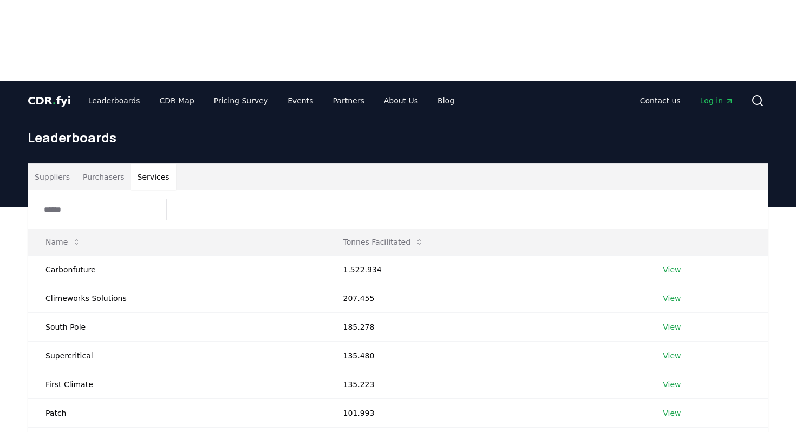
click at [147, 164] on button "Services" at bounding box center [153, 177] width 45 height 26
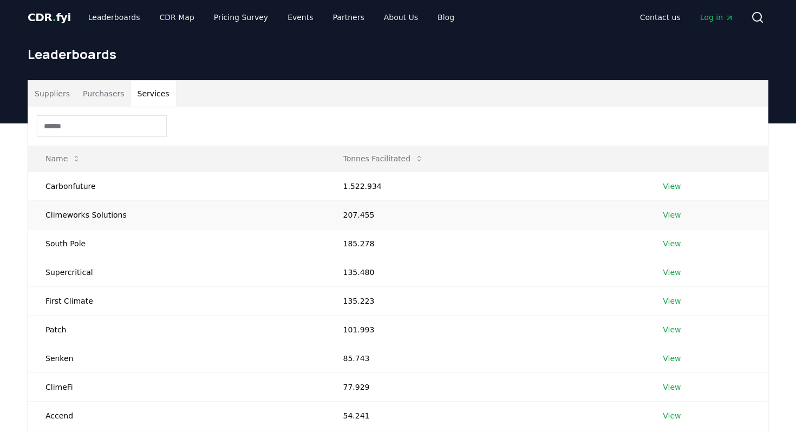
scroll to position [77, 0]
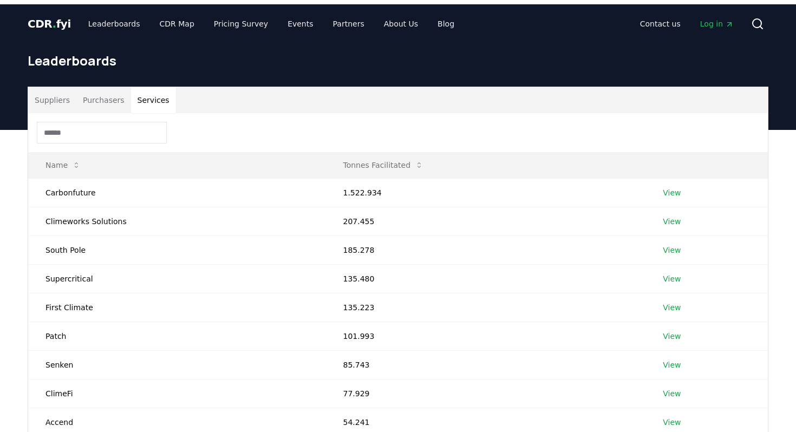
click at [103, 122] on input at bounding box center [102, 133] width 130 height 22
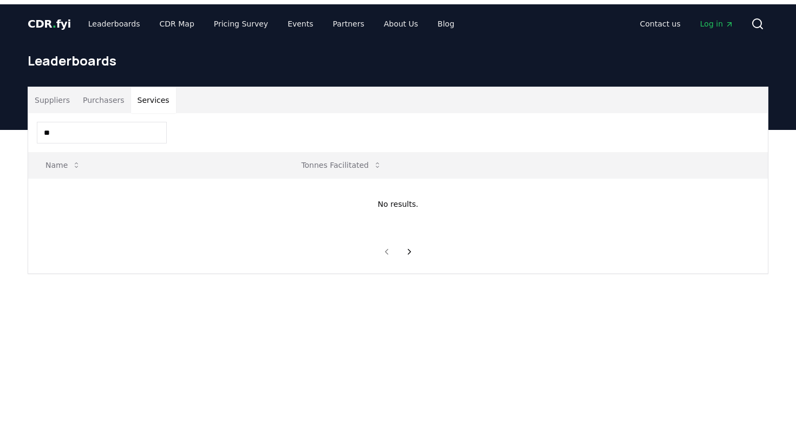
type input "*"
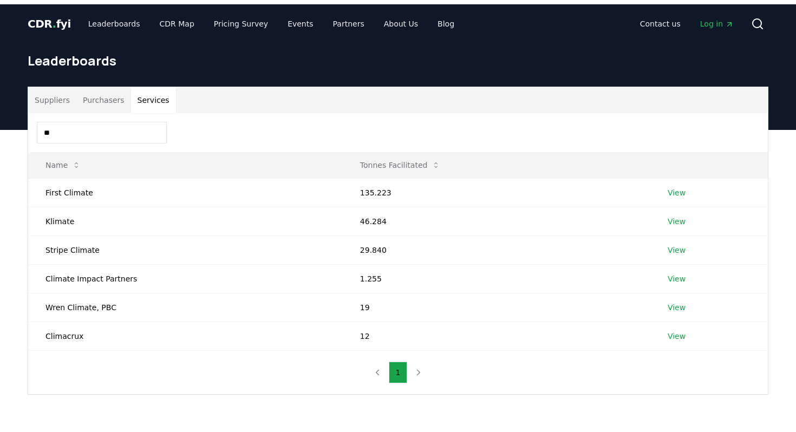
type input "*"
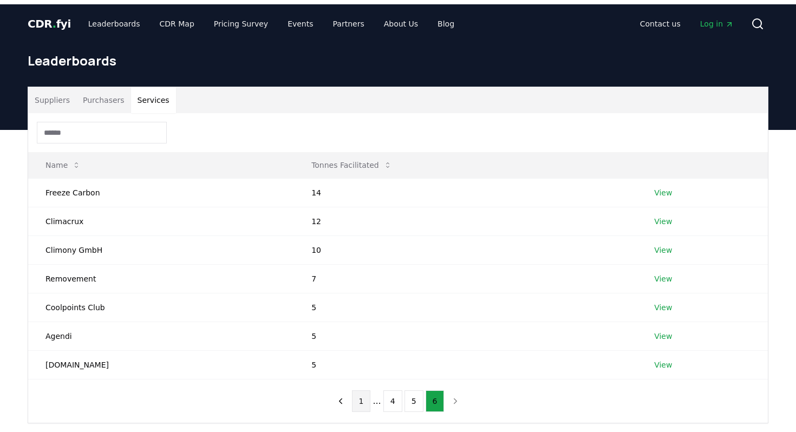
click at [361, 390] on button "1" at bounding box center [361, 401] width 19 height 22
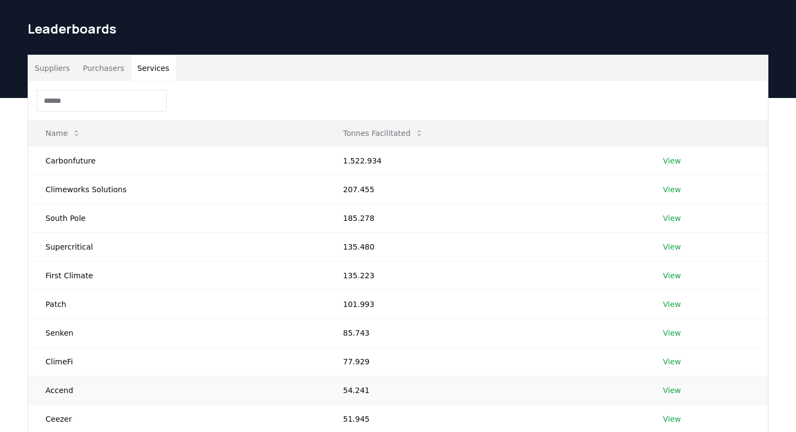
scroll to position [114, 0]
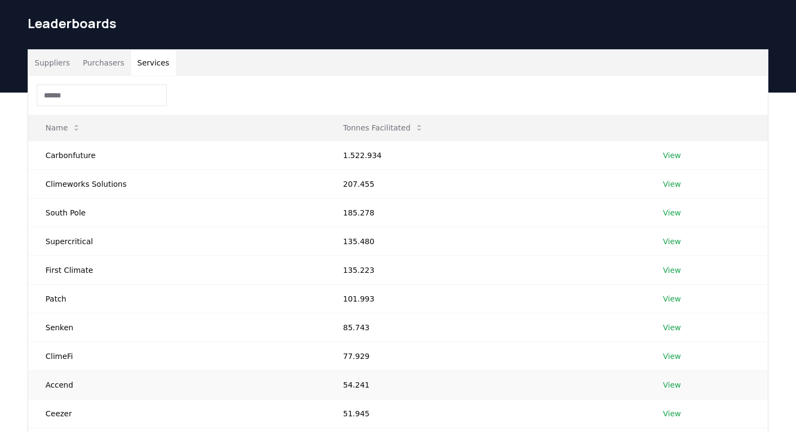
click at [674, 379] on link "View" at bounding box center [671, 384] width 18 height 11
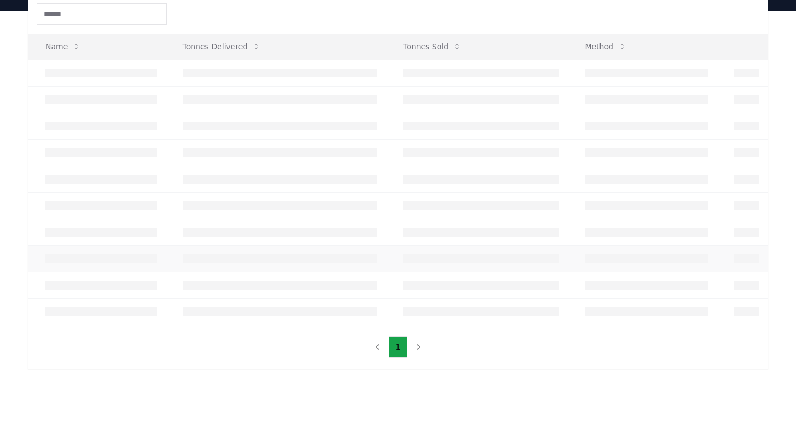
scroll to position [114, 0]
